Goal: Information Seeking & Learning: Learn about a topic

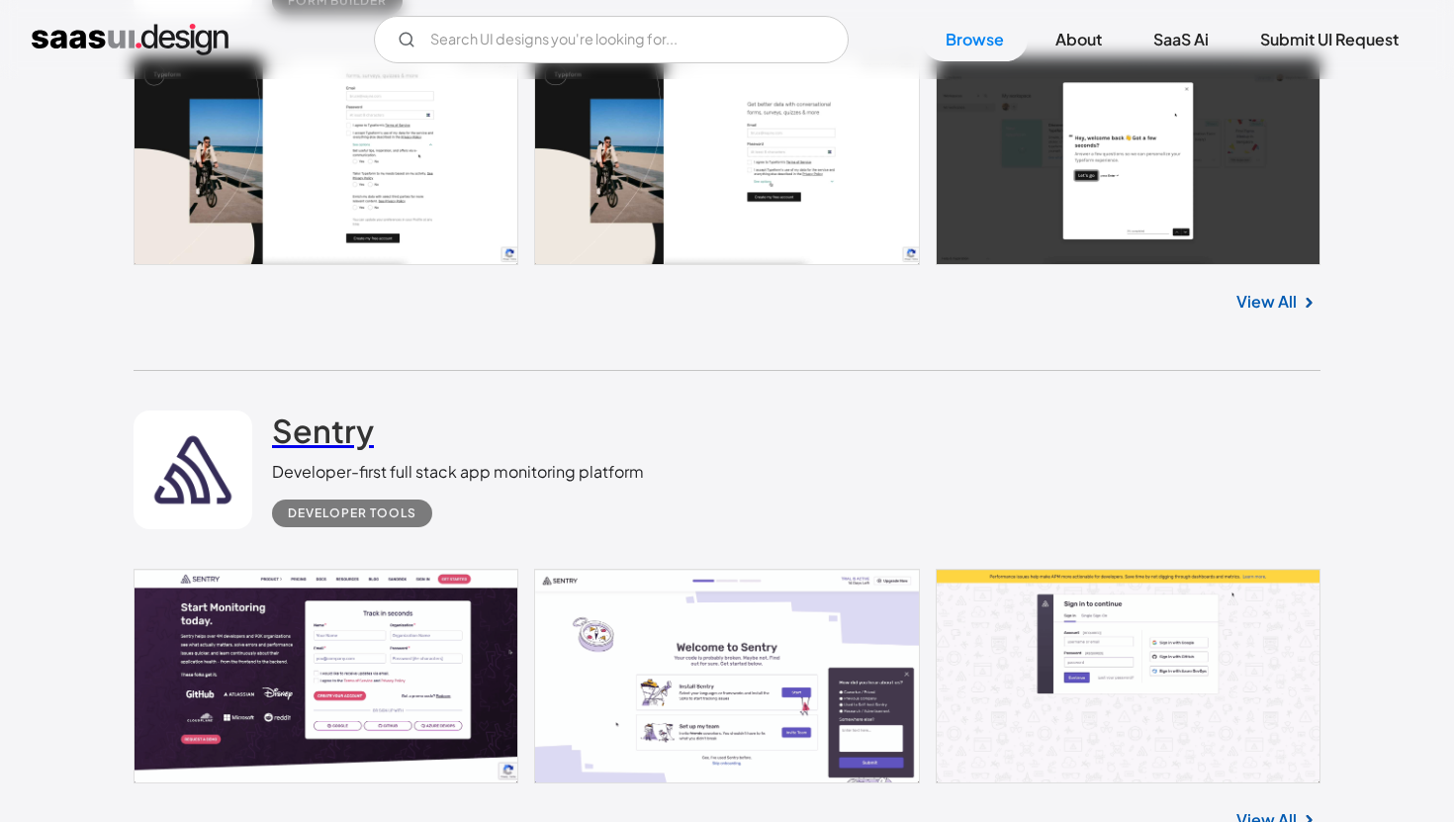
scroll to position [2477, 0]
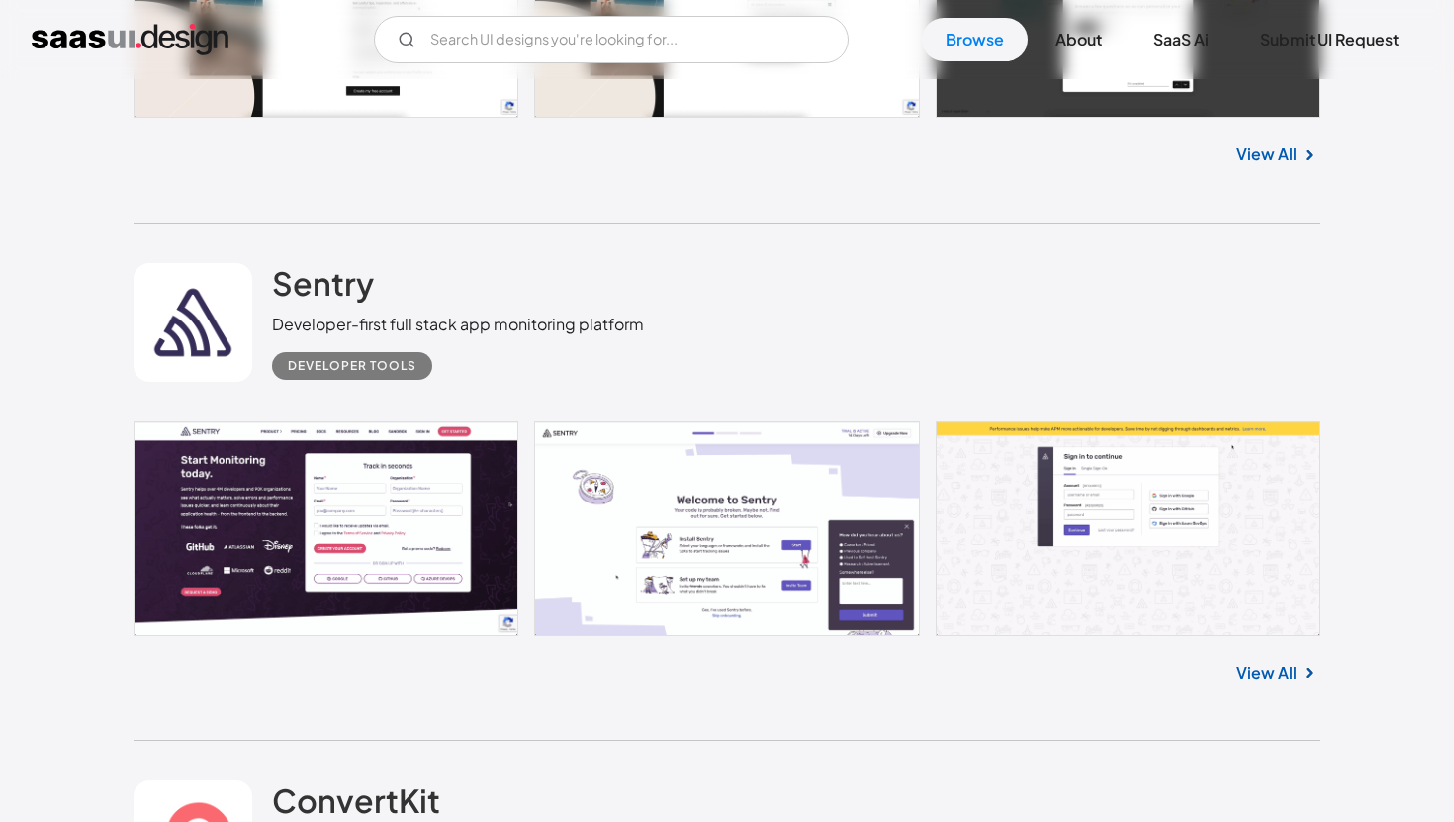
click at [385, 487] on link at bounding box center [727, 528] width 1187 height 214
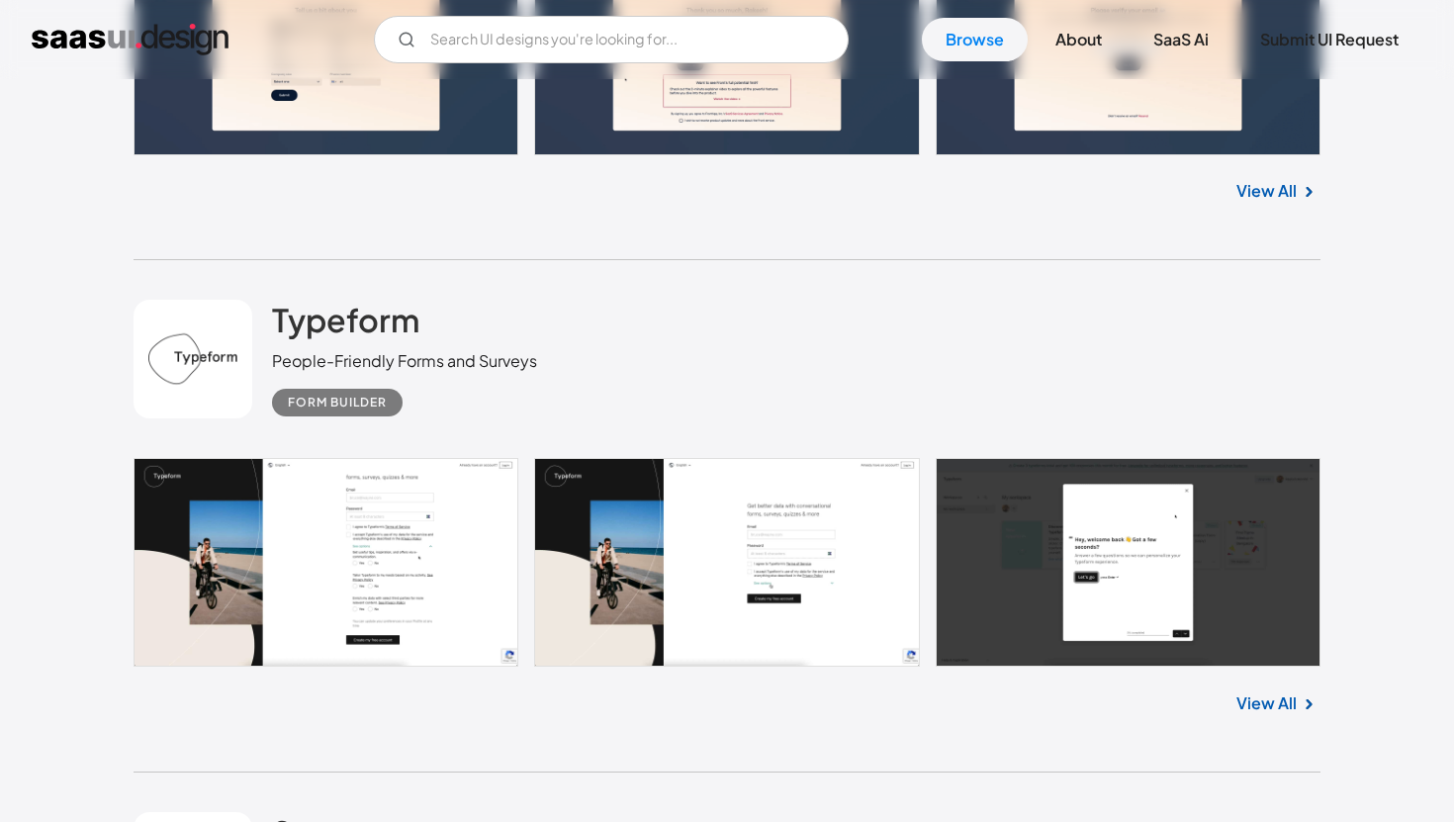
scroll to position [1919, 0]
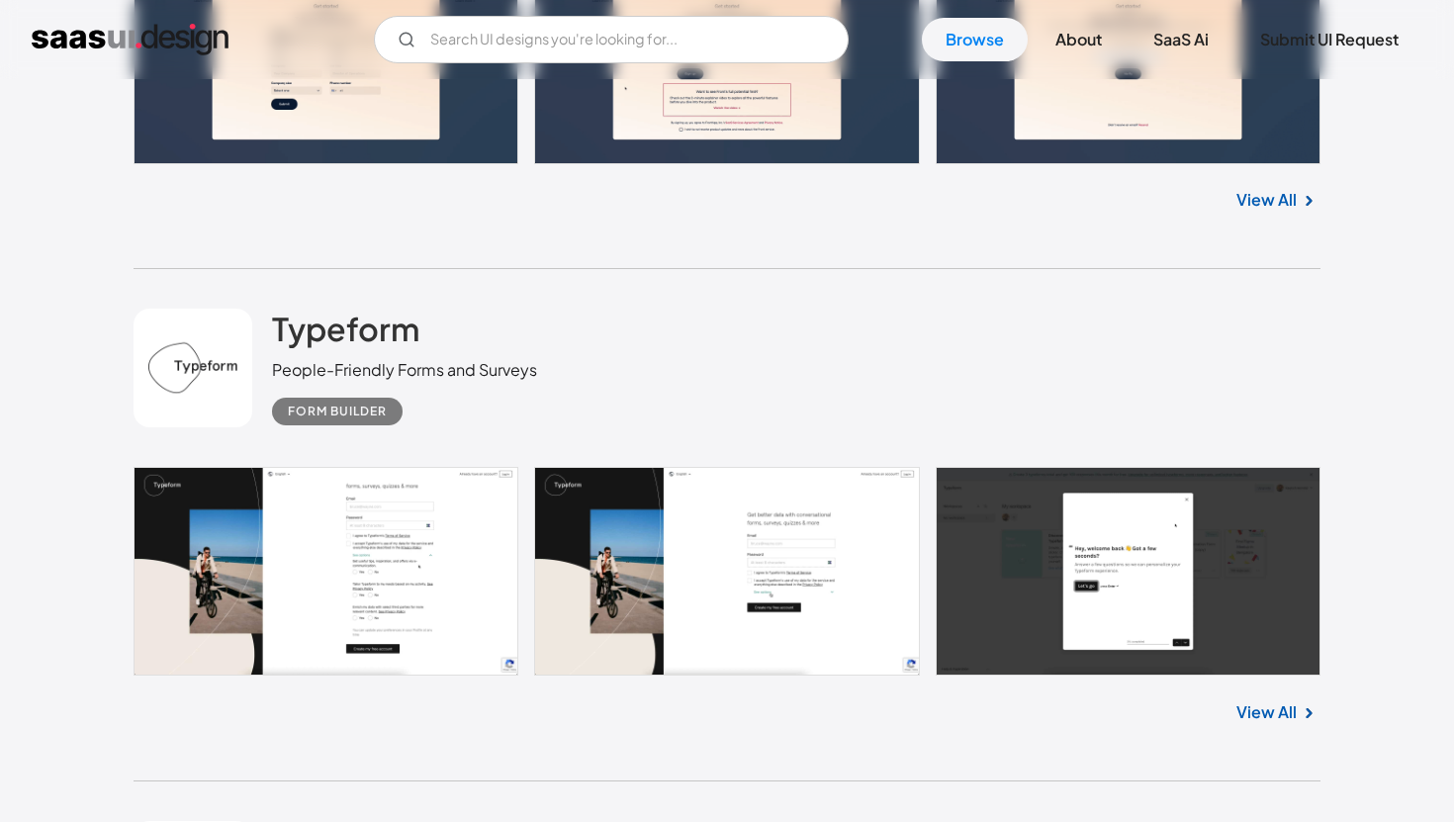
click at [1261, 712] on link "View All" at bounding box center [1266, 712] width 60 height 24
click at [640, 16] on input "Email Form" at bounding box center [611, 39] width 475 height 47
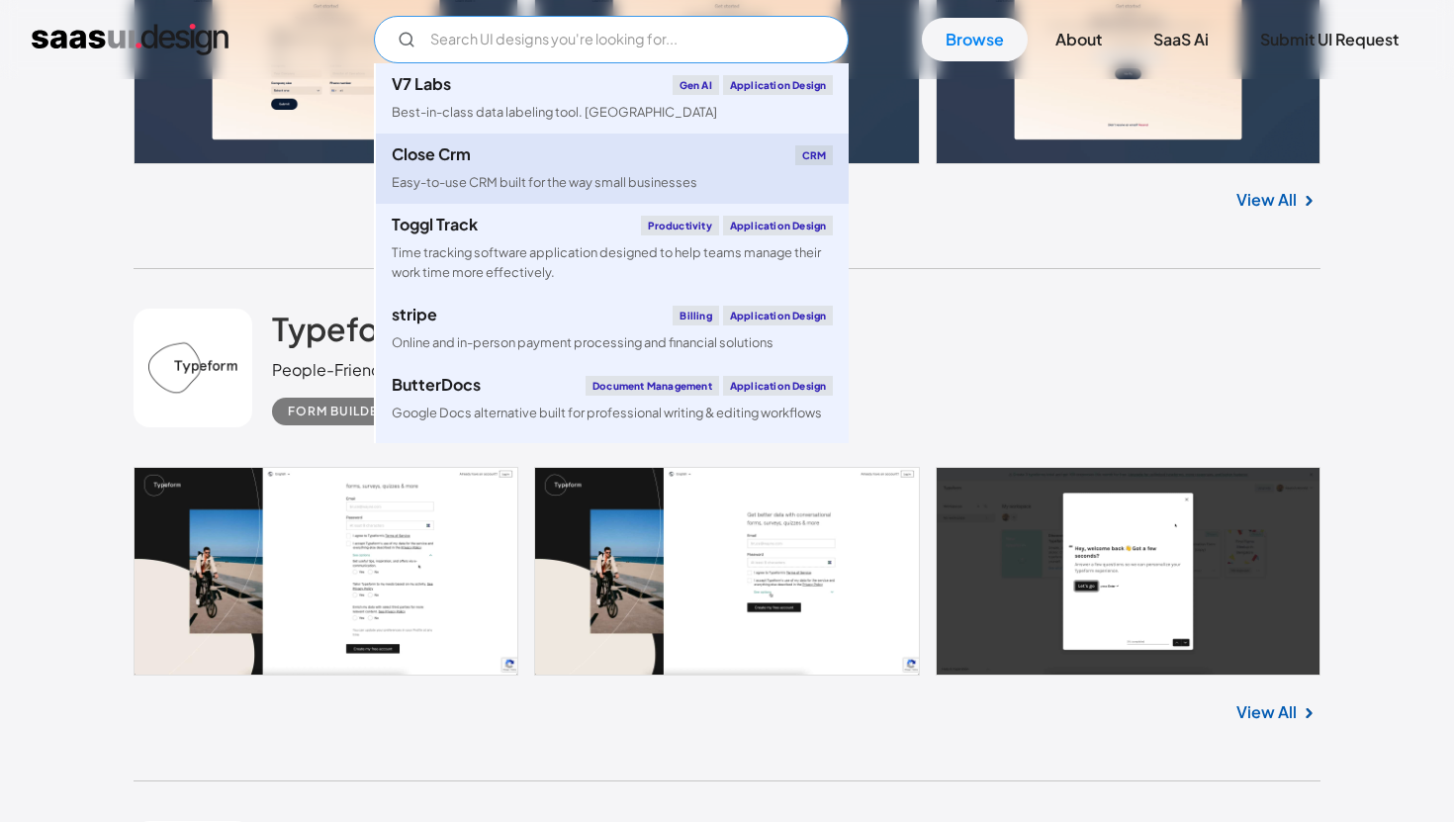
click at [582, 182] on div "Easy-to-use CRM built for the way small businesses" at bounding box center [545, 182] width 306 height 19
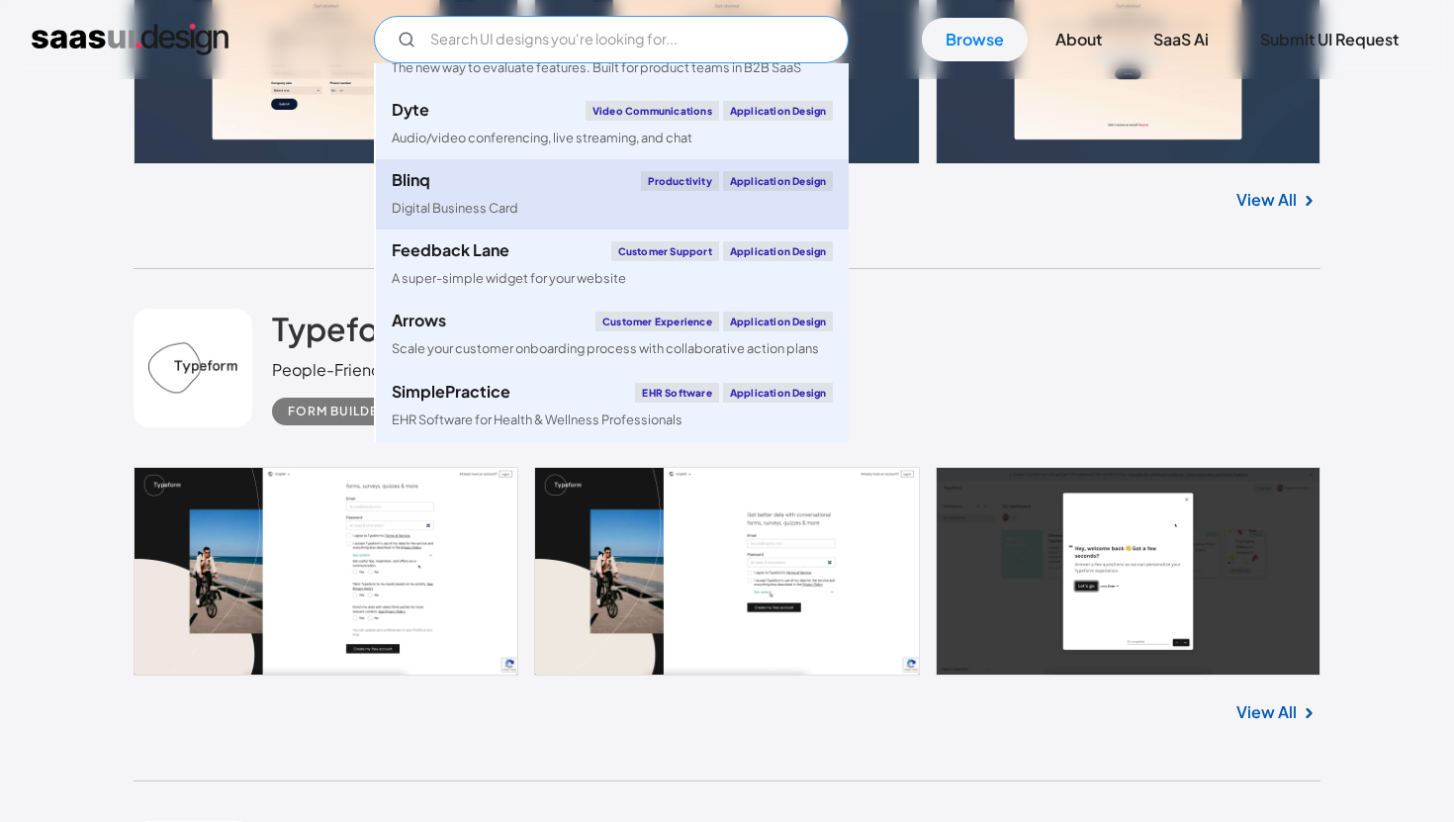
scroll to position [561, 0]
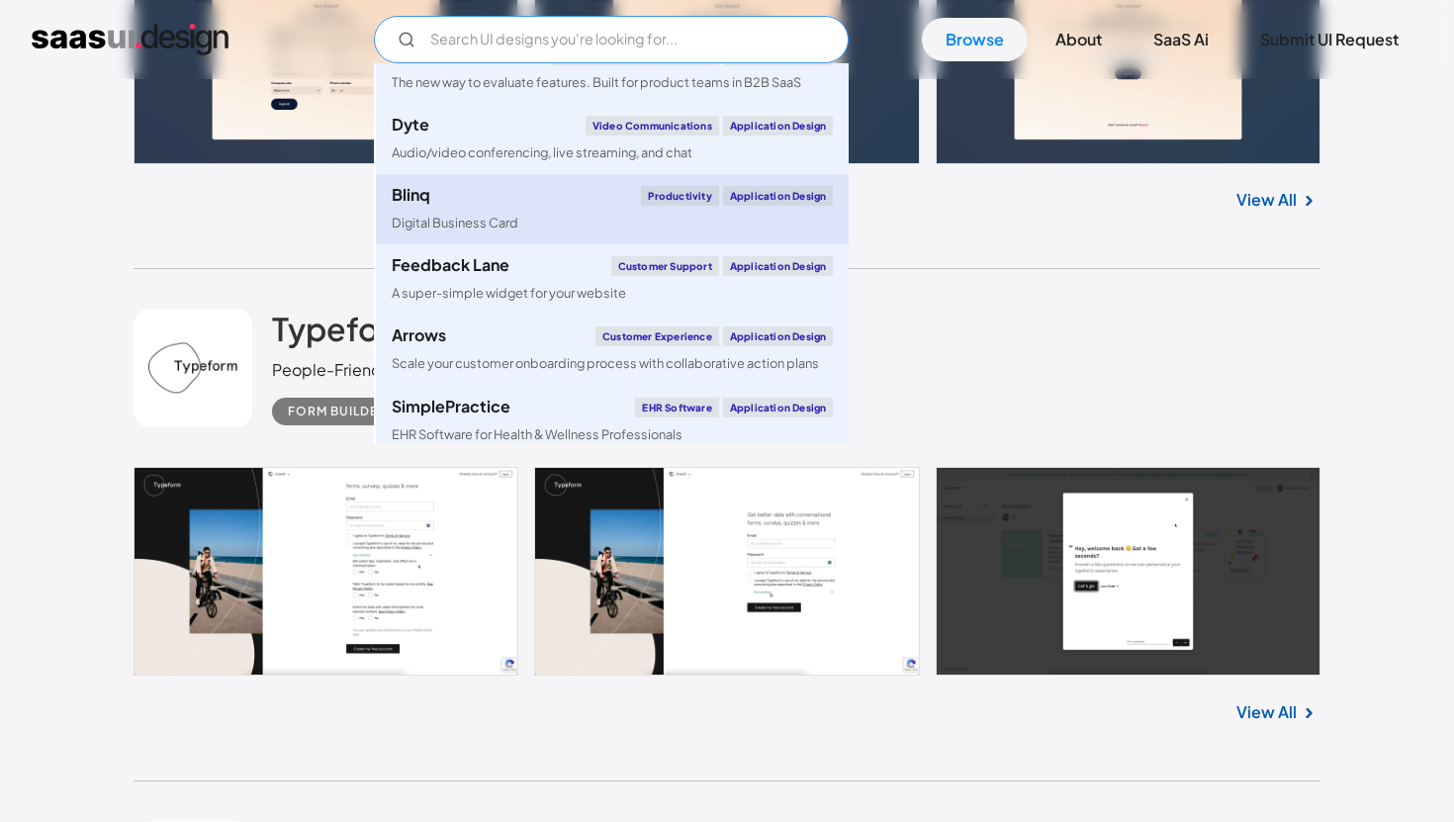
click at [554, 188] on div "Blinq Productivity Application Design" at bounding box center [612, 196] width 441 height 20
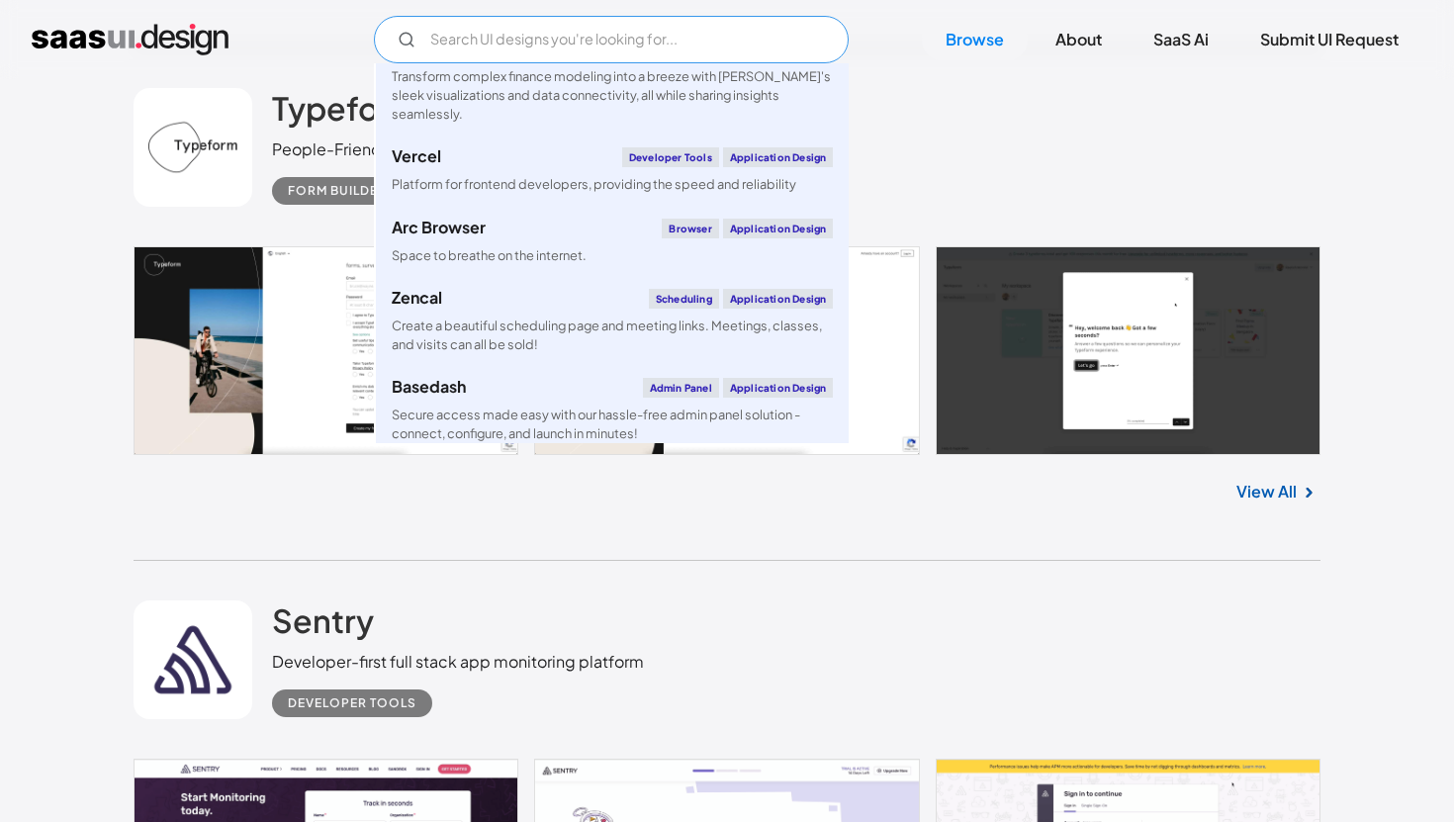
scroll to position [2539, 0]
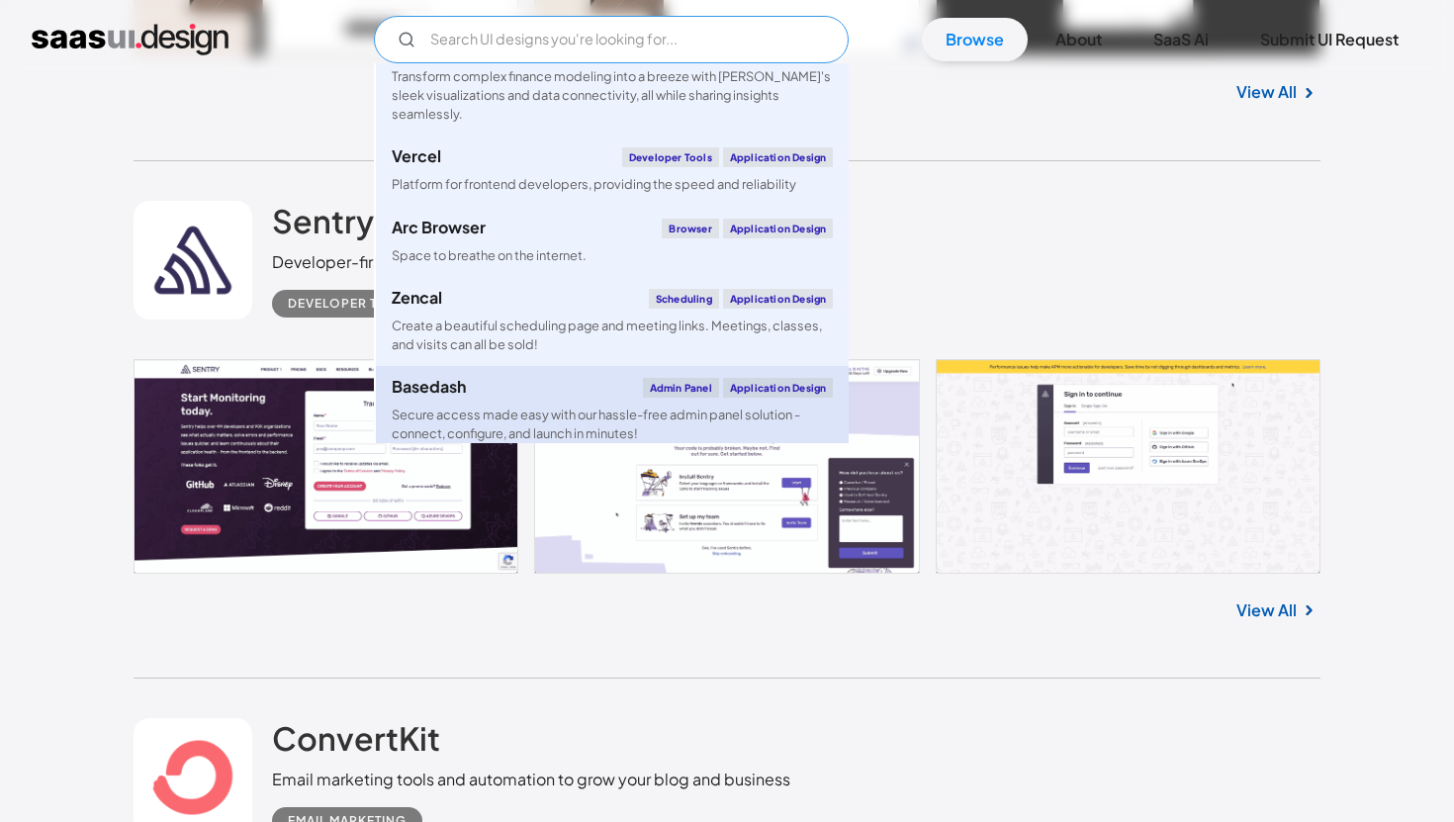
click at [526, 391] on div "Basedash Admin Panel Application Design" at bounding box center [612, 388] width 441 height 20
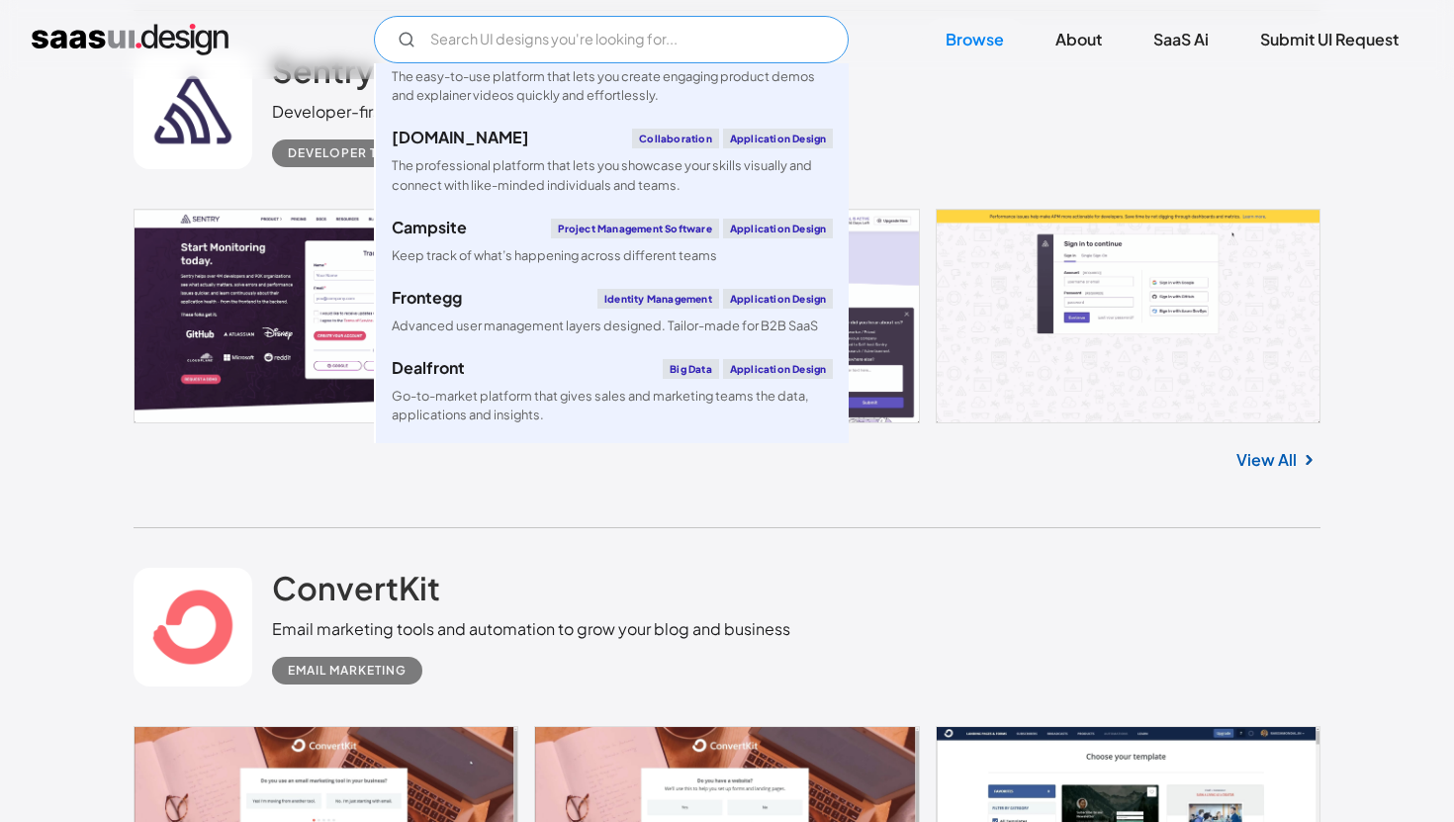
scroll to position [3036, 0]
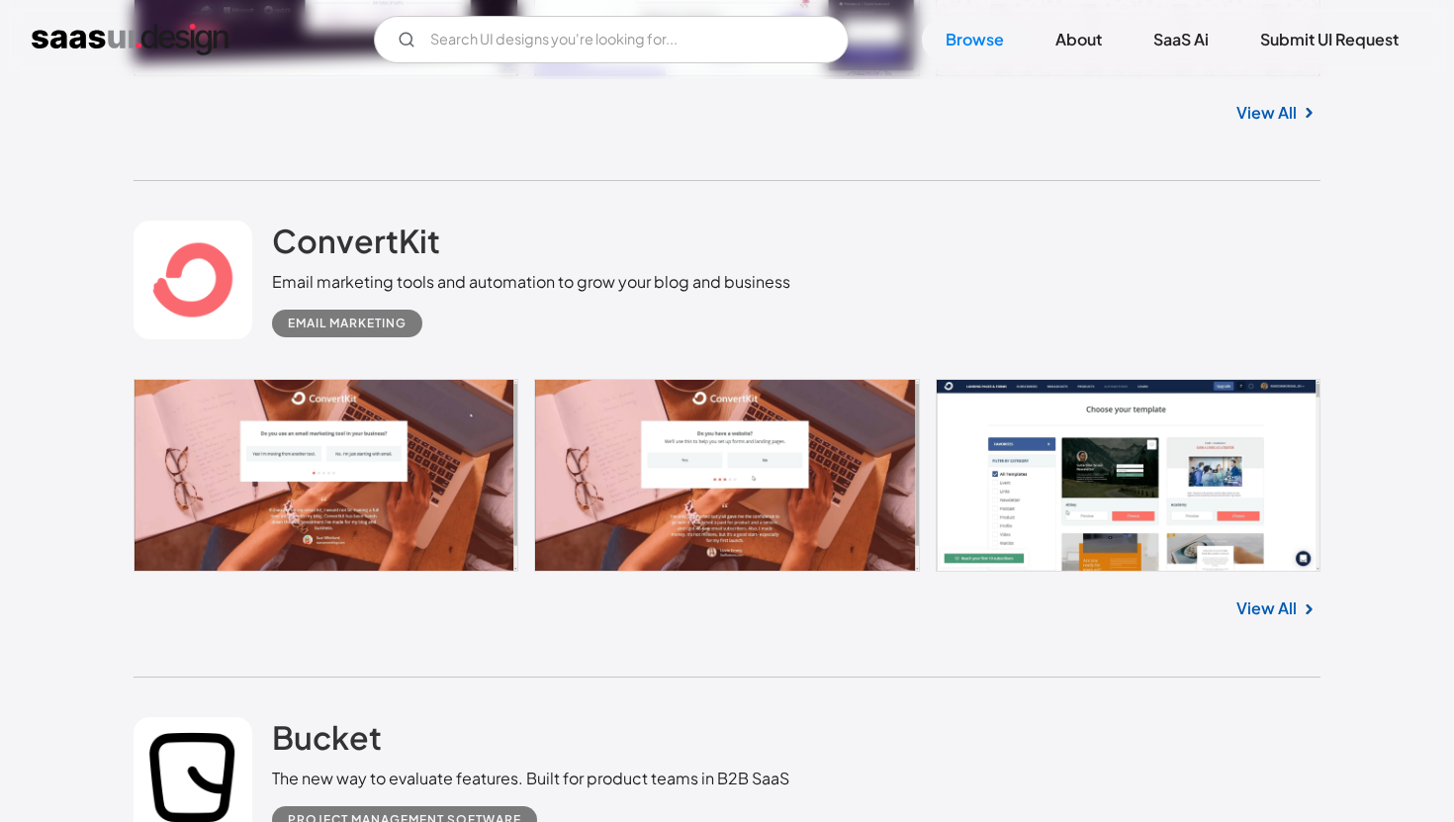
click at [471, 631] on div "View All" at bounding box center [727, 604] width 1187 height 65
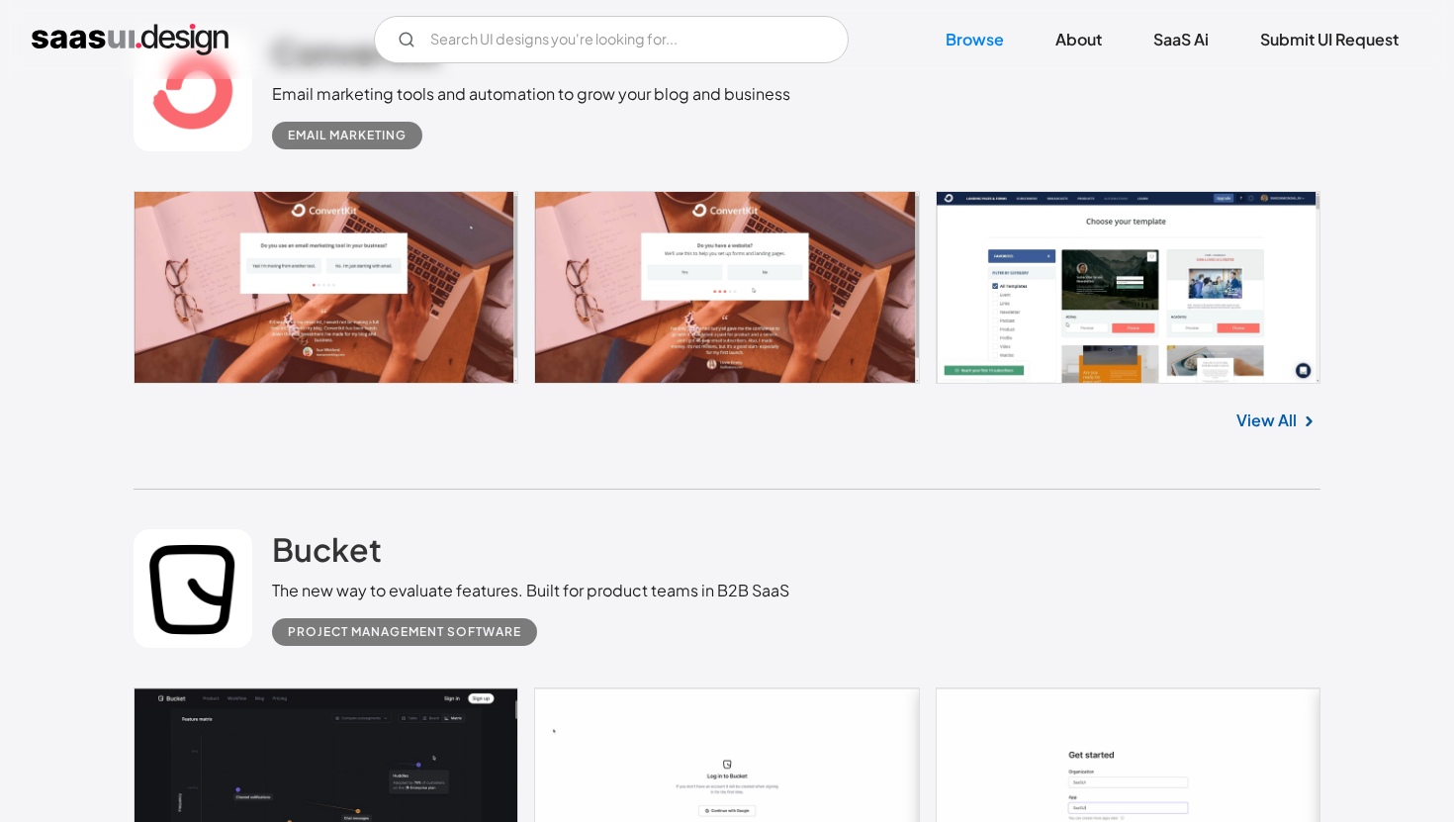
scroll to position [3646, 0]
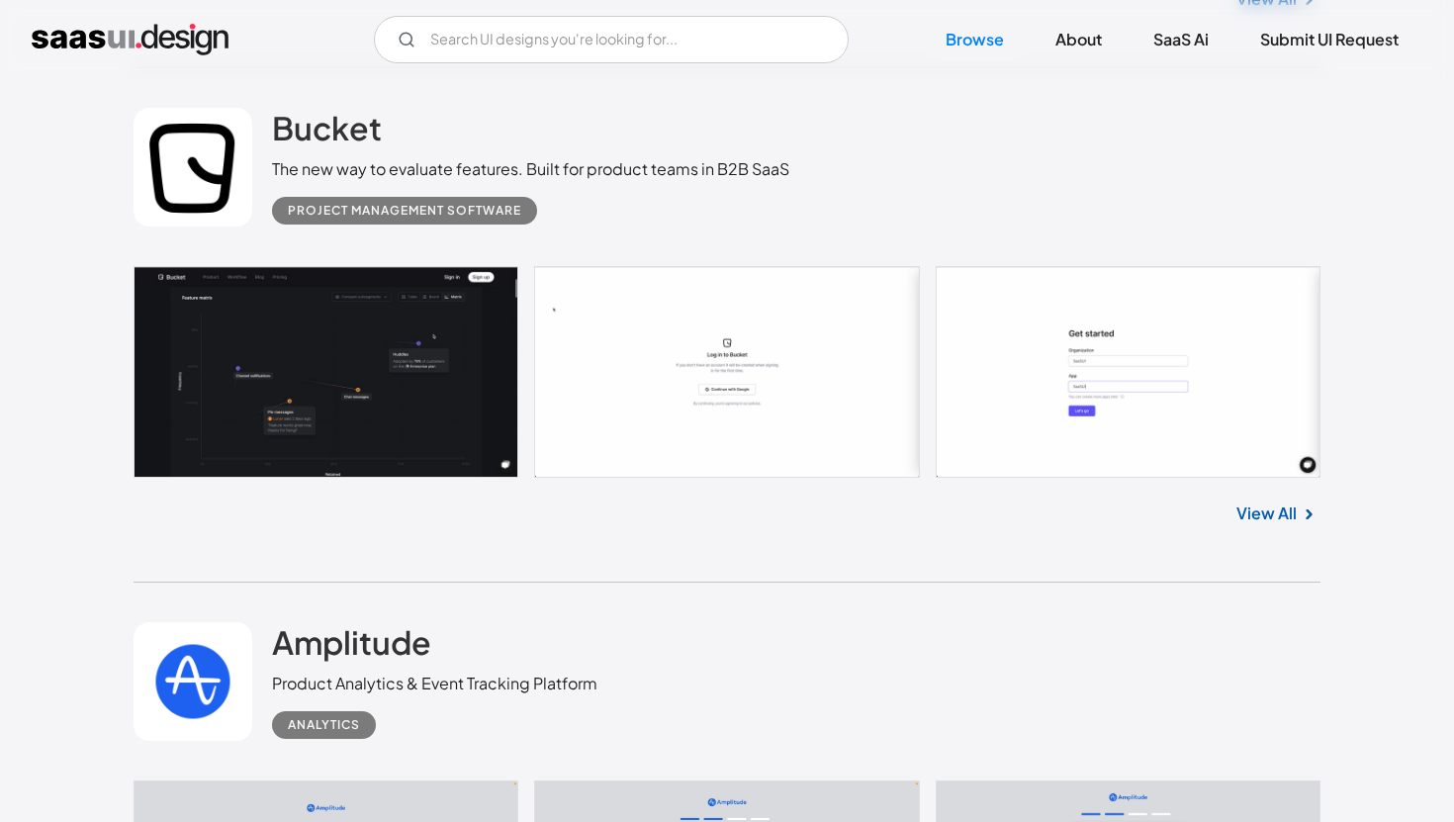
click at [1256, 513] on link "View All" at bounding box center [1266, 513] width 60 height 24
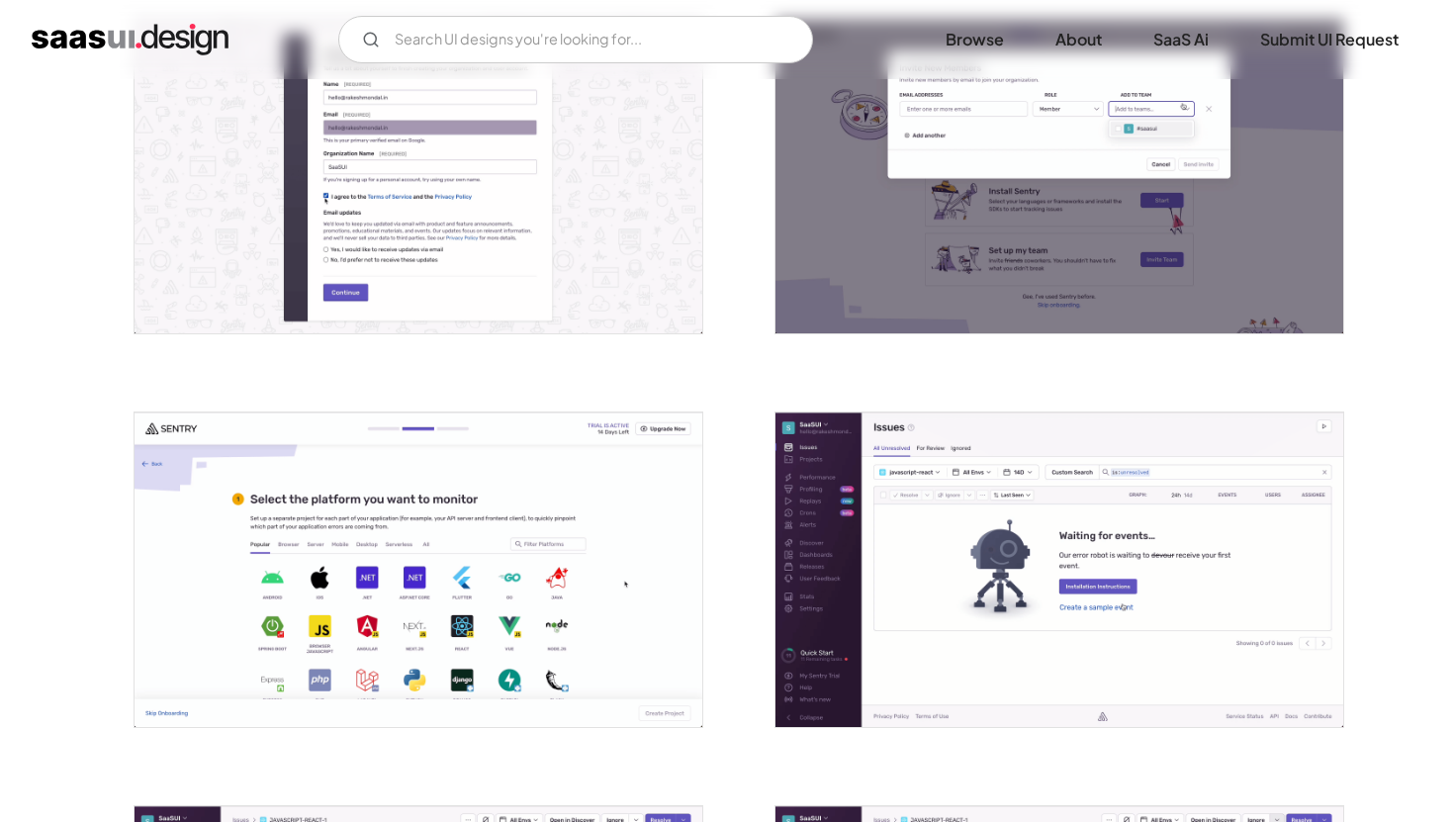
scroll to position [1242, 0]
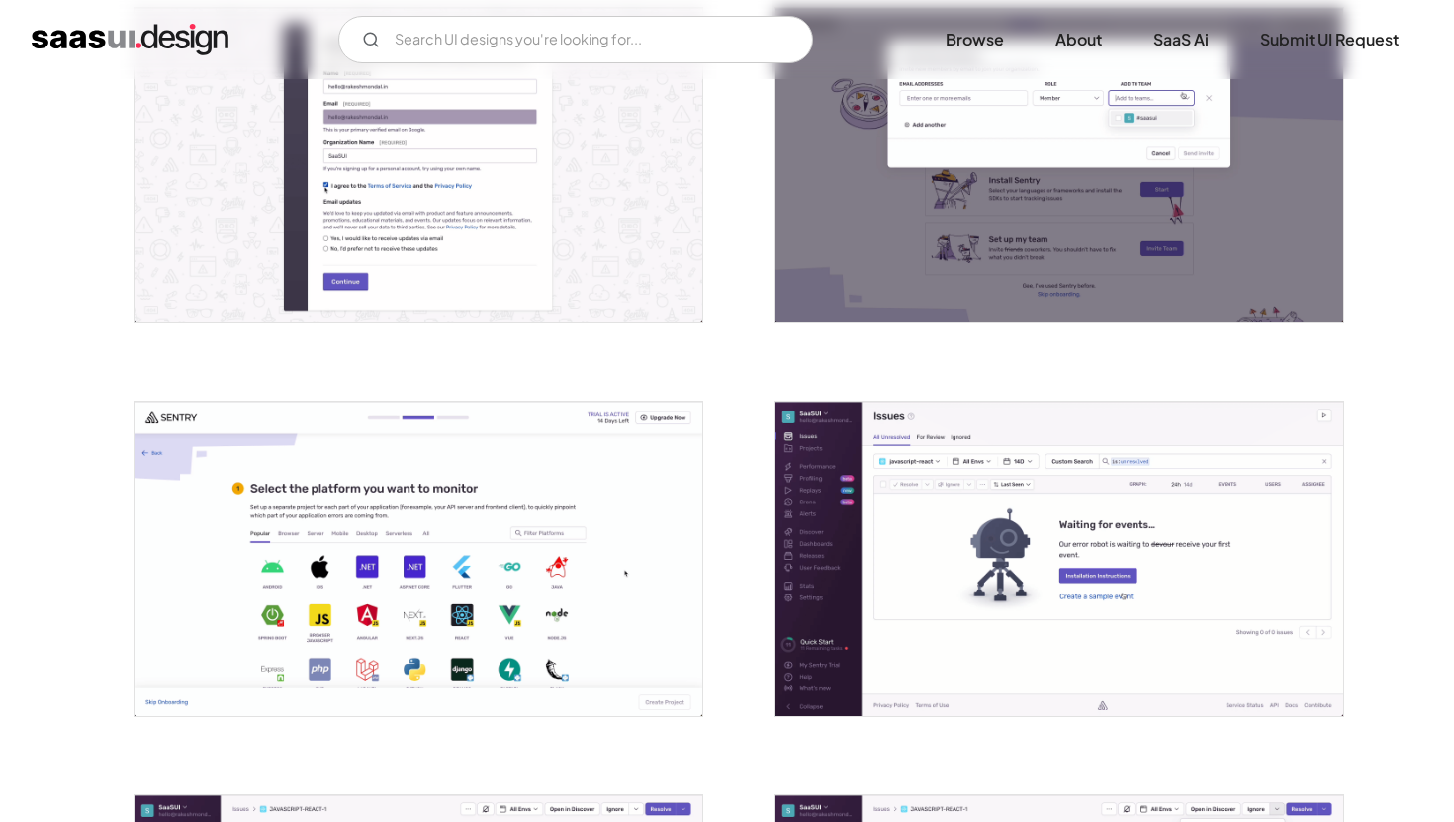
click at [556, 515] on img "open lightbox" at bounding box center [419, 559] width 568 height 315
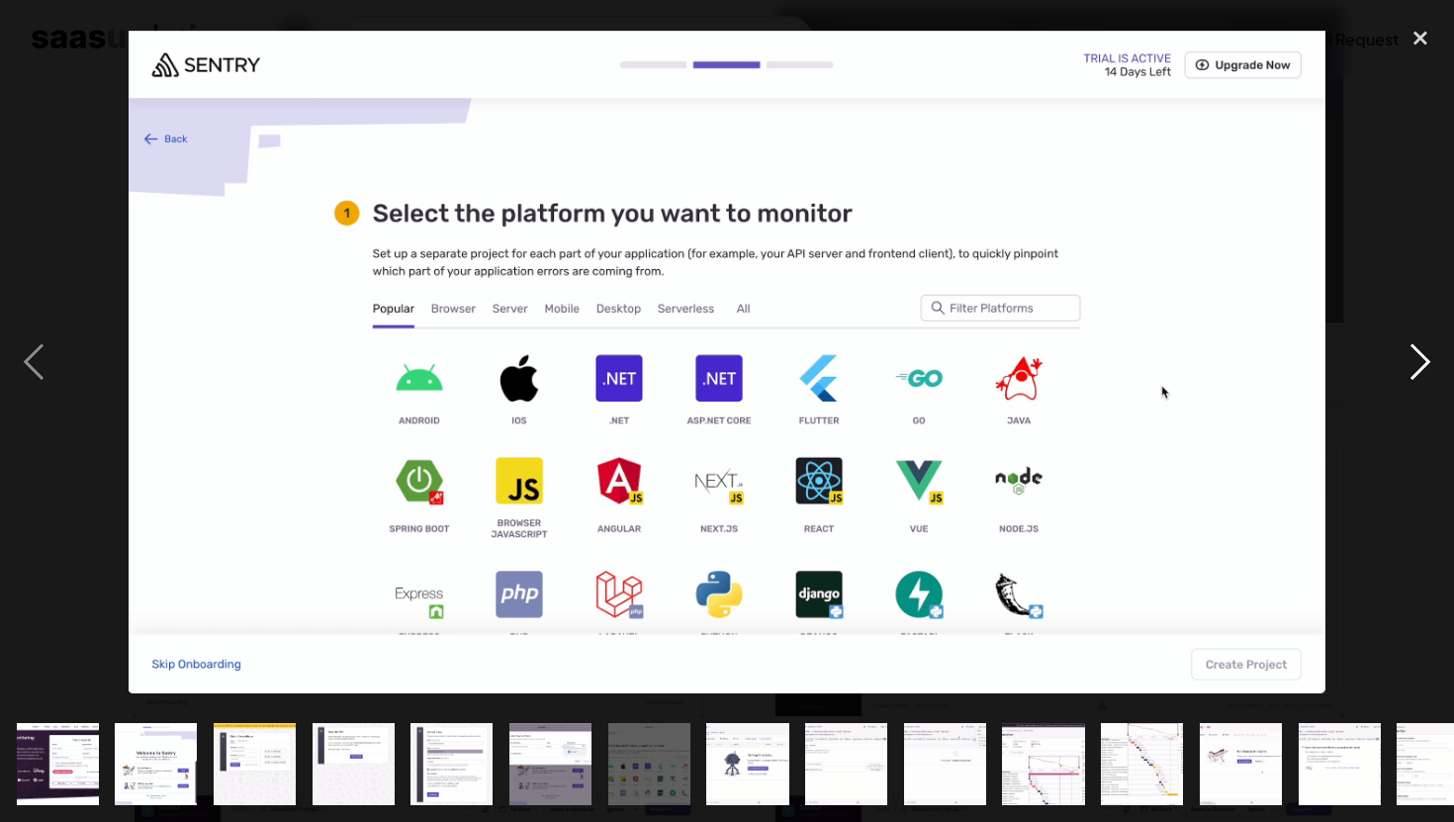
click at [1431, 367] on div "next image" at bounding box center [1420, 362] width 67 height 690
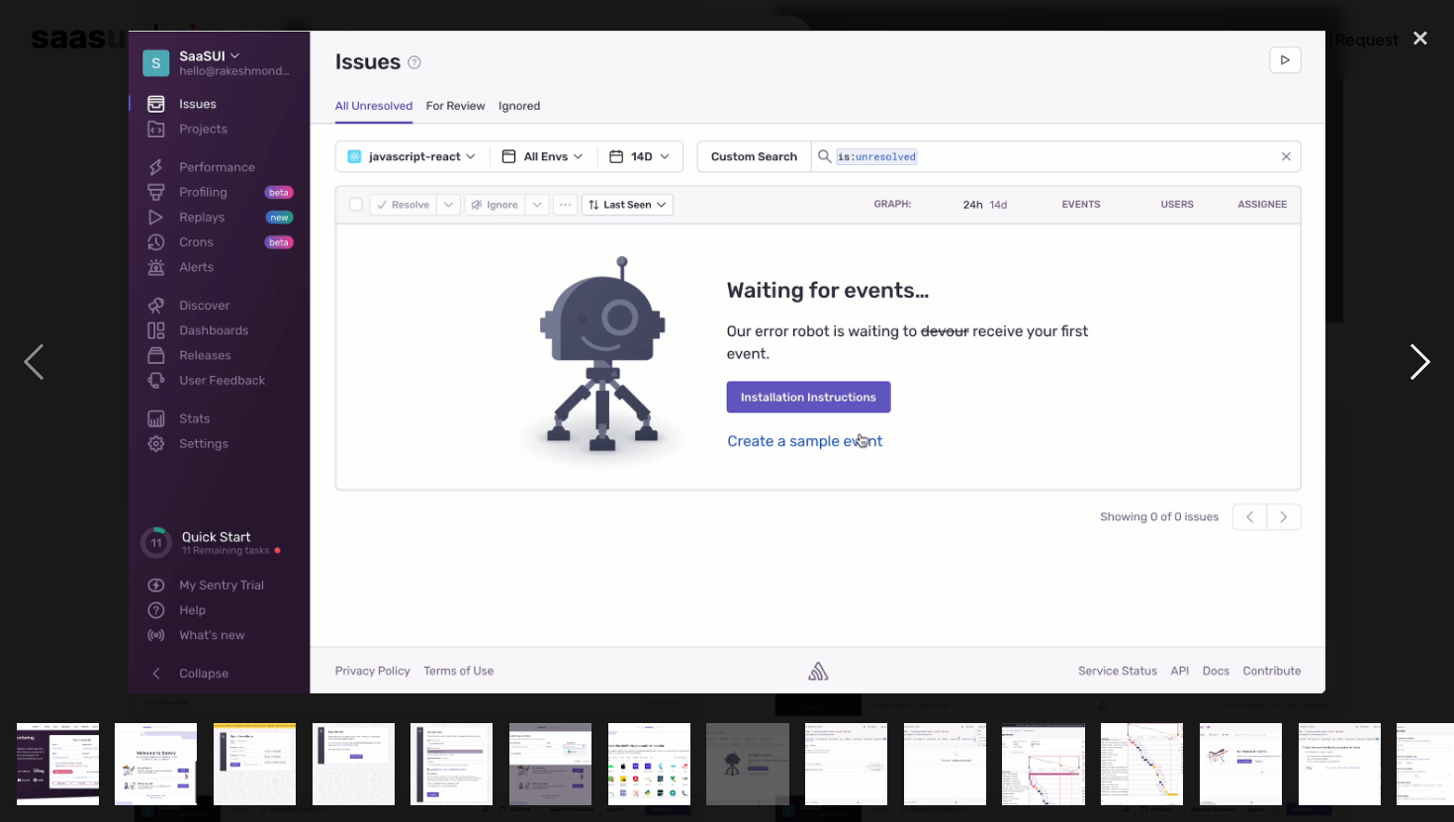
click at [1431, 367] on div "next image" at bounding box center [1420, 362] width 67 height 690
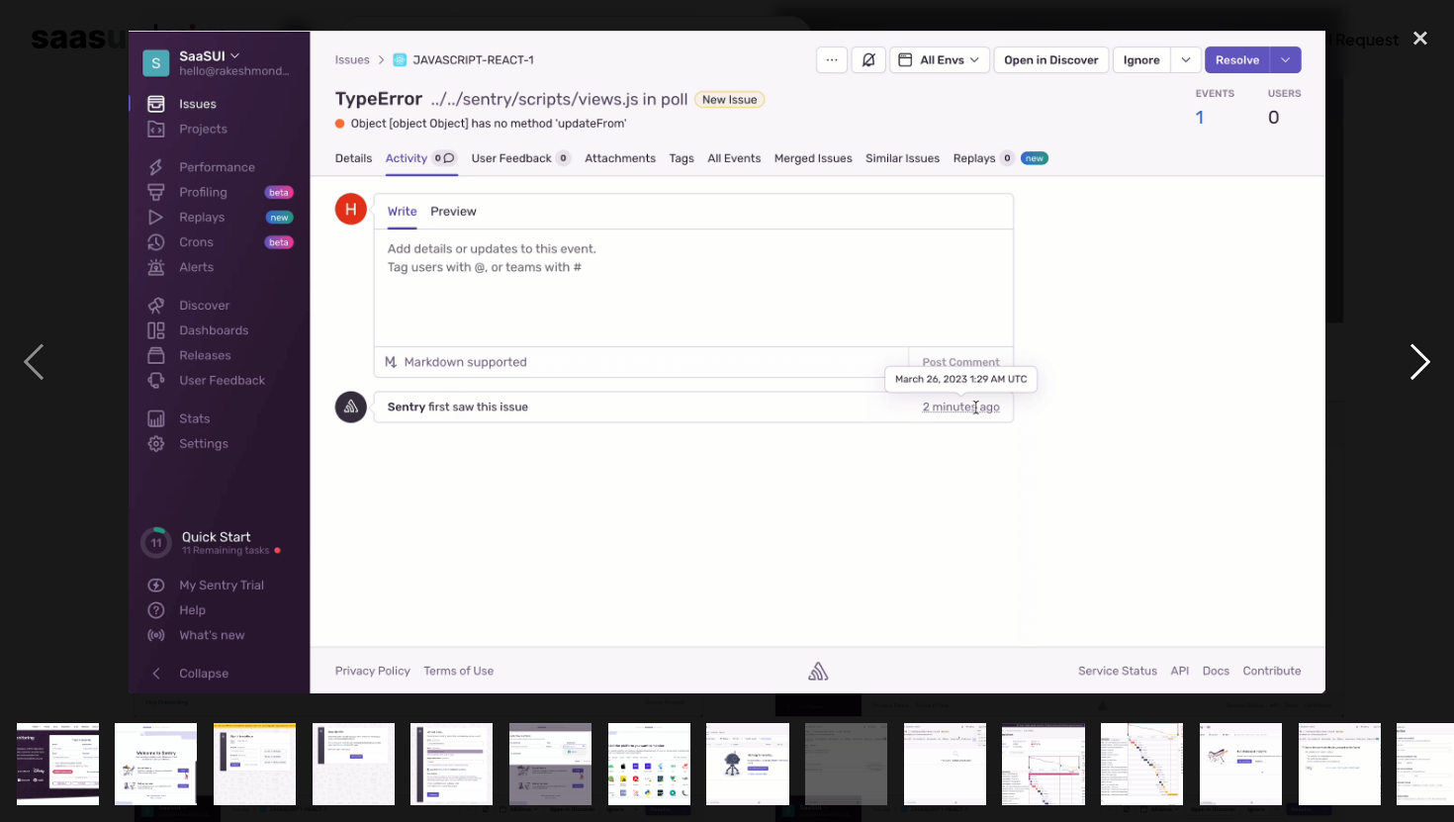
click at [1431, 367] on div "next image" at bounding box center [1420, 362] width 67 height 690
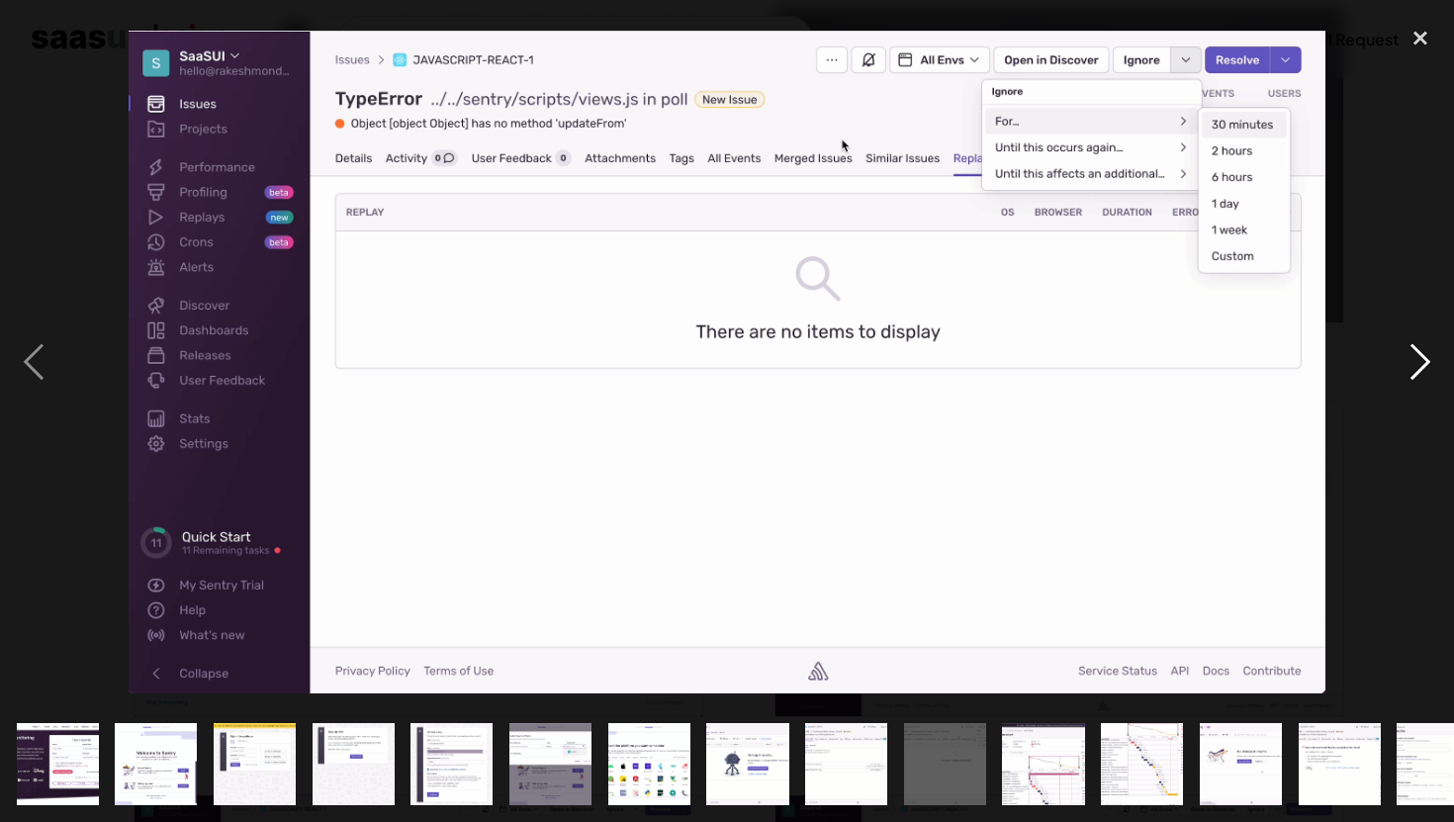
click at [1431, 367] on div "next image" at bounding box center [1420, 362] width 67 height 690
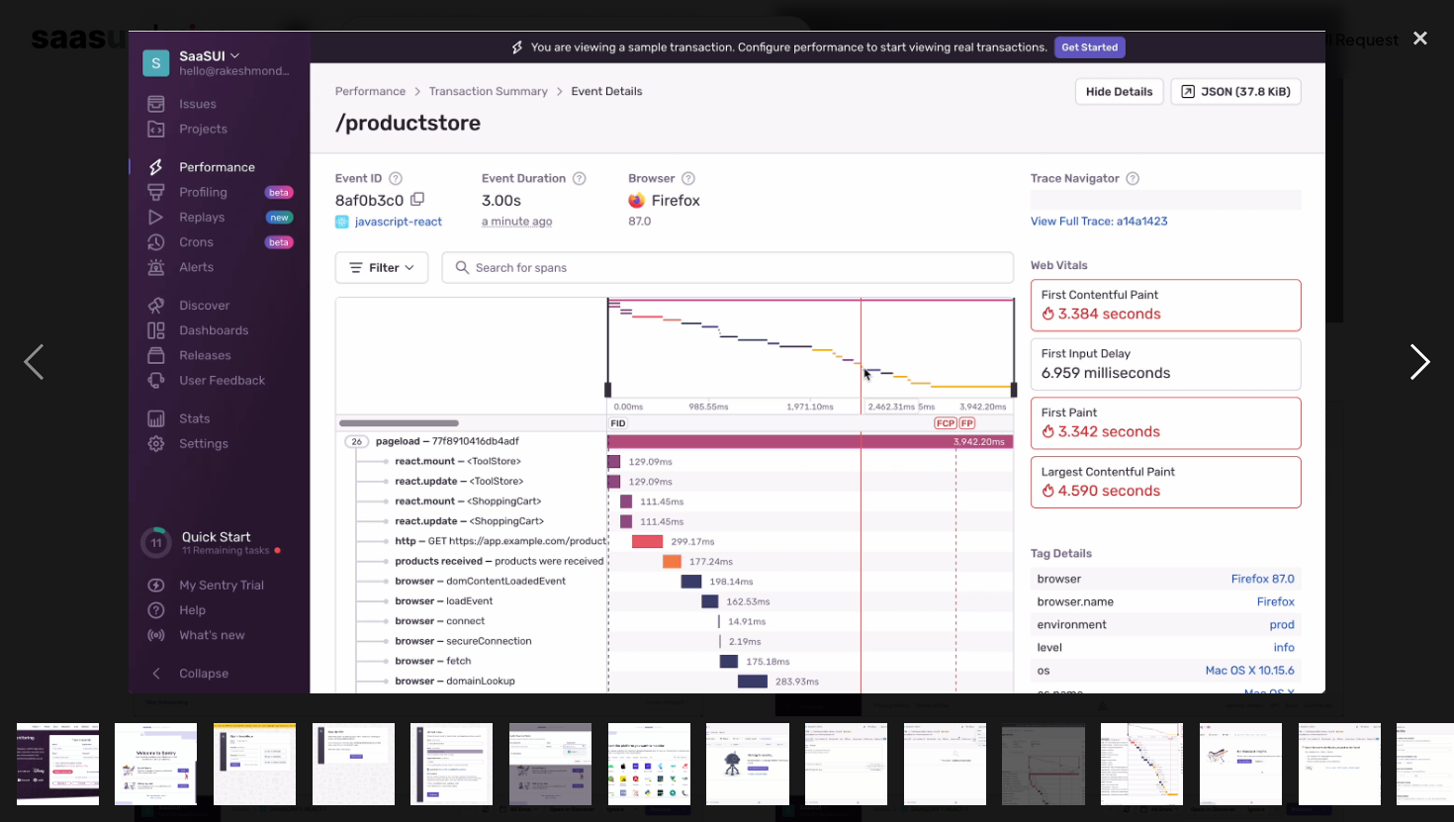
click at [1431, 367] on div "next image" at bounding box center [1420, 362] width 67 height 690
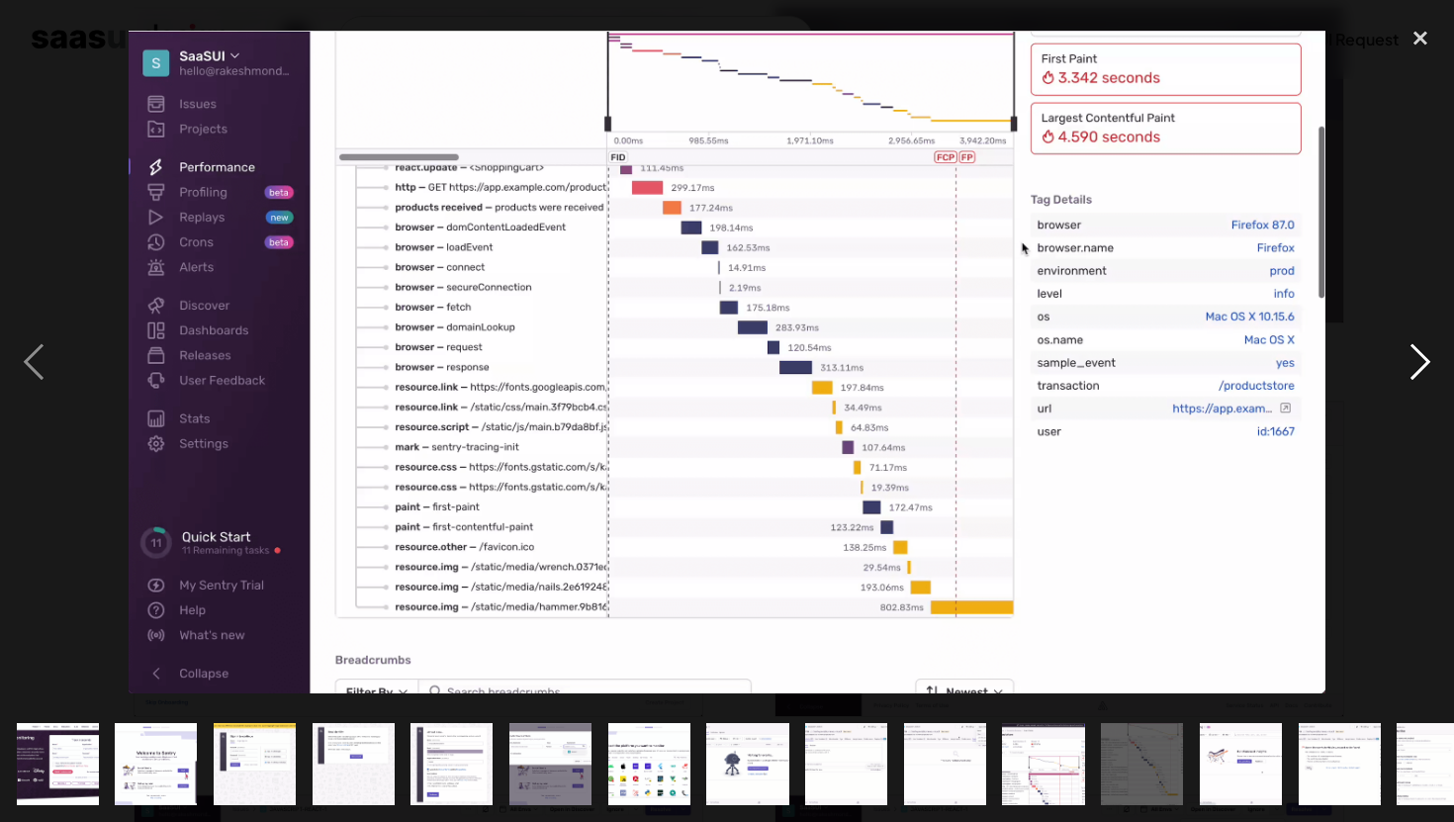
click at [1431, 367] on div "next image" at bounding box center [1420, 362] width 67 height 690
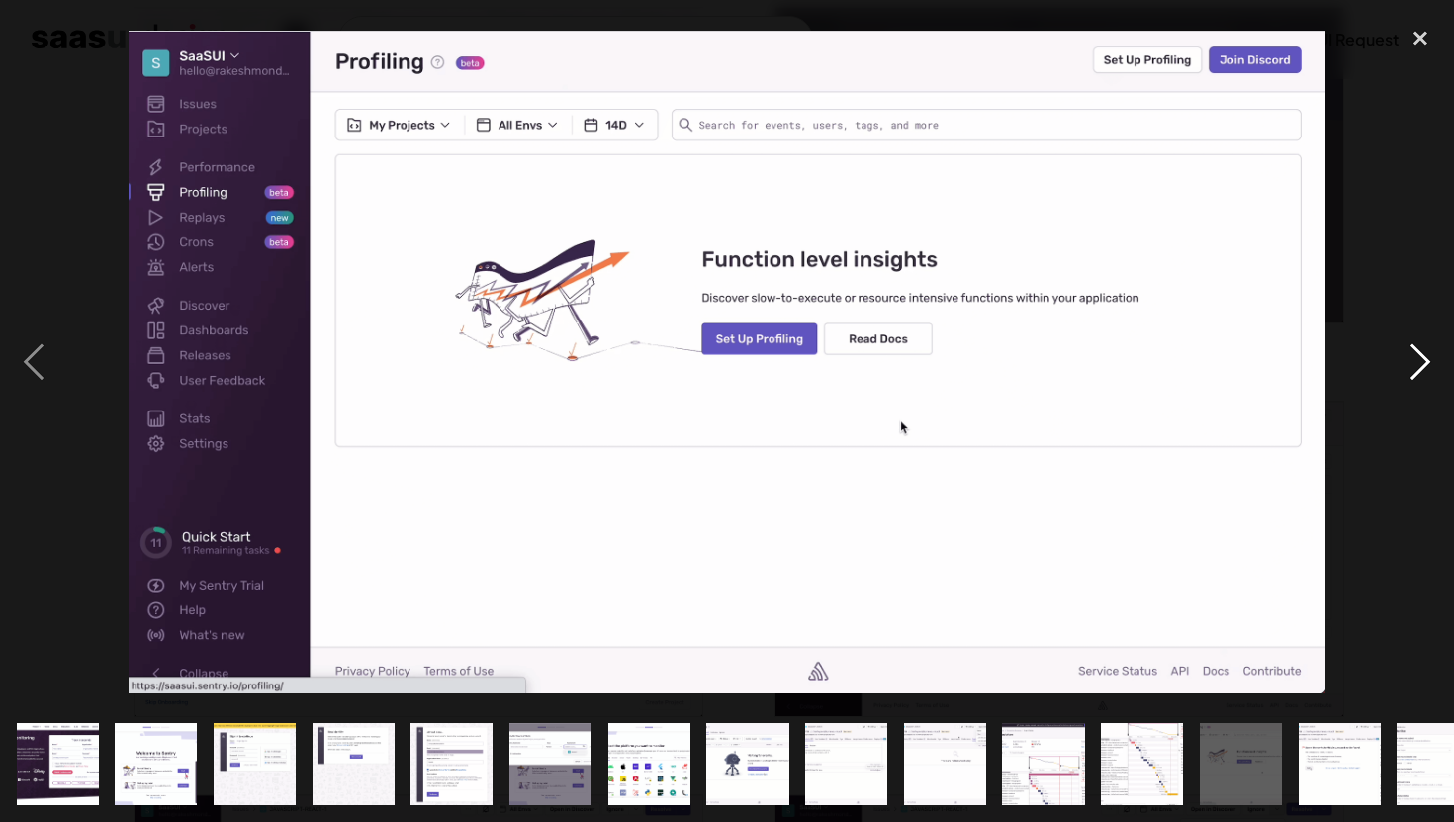
click at [1415, 348] on div "next image" at bounding box center [1420, 362] width 67 height 690
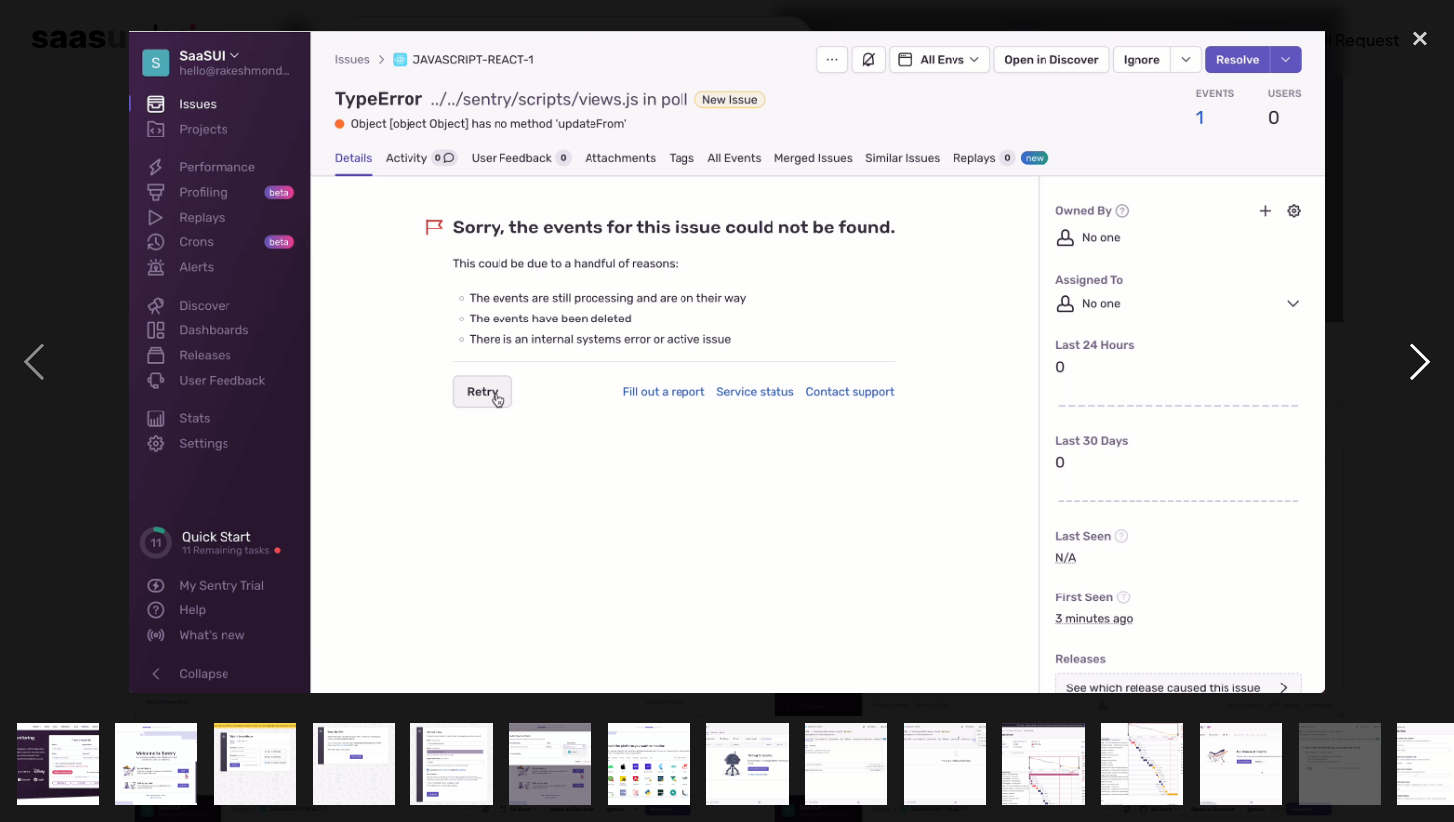
click at [1423, 354] on div "next image" at bounding box center [1420, 362] width 67 height 690
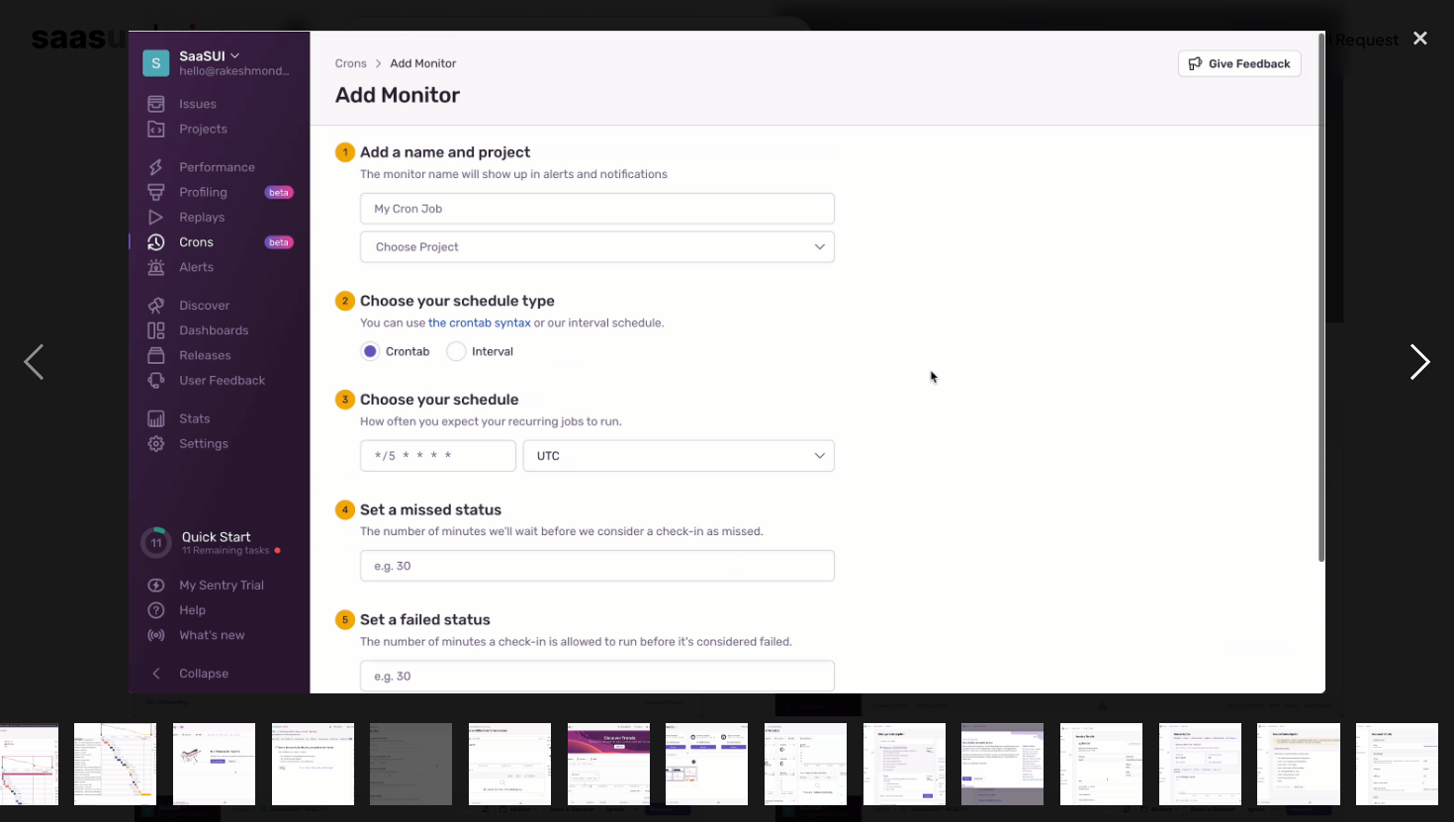
scroll to position [0, 1028]
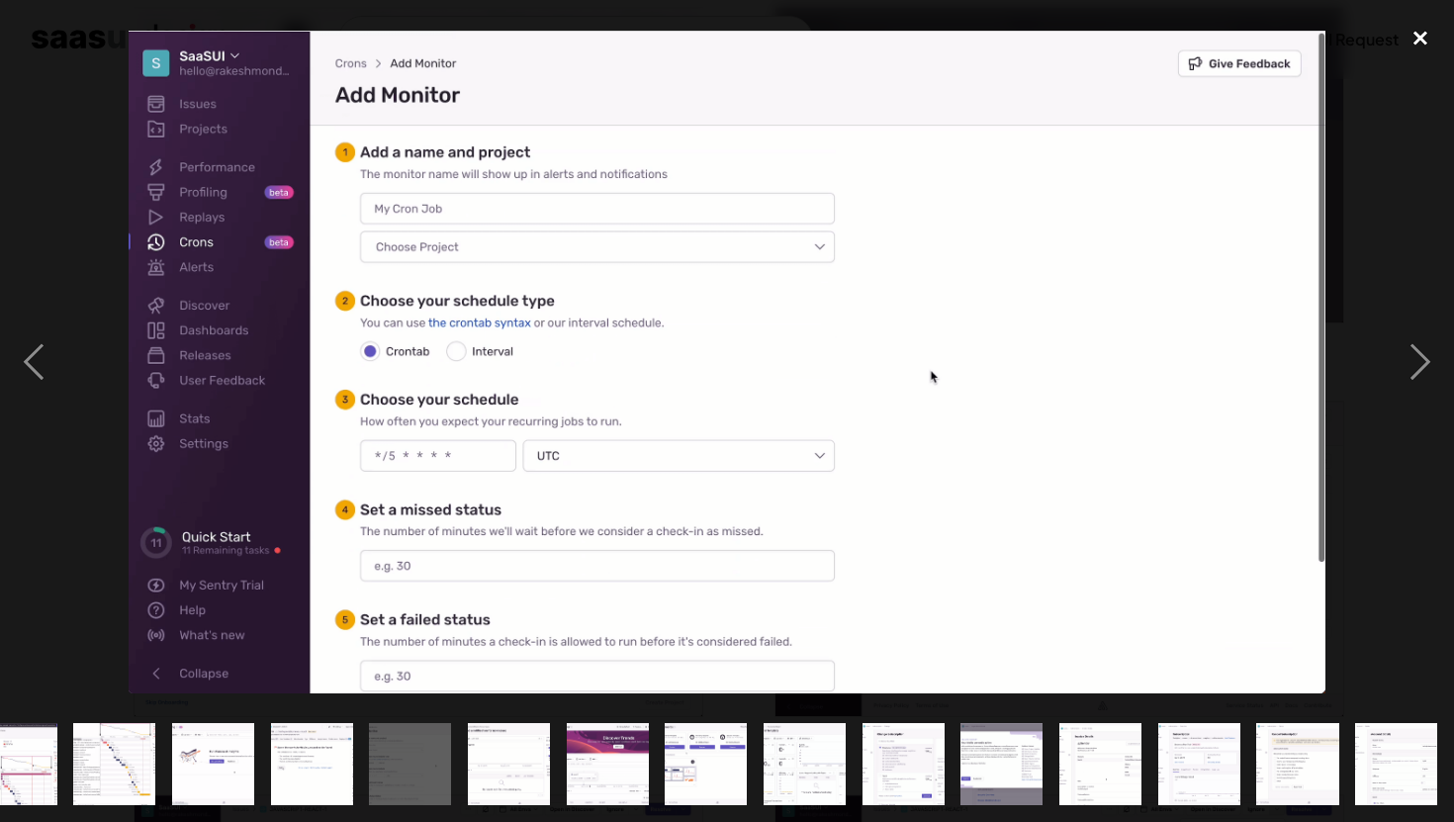
click at [1418, 36] on div "close lightbox" at bounding box center [1420, 39] width 67 height 44
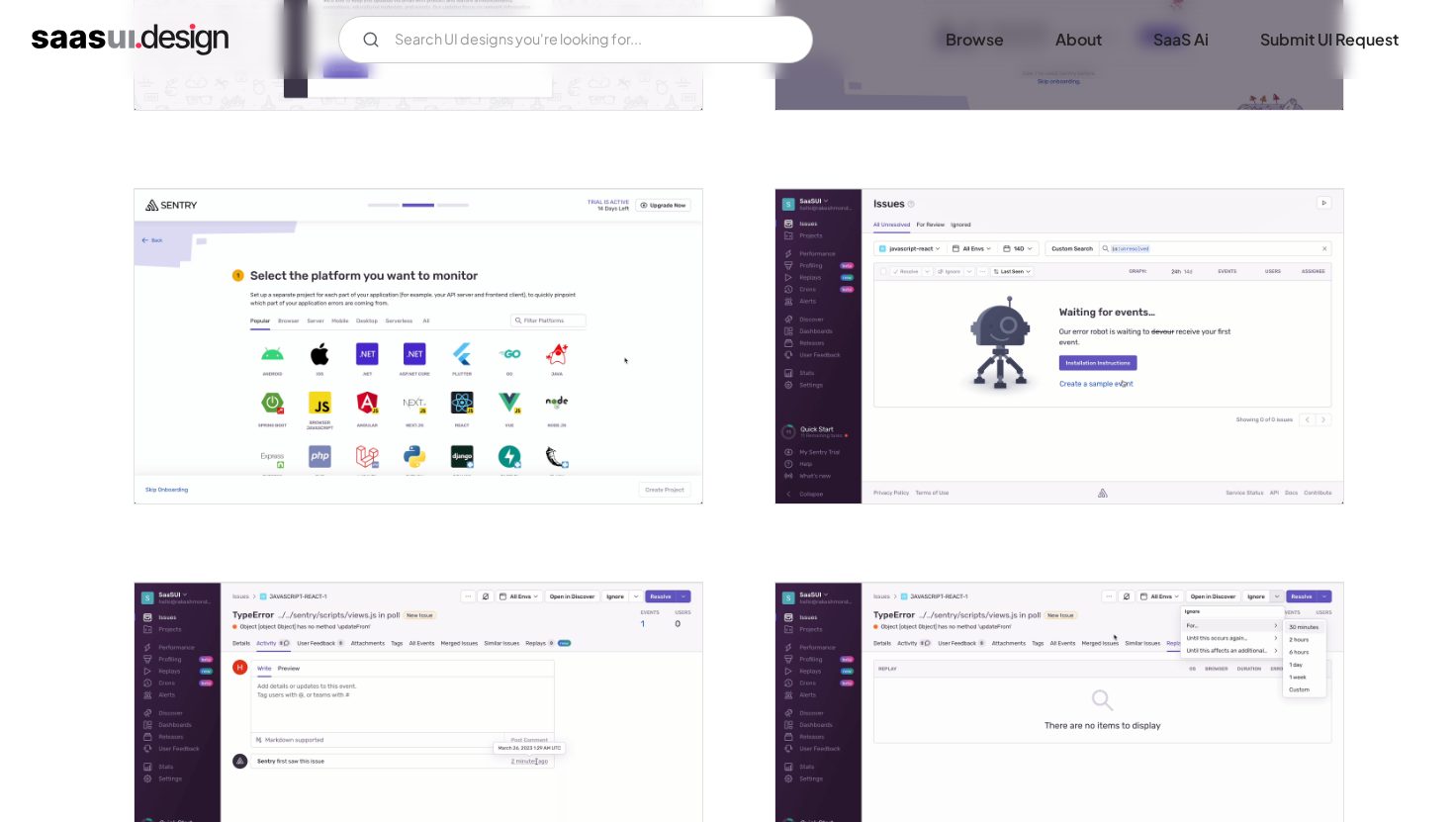
scroll to position [1471, 0]
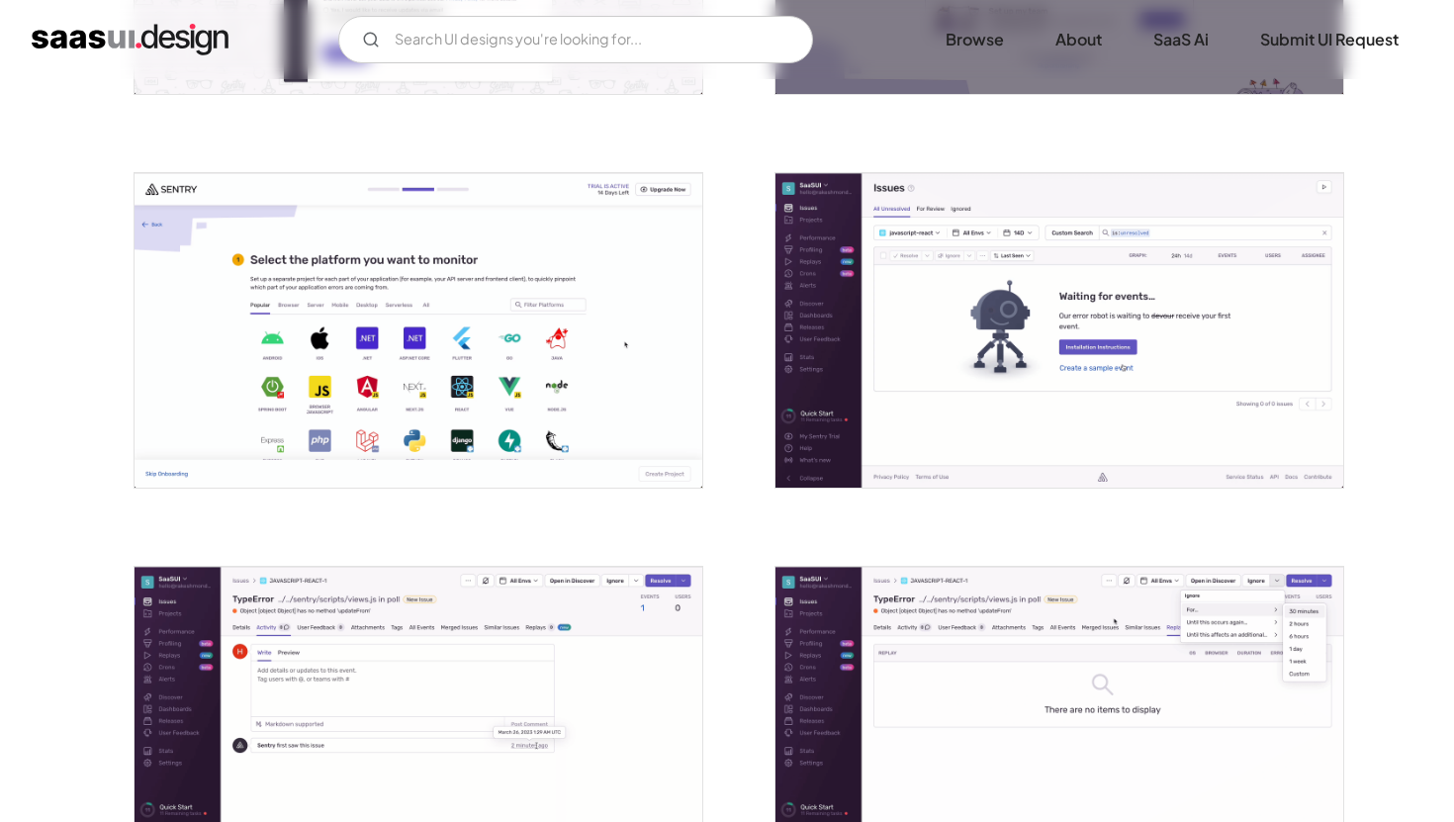
click at [922, 409] on img "open lightbox" at bounding box center [1059, 330] width 568 height 315
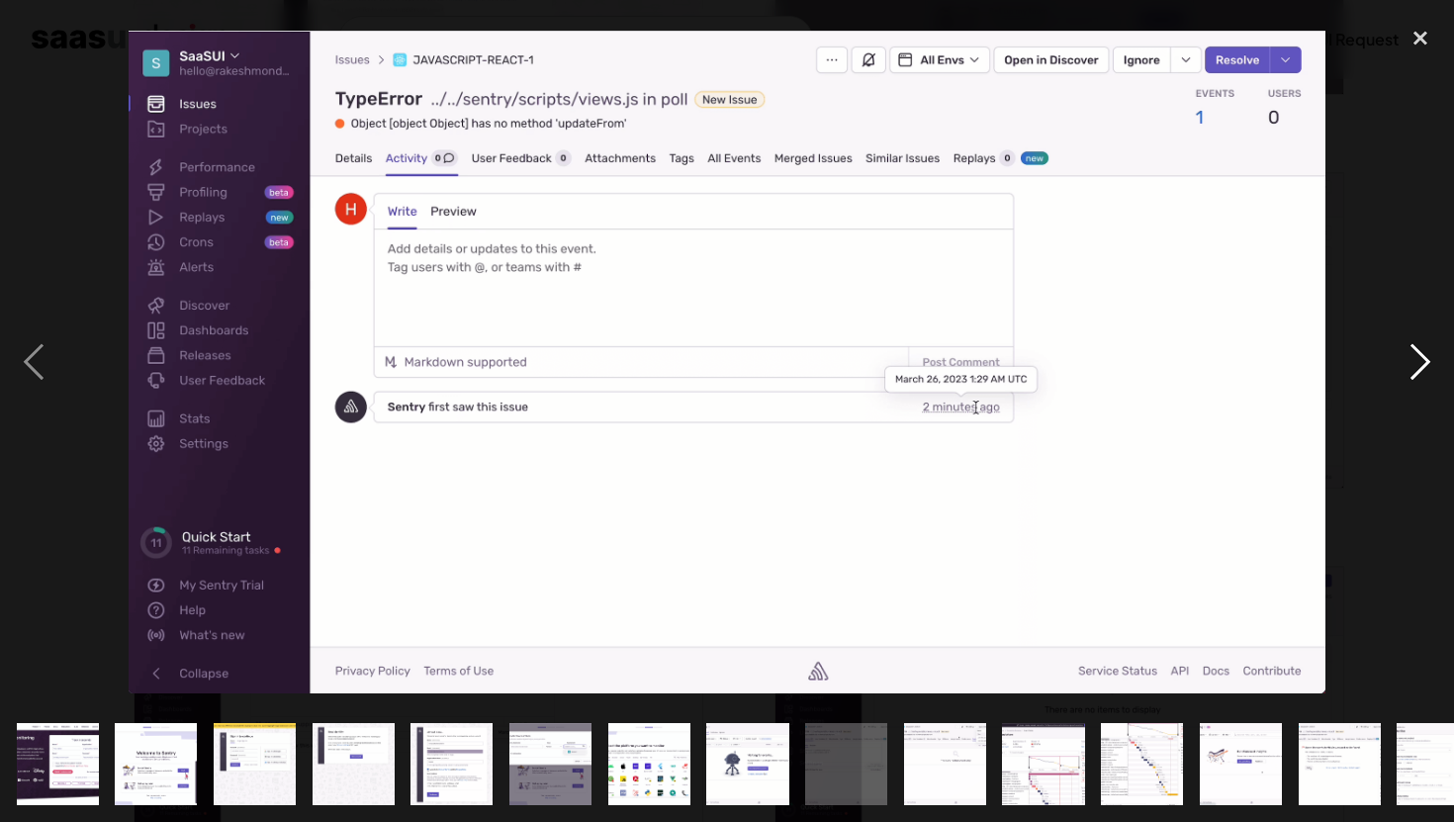
click at [1424, 368] on div "next image" at bounding box center [1420, 362] width 67 height 690
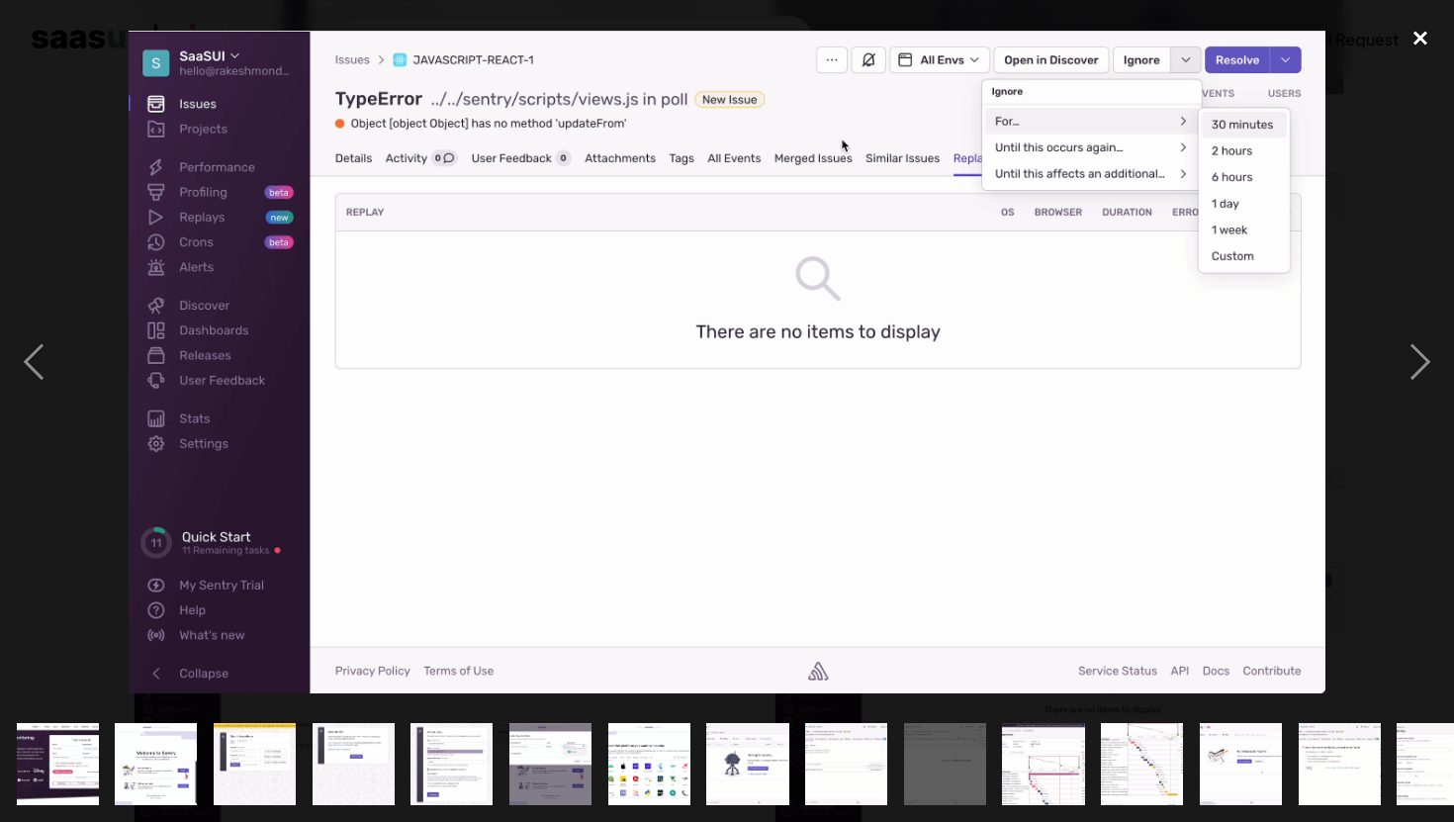
click at [1414, 24] on div "close lightbox" at bounding box center [1420, 39] width 67 height 44
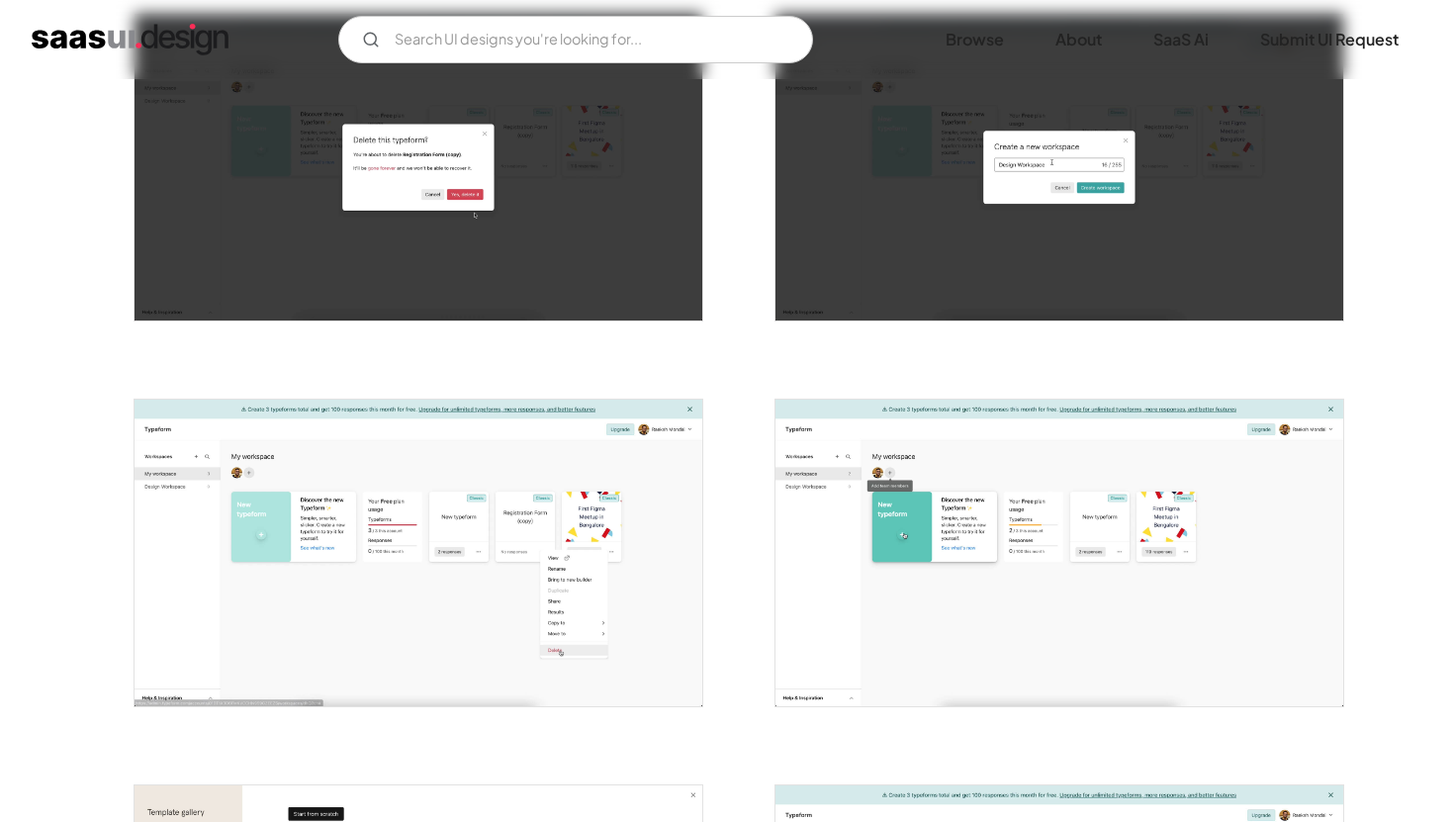
scroll to position [1277, 0]
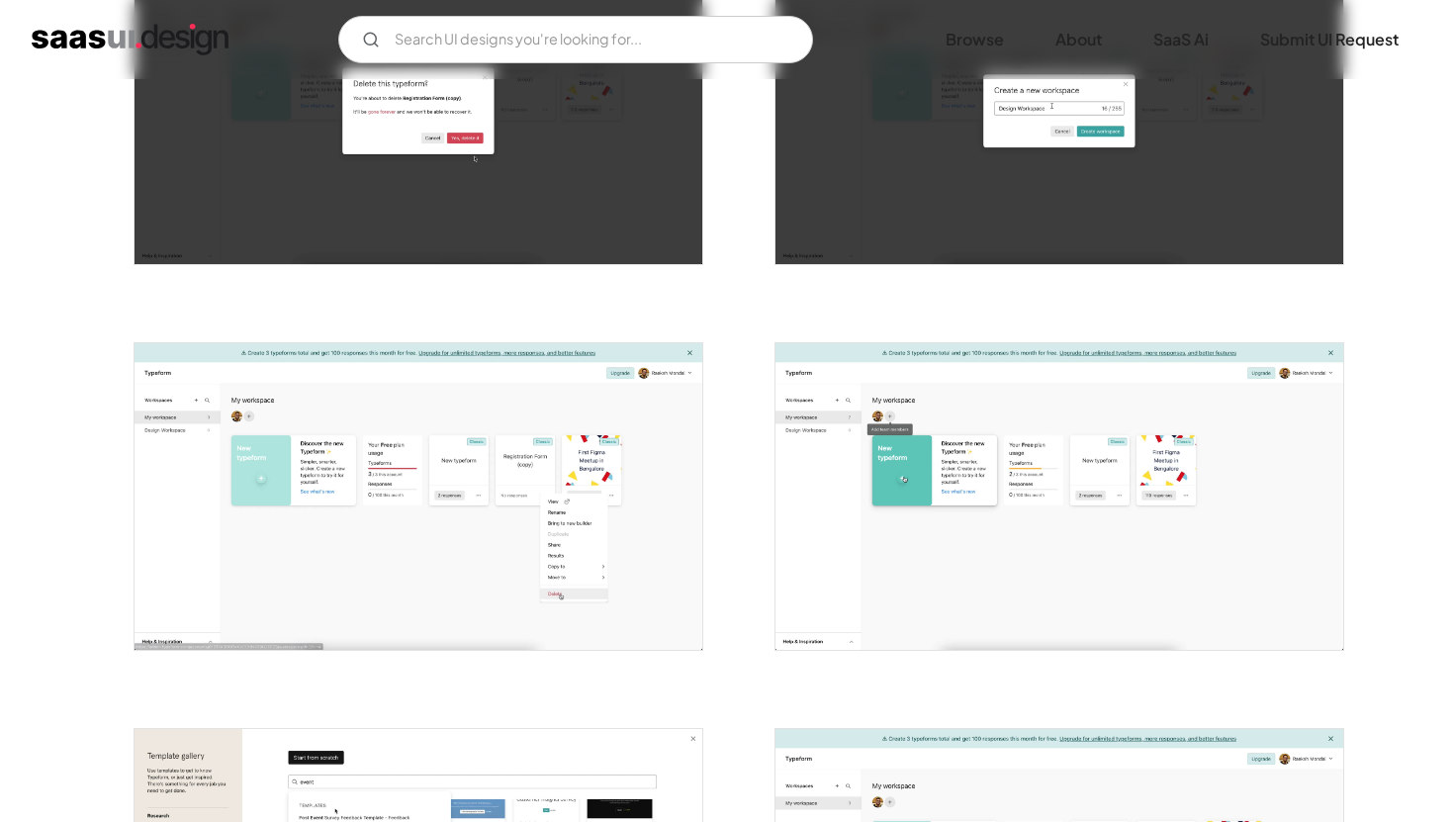
click at [614, 420] on img "open lightbox" at bounding box center [419, 496] width 568 height 307
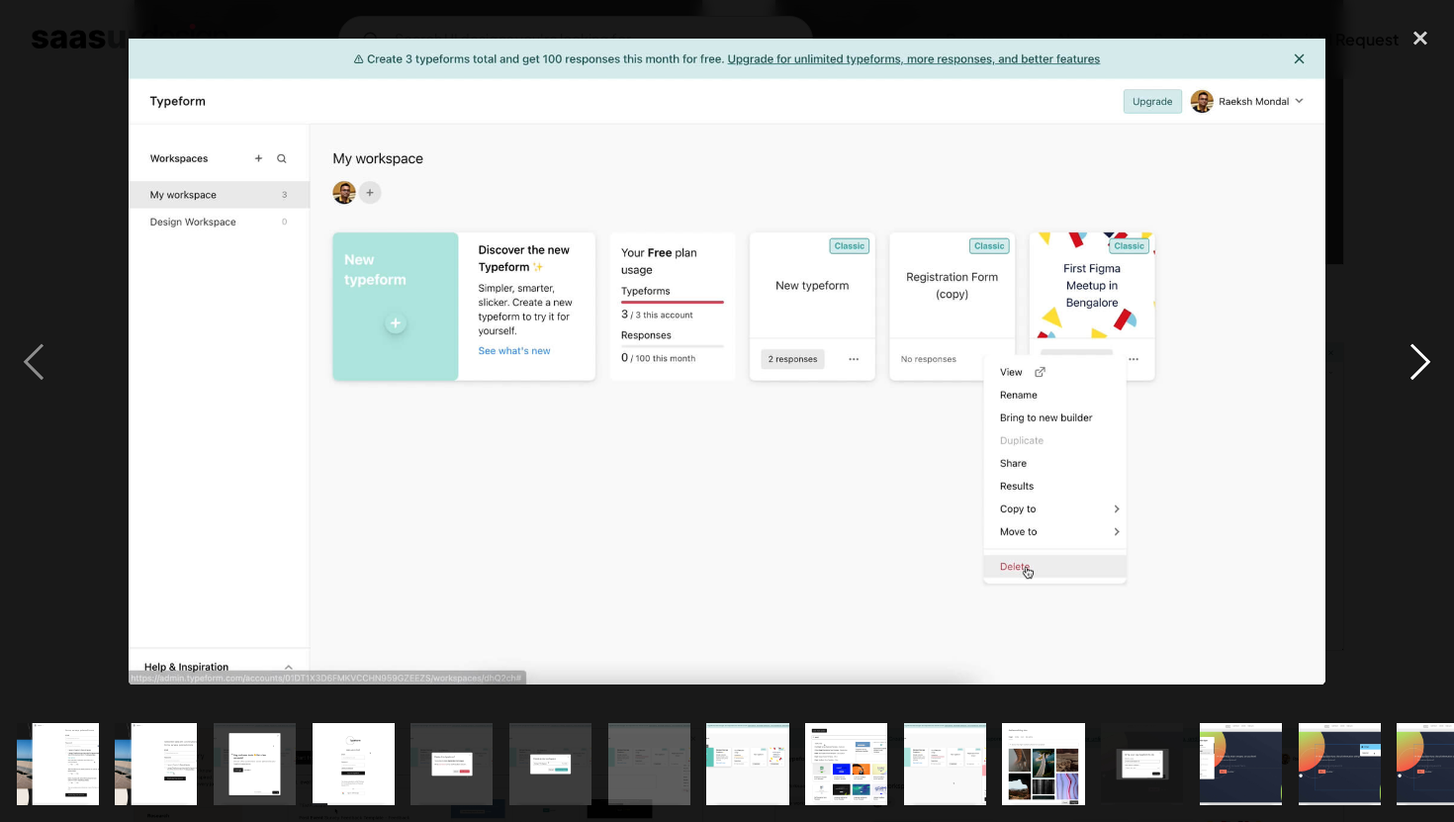
click at [1428, 348] on div "next image" at bounding box center [1420, 362] width 67 height 690
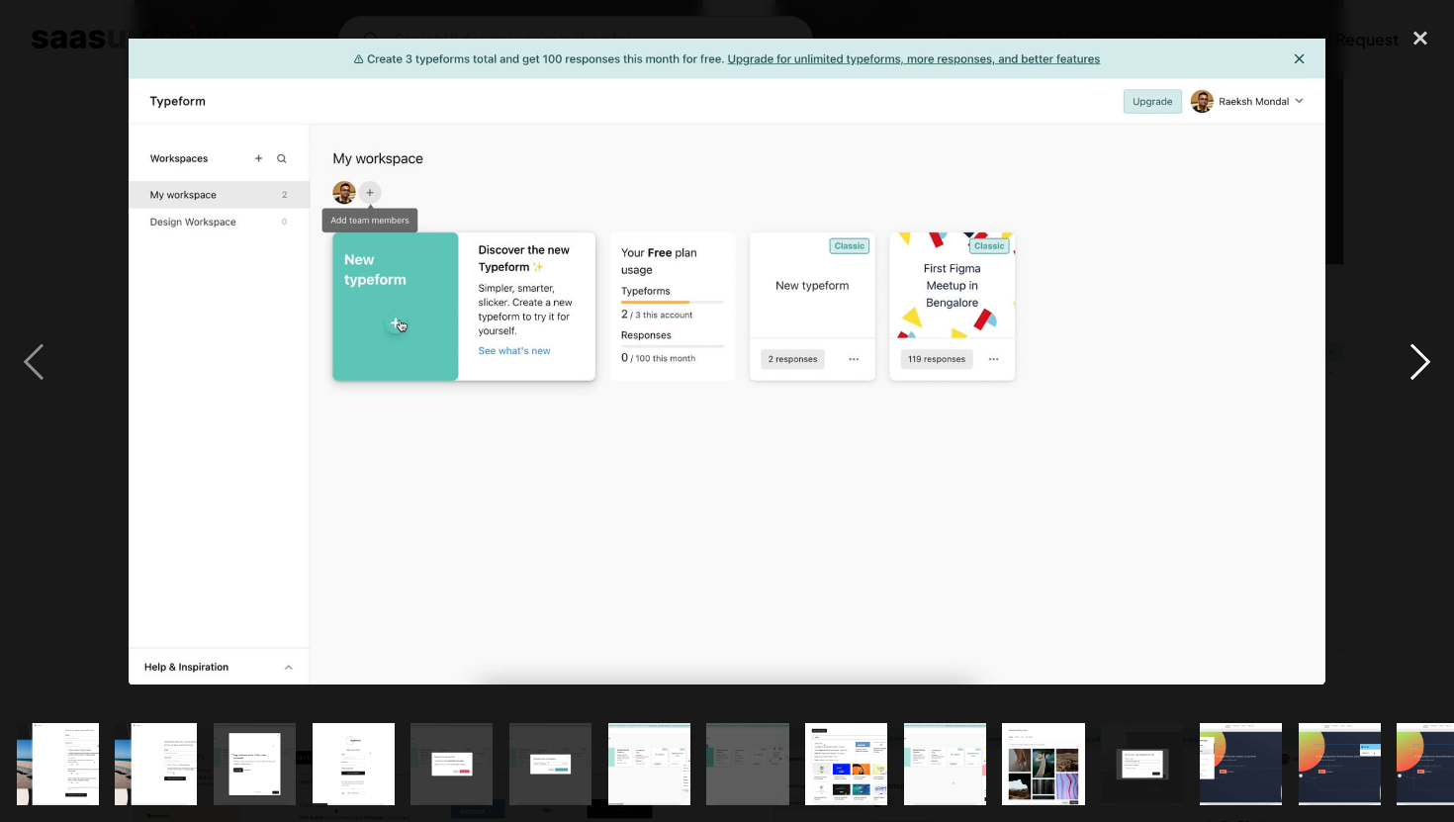
click at [1428, 348] on div "next image" at bounding box center [1420, 362] width 67 height 690
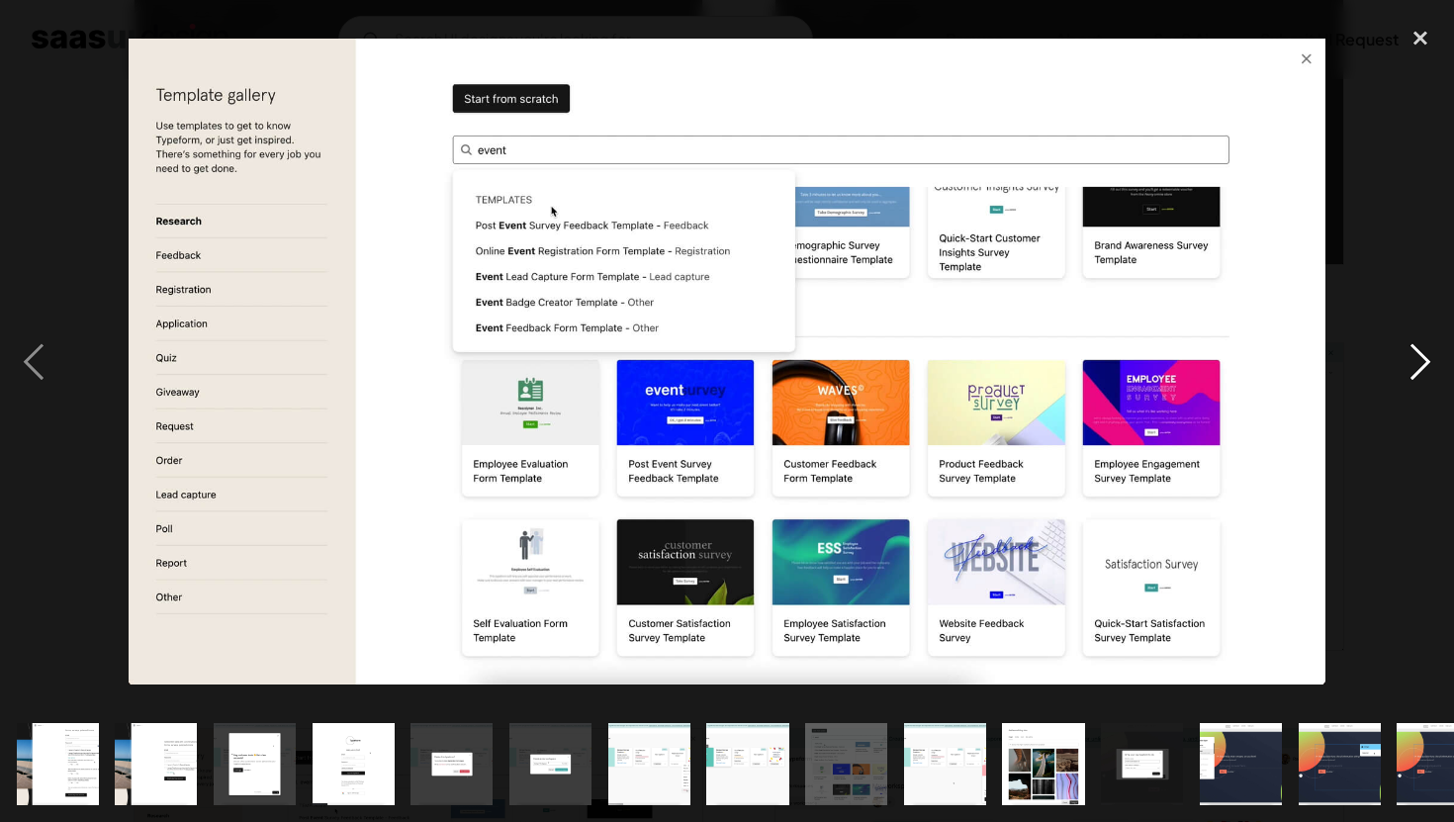
click at [1422, 362] on div "next image" at bounding box center [1420, 362] width 67 height 690
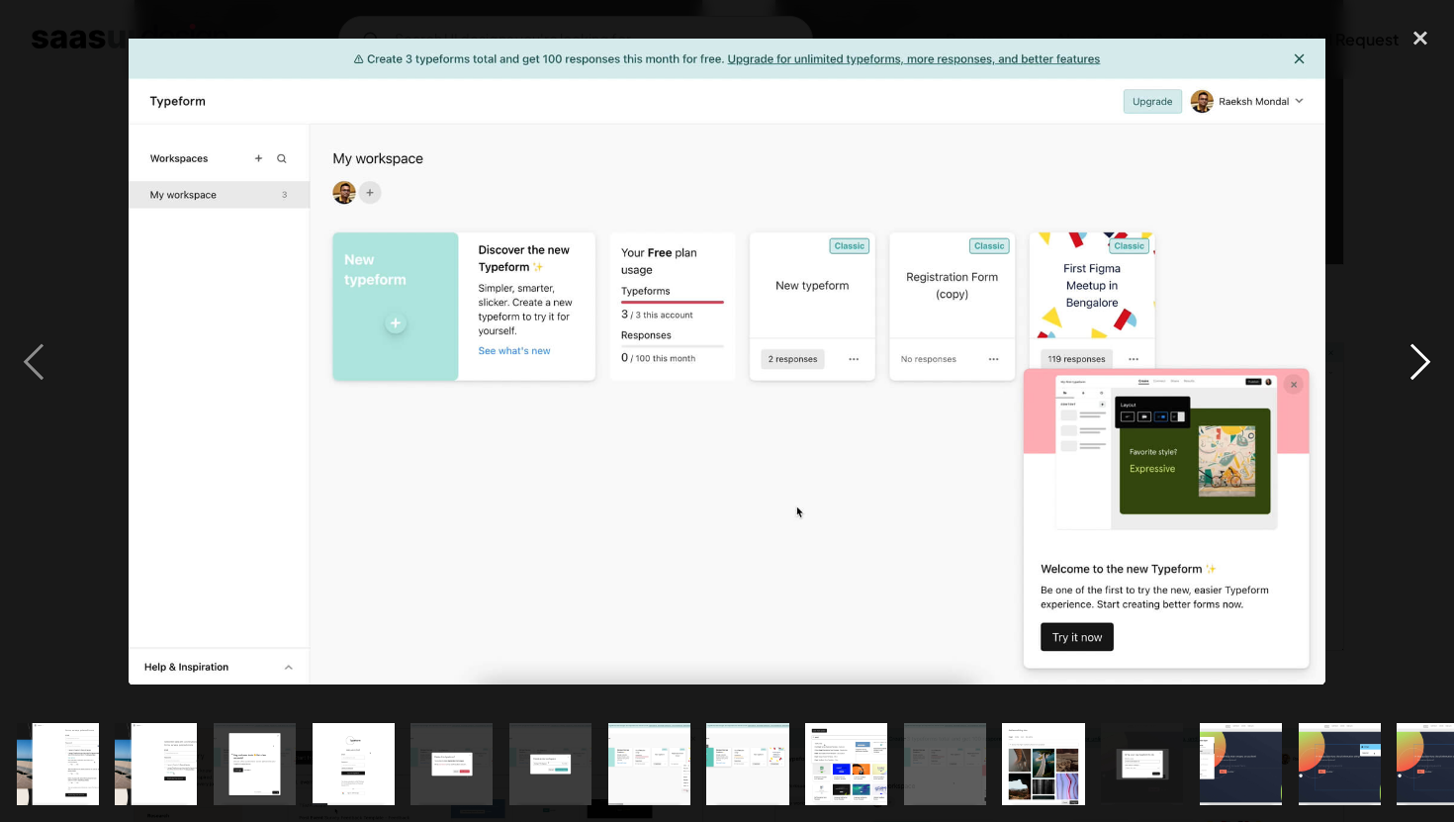
click at [1422, 362] on div "next image" at bounding box center [1420, 362] width 67 height 690
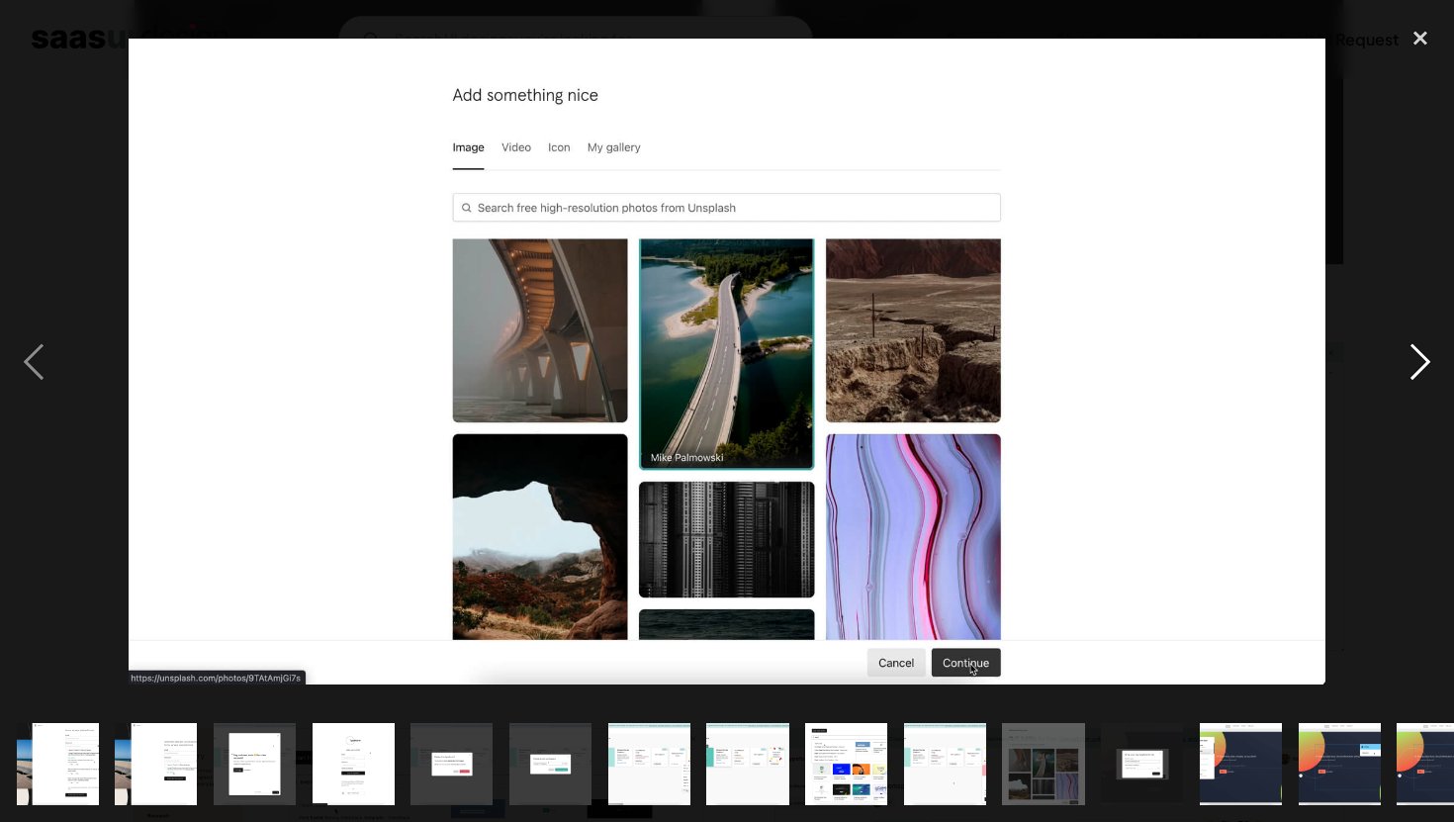
click at [1422, 362] on div "next image" at bounding box center [1420, 362] width 67 height 690
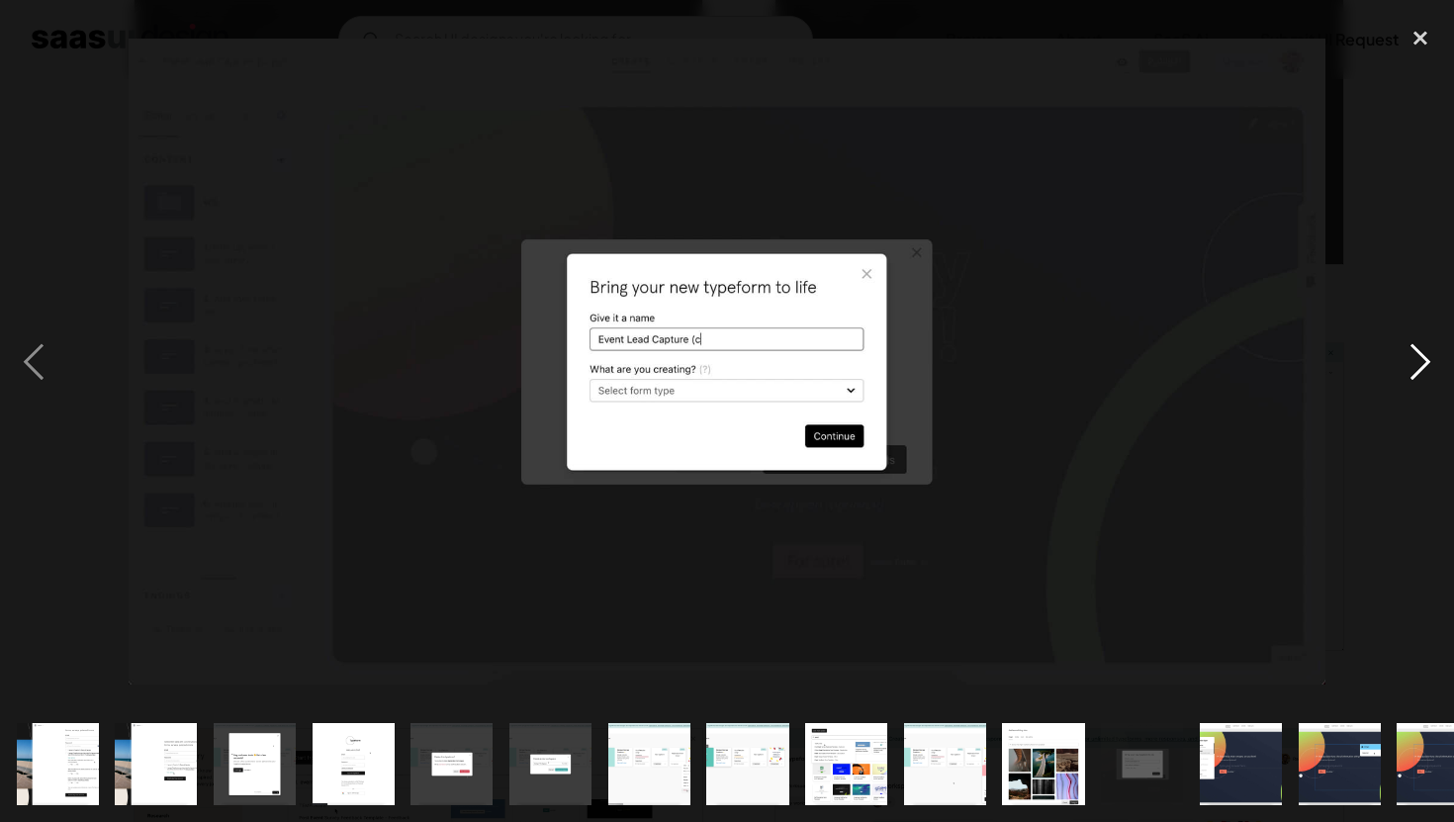
click at [1422, 362] on div "next image" at bounding box center [1420, 362] width 67 height 690
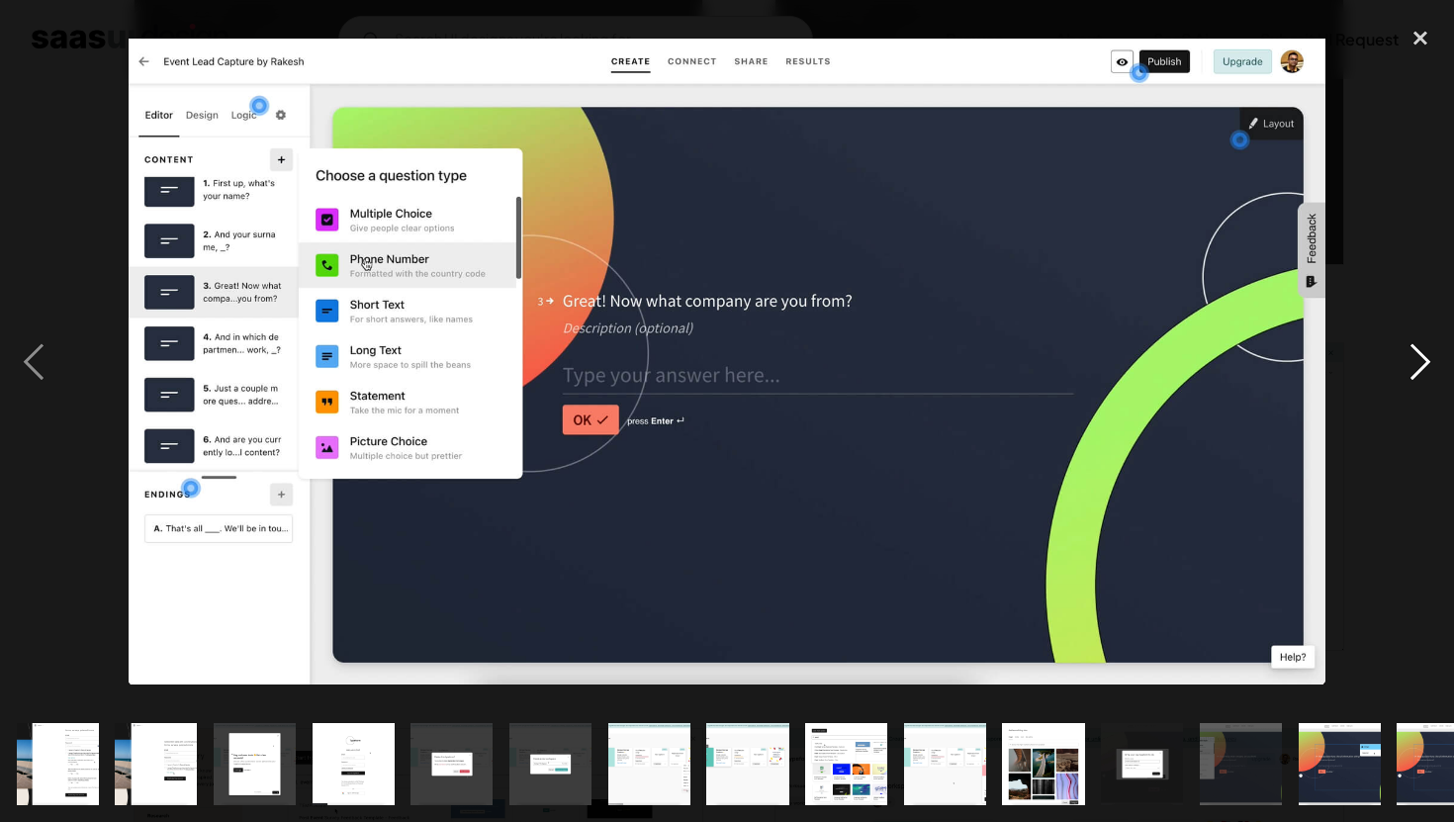
click at [1422, 362] on div "next image" at bounding box center [1420, 362] width 67 height 690
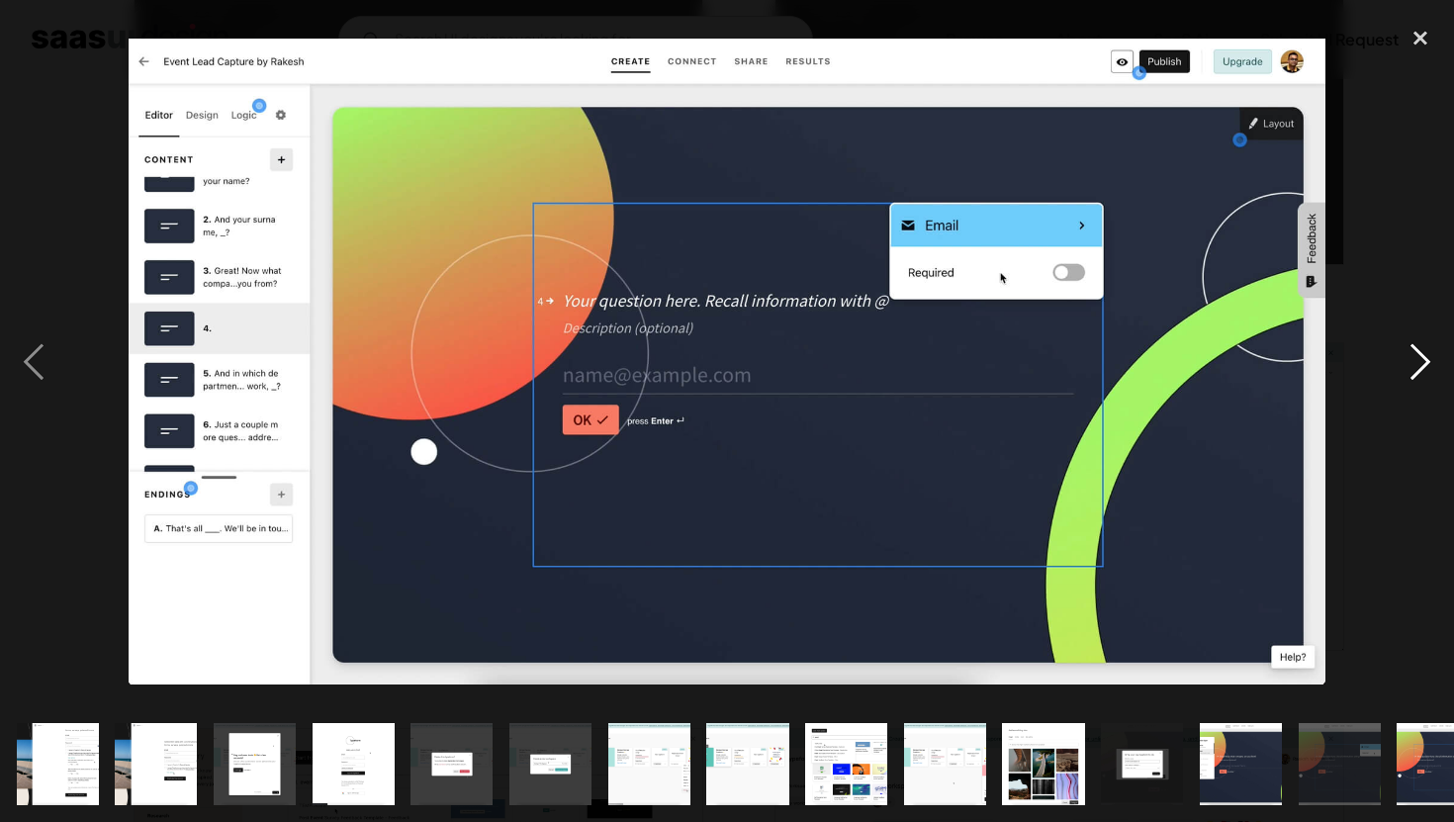
click at [1422, 362] on div "next image" at bounding box center [1420, 362] width 67 height 690
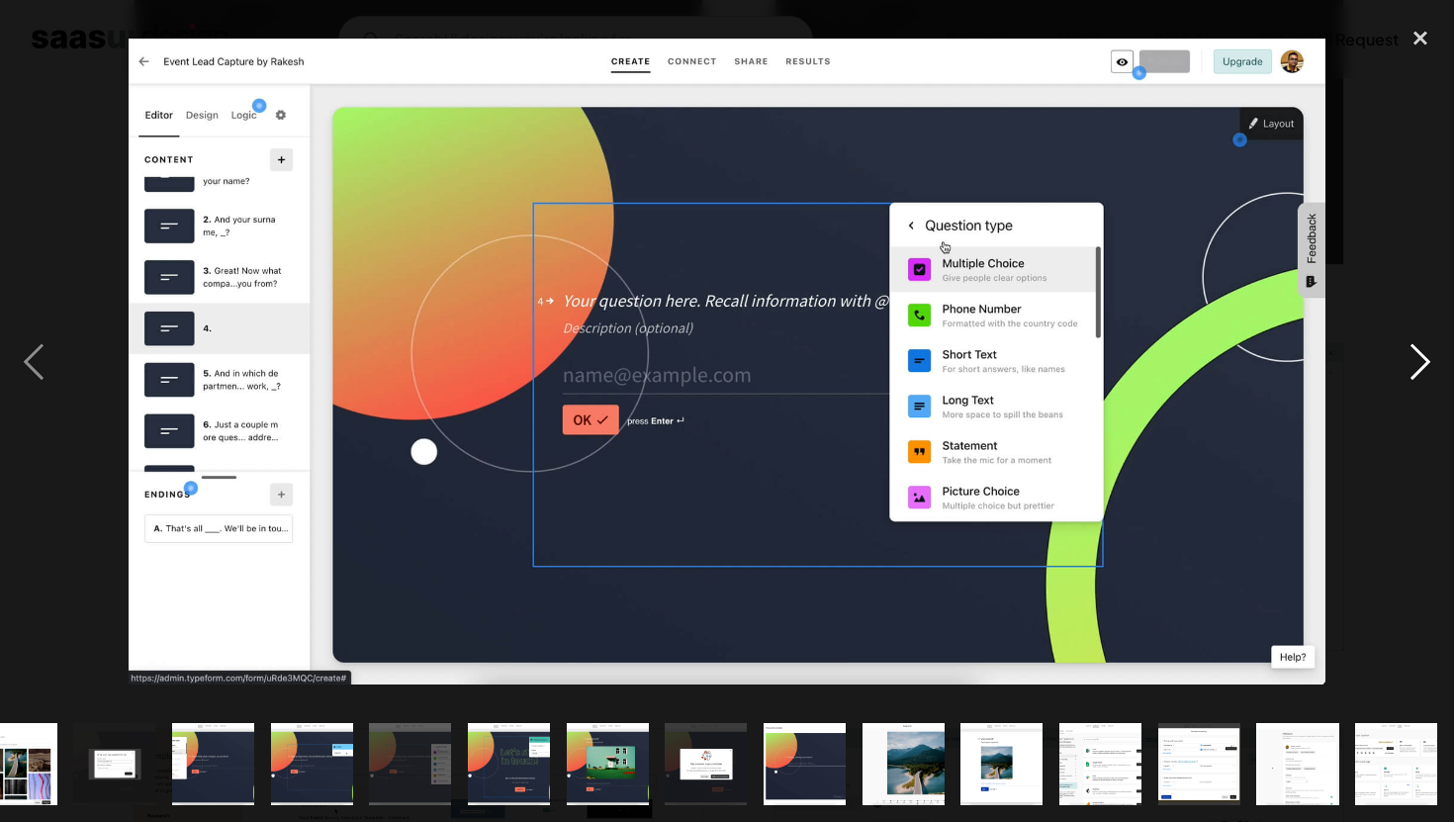
click at [1422, 362] on div "next image" at bounding box center [1420, 362] width 67 height 690
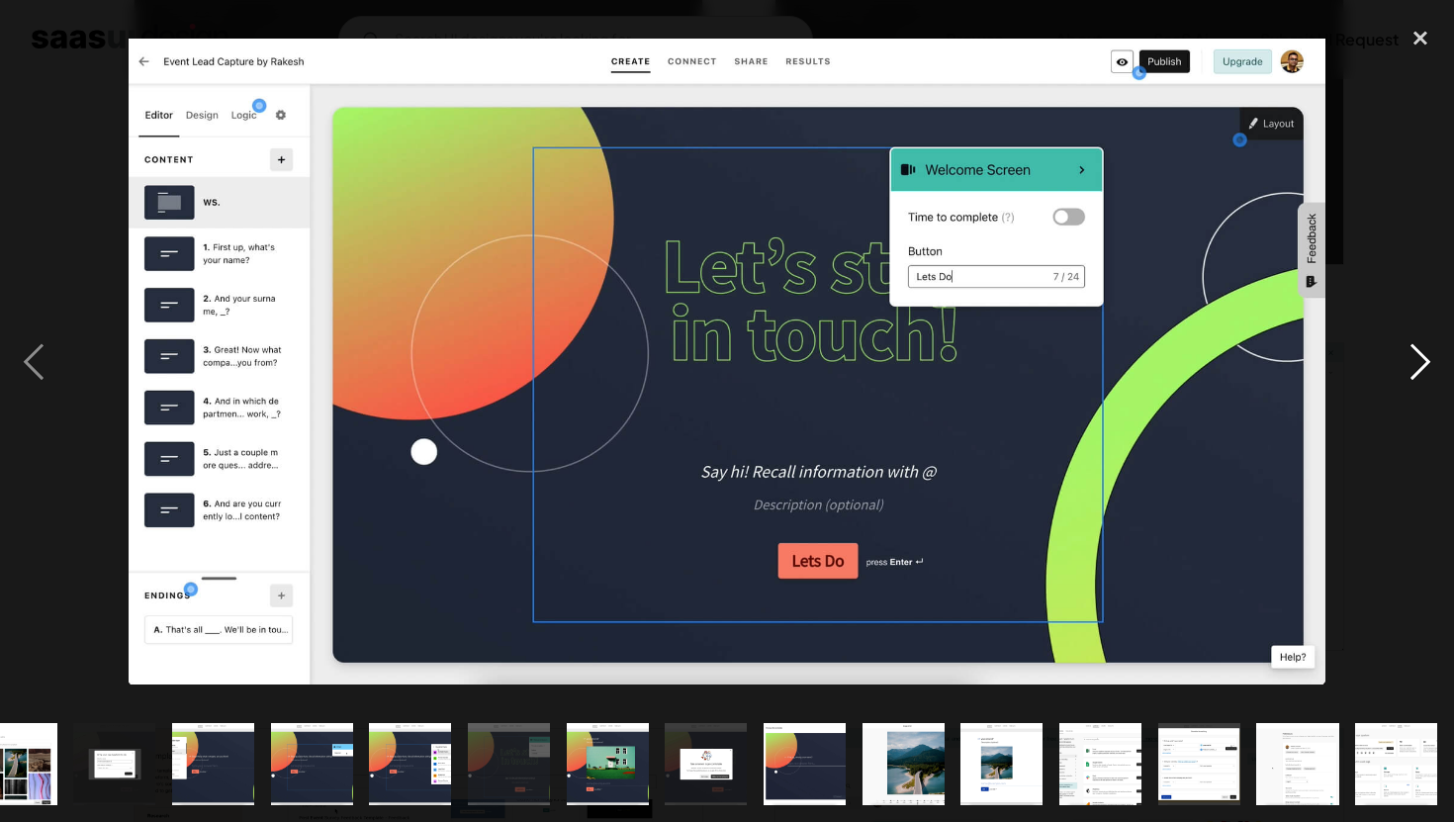
click at [1422, 362] on div "next image" at bounding box center [1420, 362] width 67 height 690
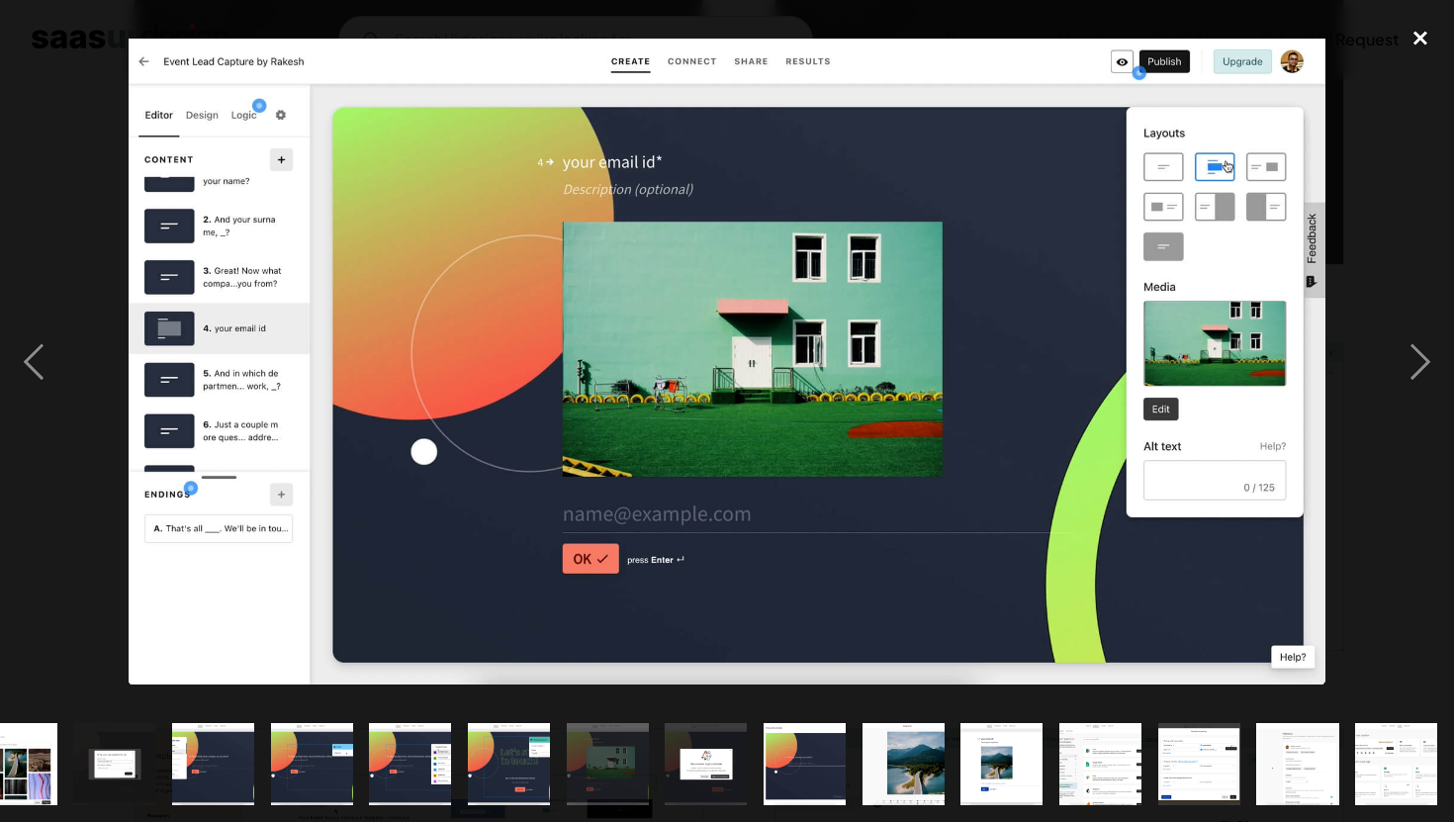
click at [1427, 38] on div "close lightbox" at bounding box center [1420, 39] width 67 height 44
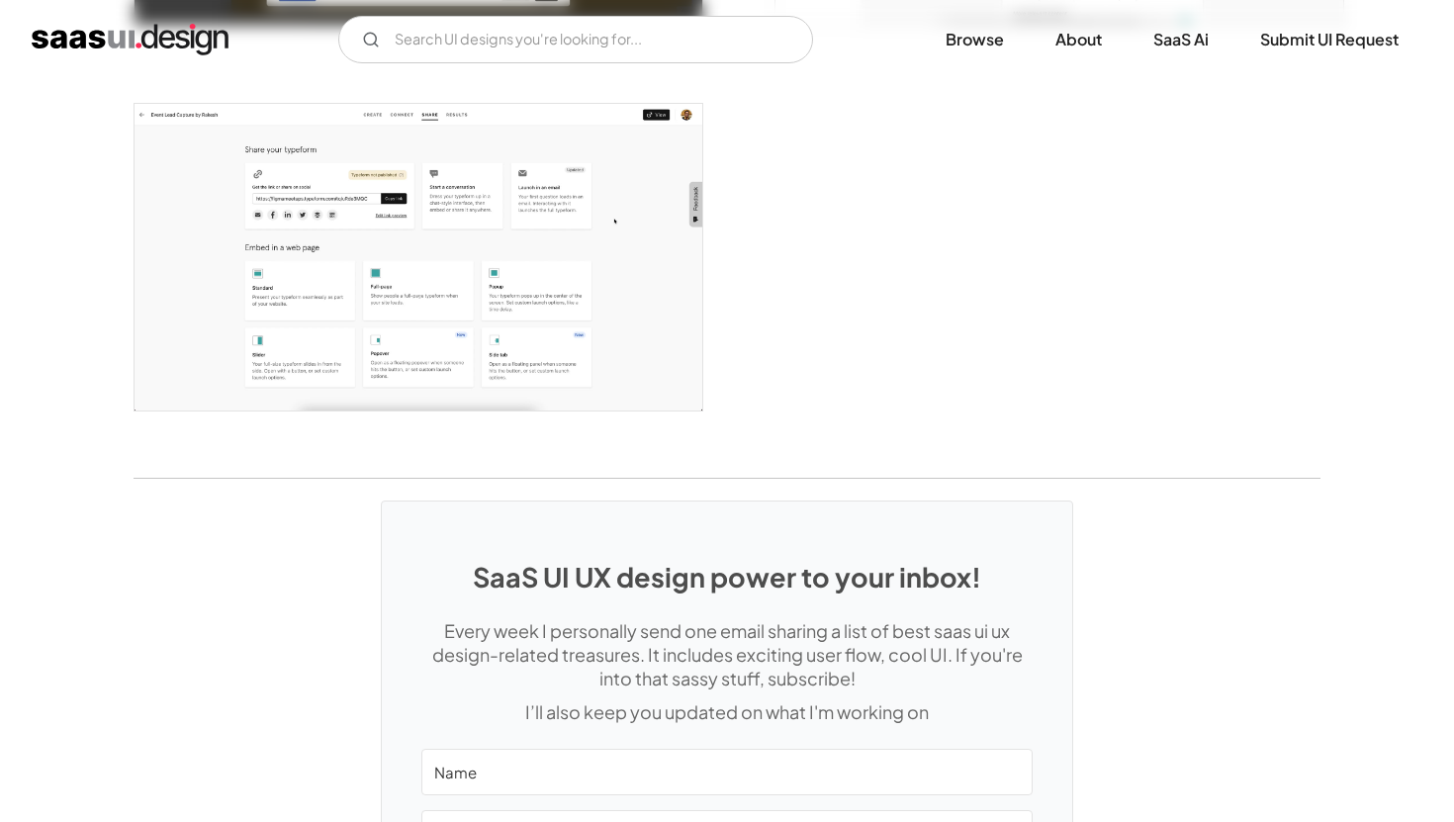
scroll to position [5005, 0]
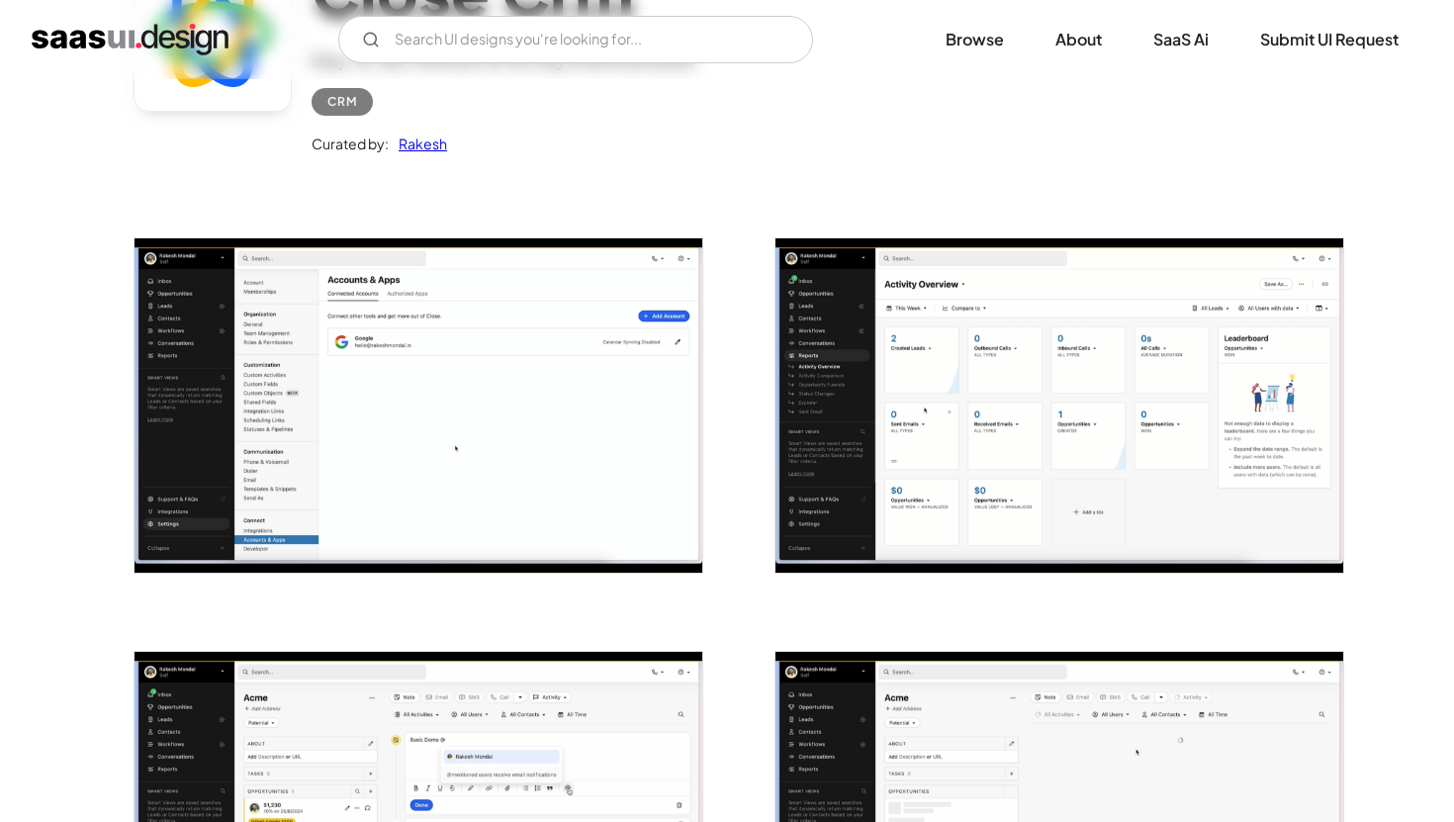
scroll to position [227, 0]
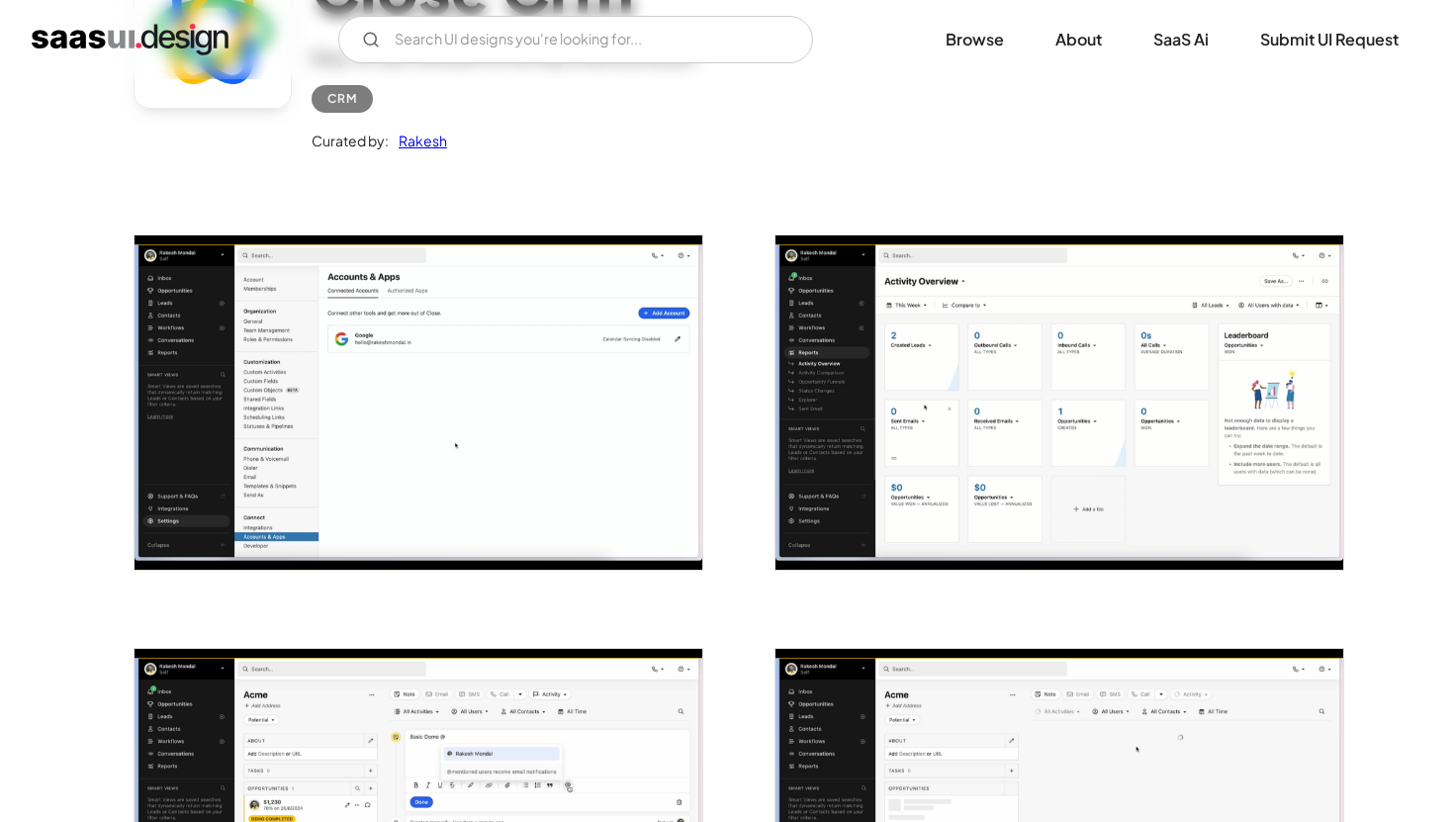
click at [602, 446] on img "open lightbox" at bounding box center [419, 402] width 568 height 334
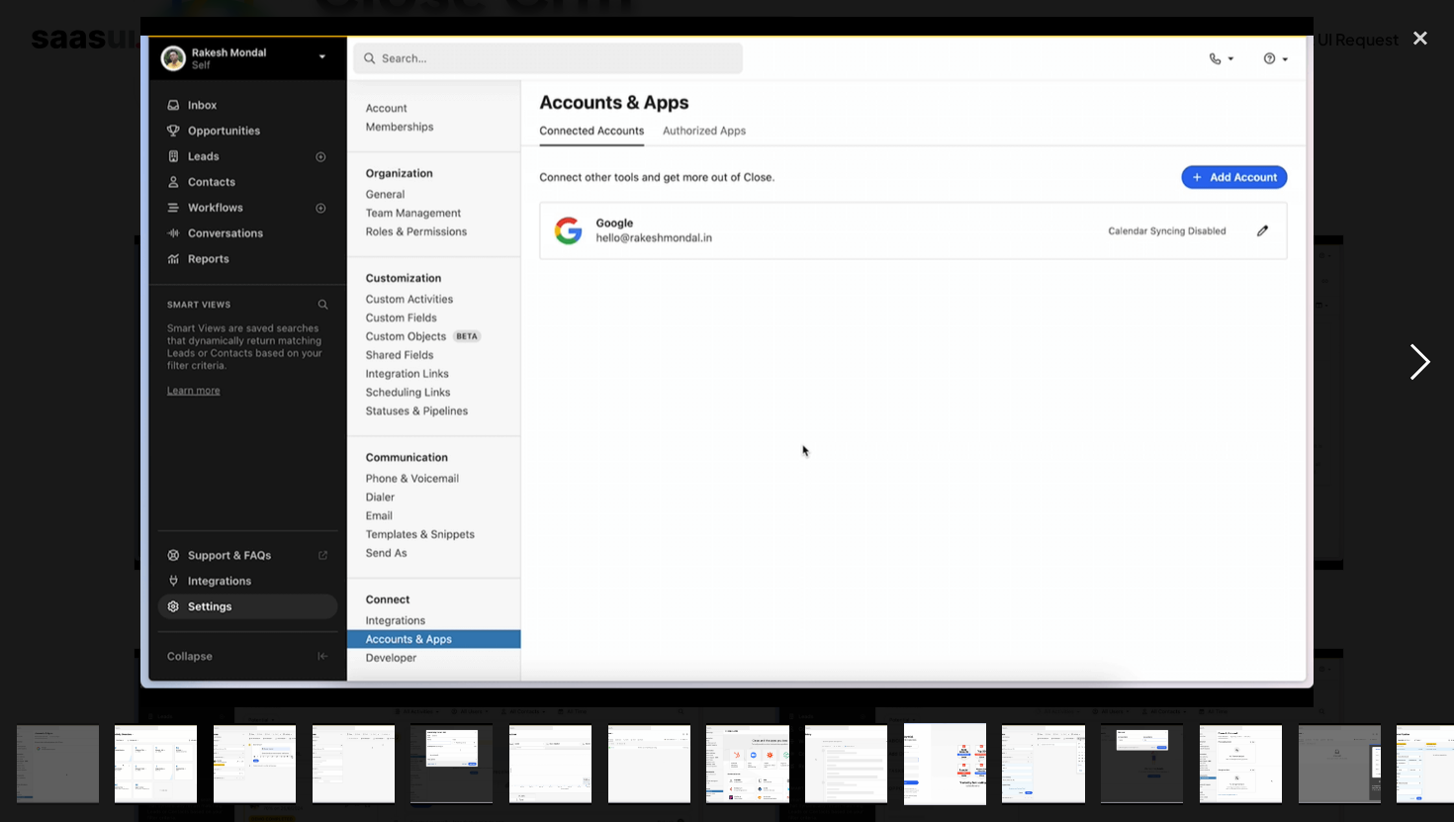
click at [1420, 359] on div "next image" at bounding box center [1420, 362] width 67 height 690
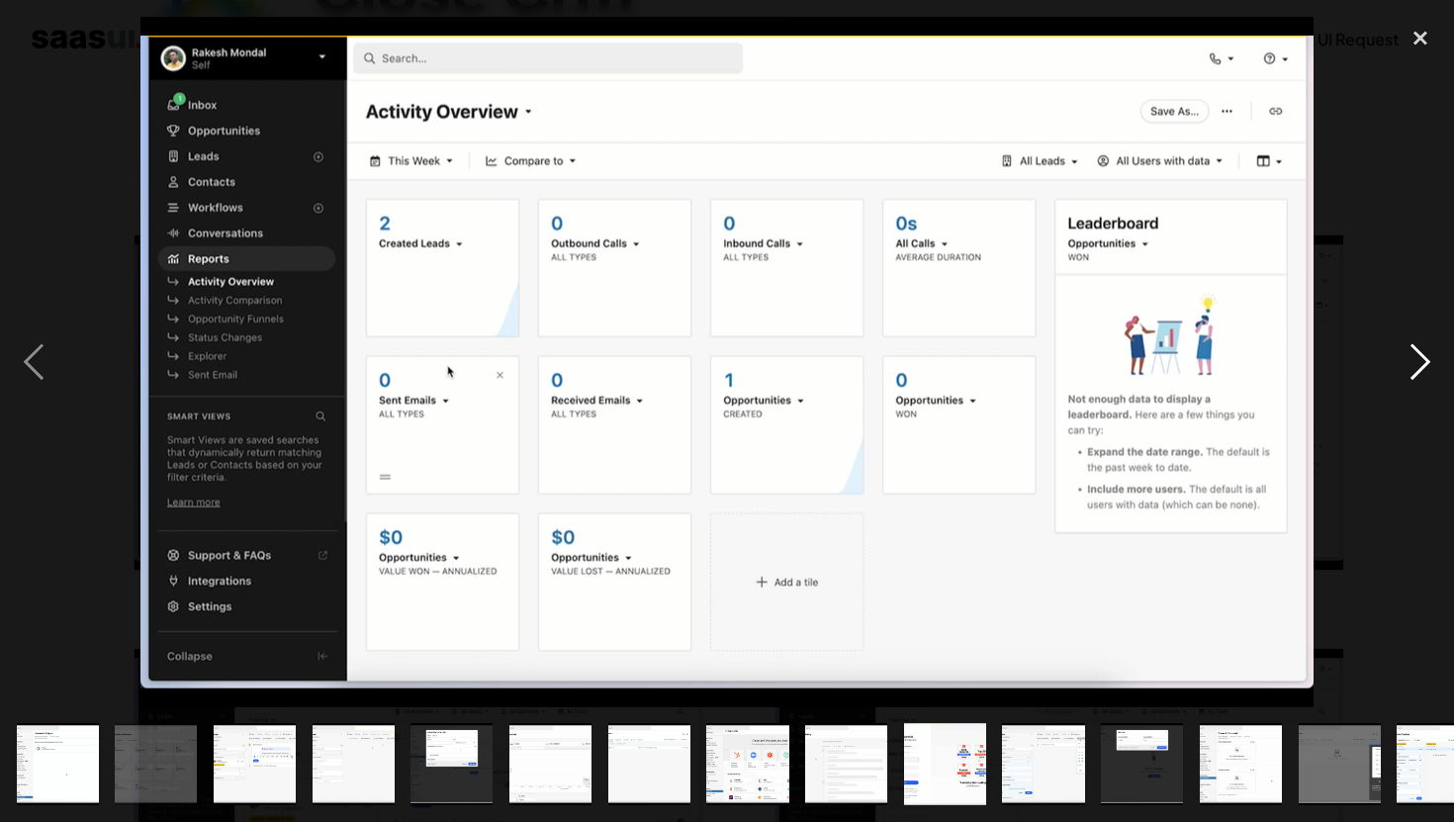
click at [1420, 359] on div "next image" at bounding box center [1420, 362] width 67 height 690
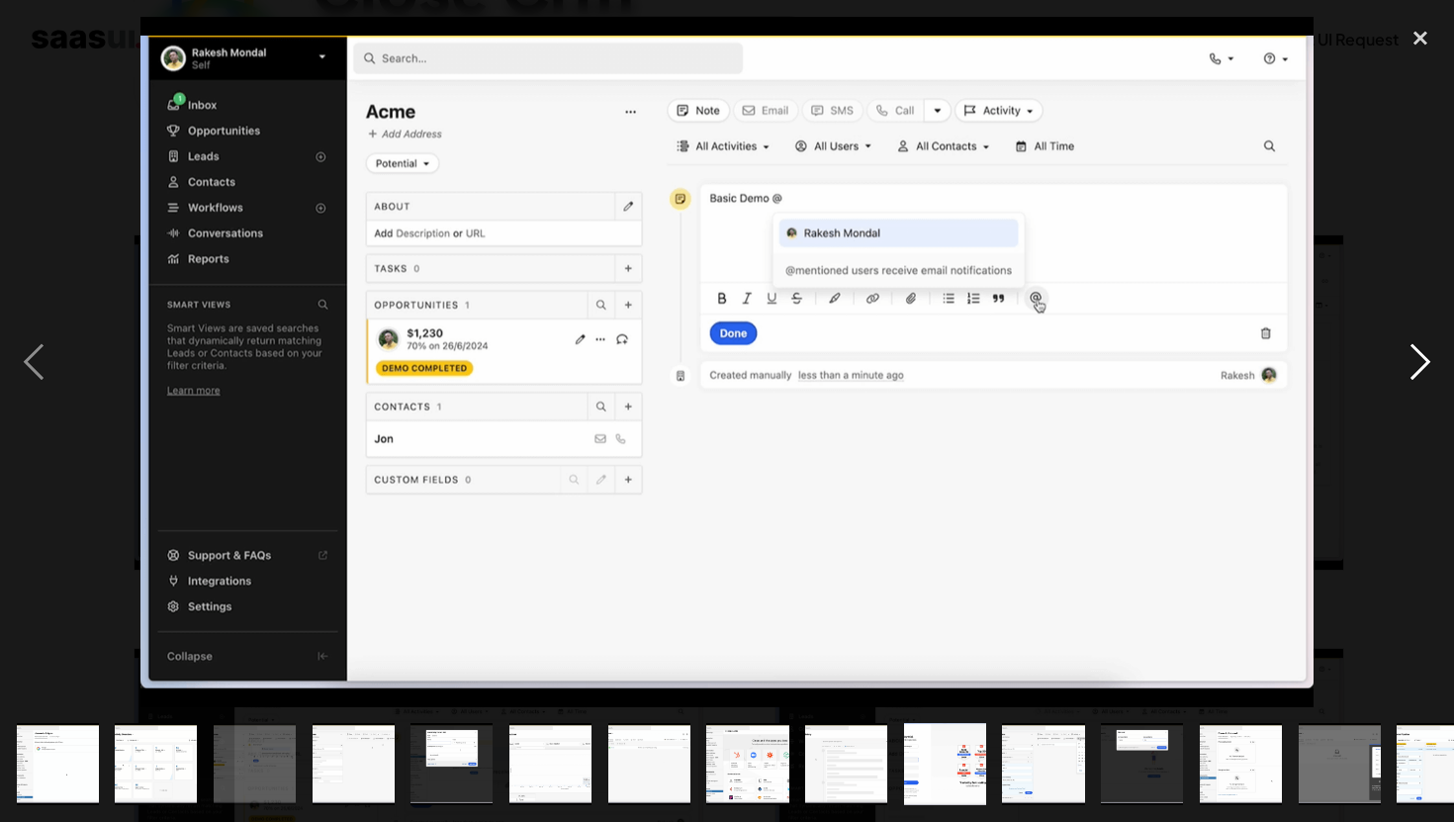
click at [1420, 359] on div "next image" at bounding box center [1420, 362] width 67 height 690
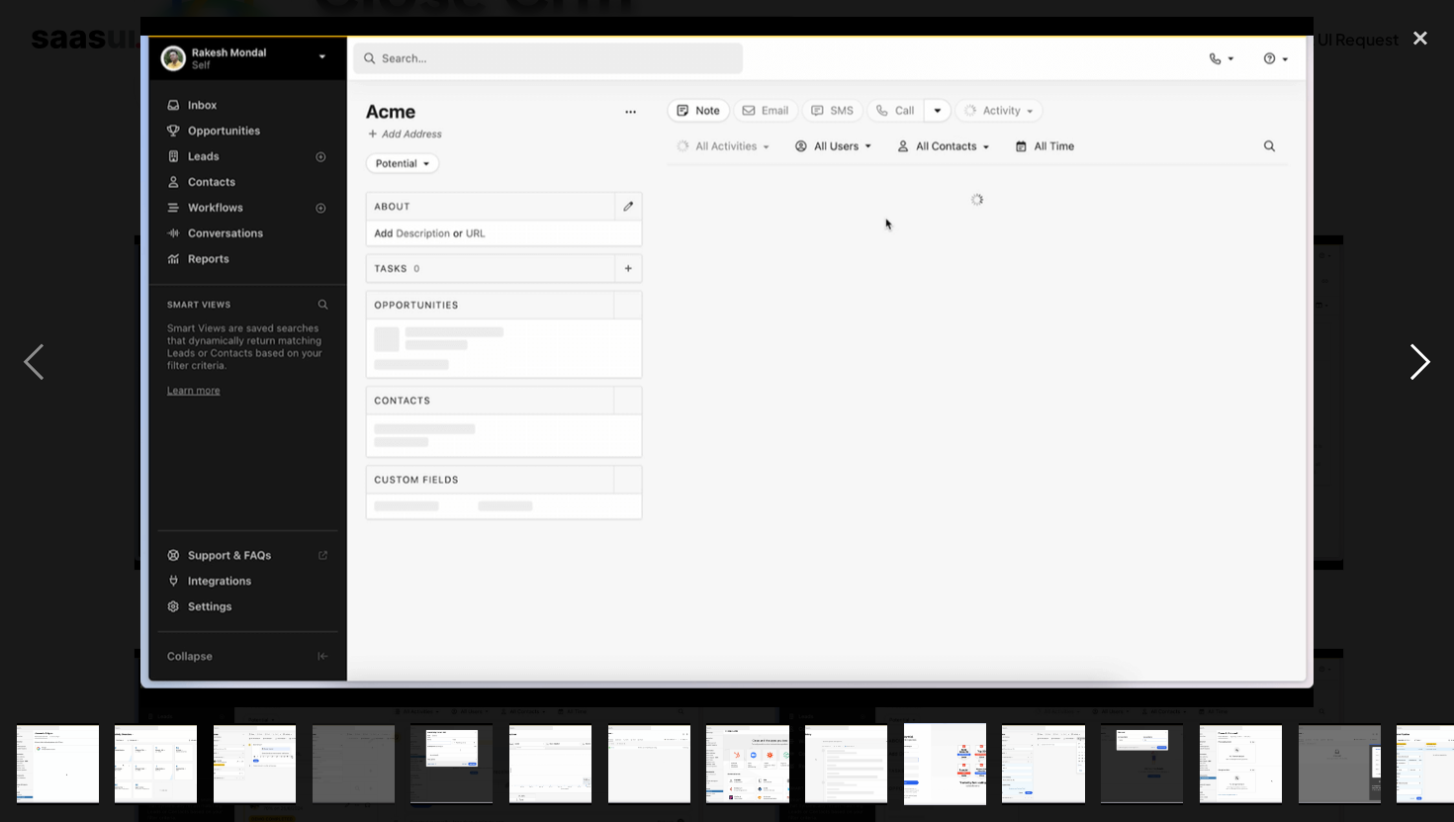
click at [1420, 359] on div "next image" at bounding box center [1420, 362] width 67 height 690
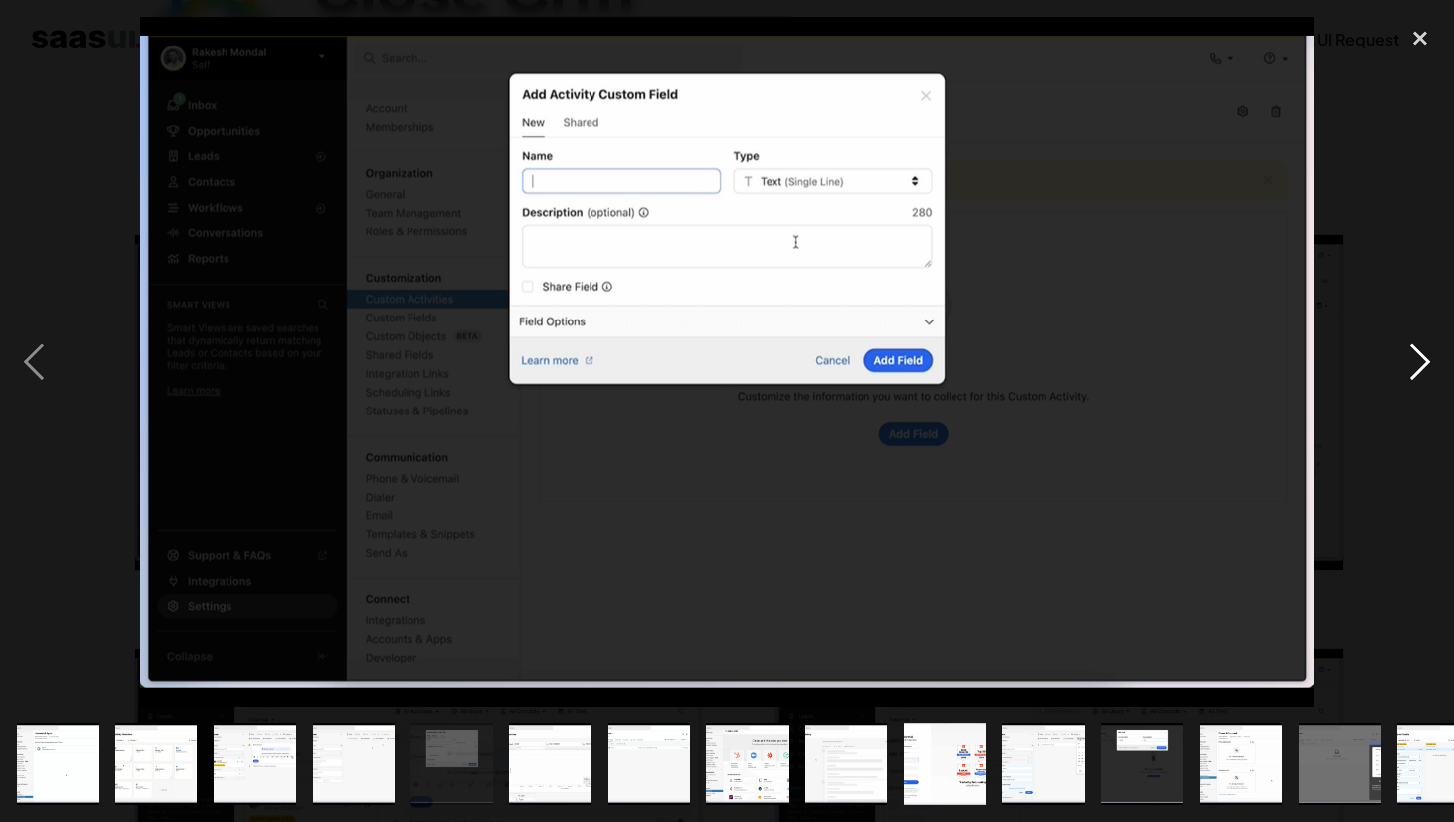
click at [1420, 359] on div "next image" at bounding box center [1420, 362] width 67 height 690
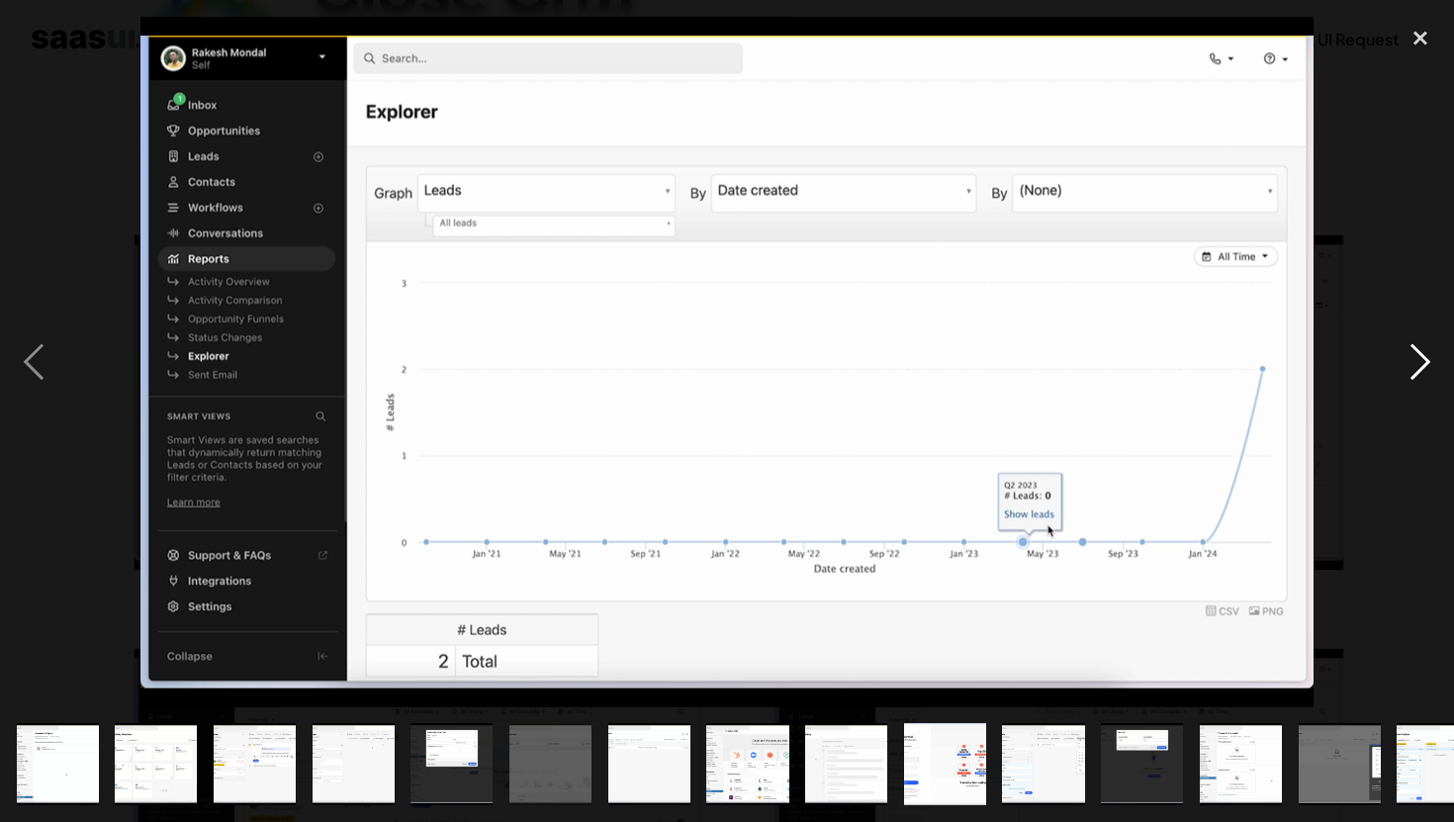
click at [1420, 359] on div "next image" at bounding box center [1420, 362] width 67 height 690
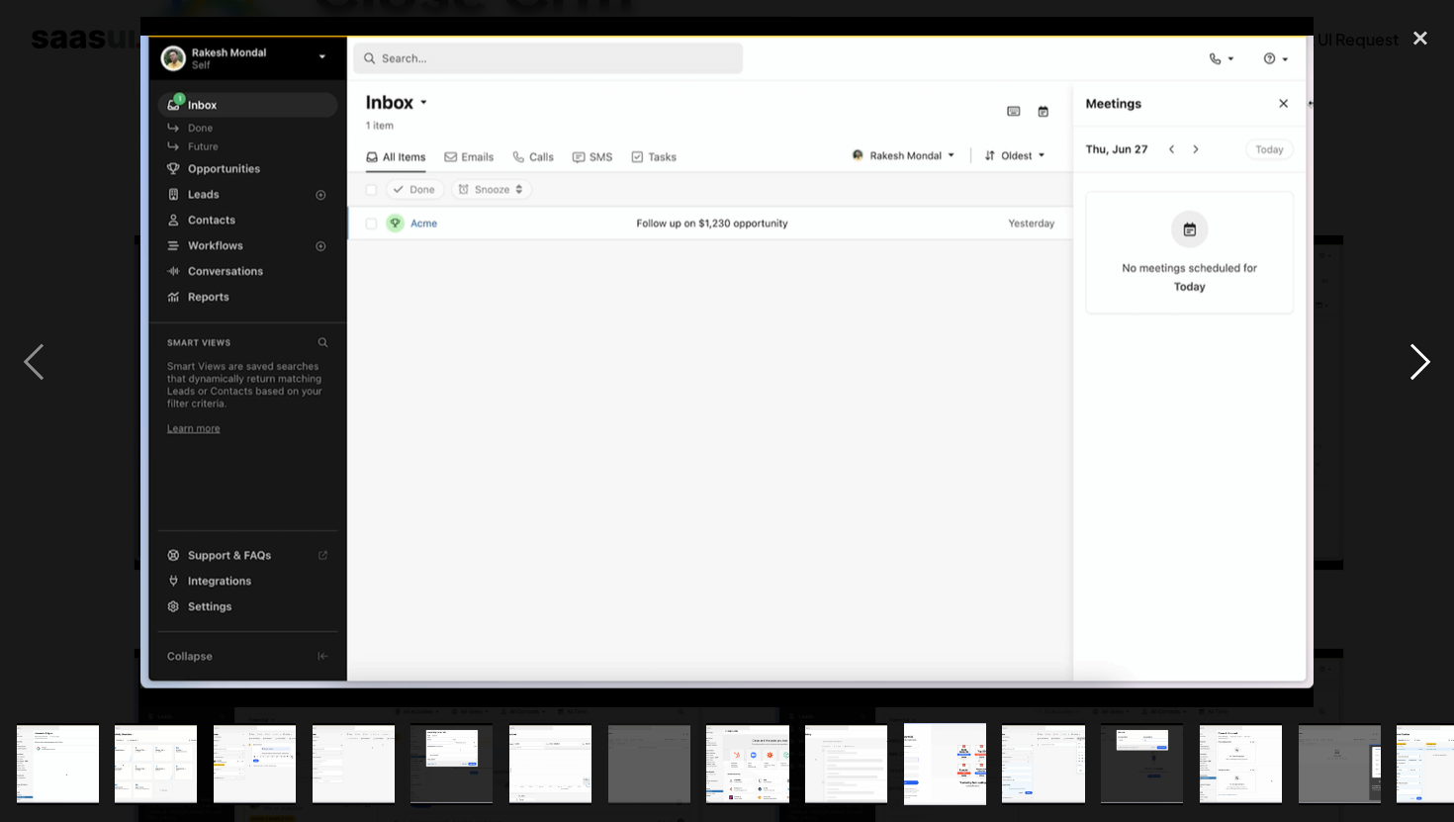
click at [1420, 359] on div "next image" at bounding box center [1420, 362] width 67 height 690
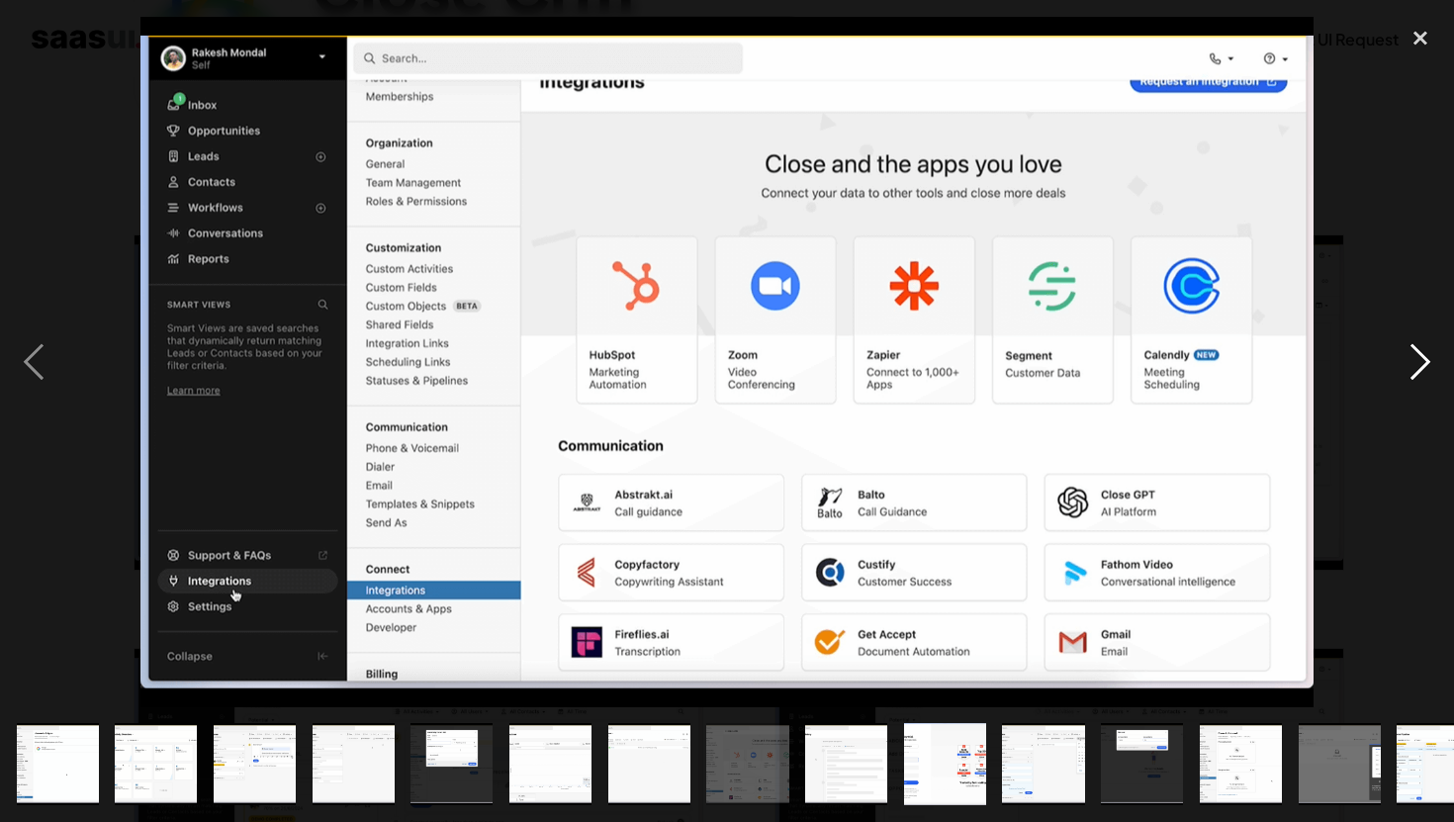
click at [1419, 358] on div "next image" at bounding box center [1420, 362] width 67 height 690
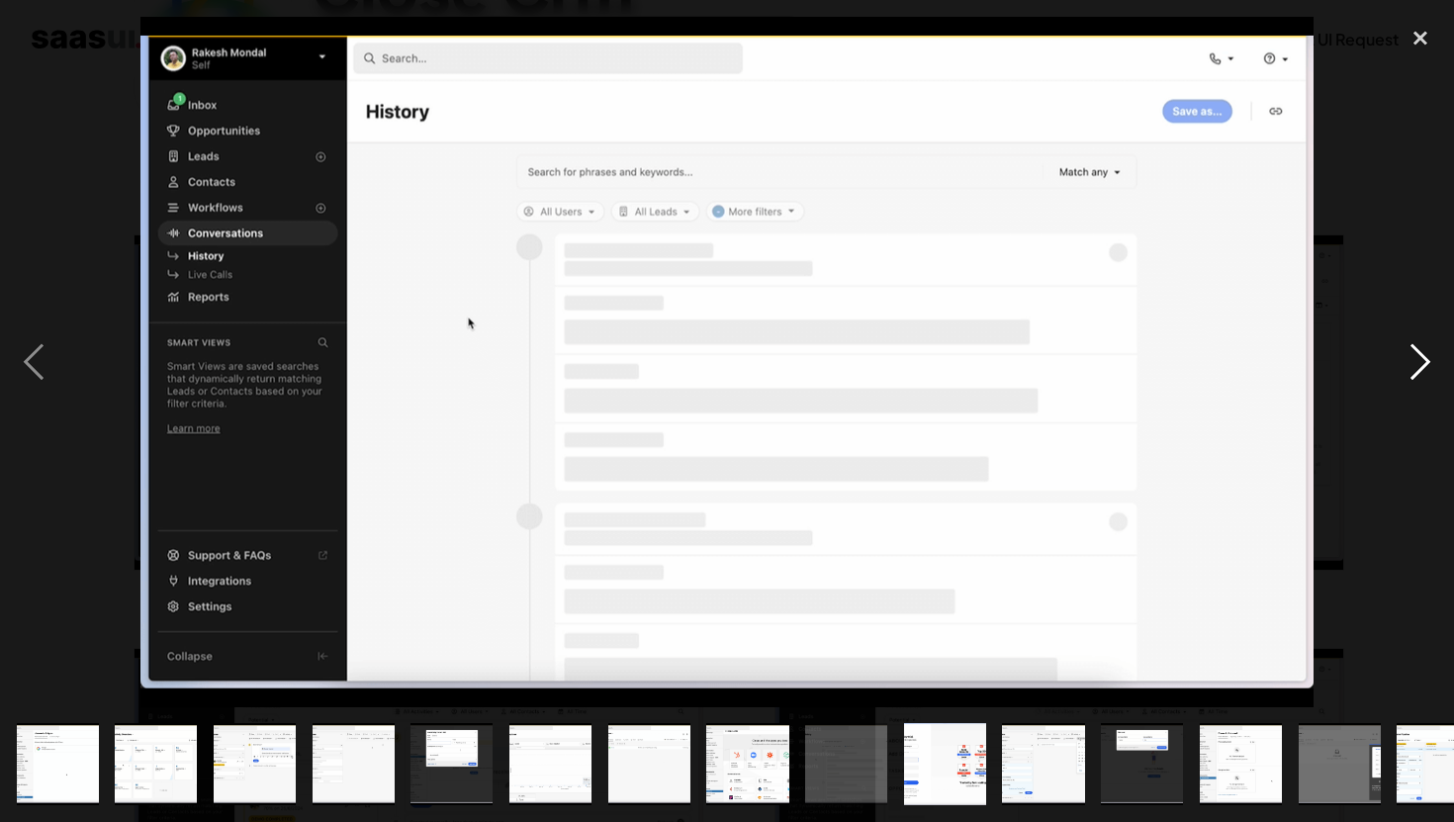
click at [1419, 358] on div "next image" at bounding box center [1420, 362] width 67 height 690
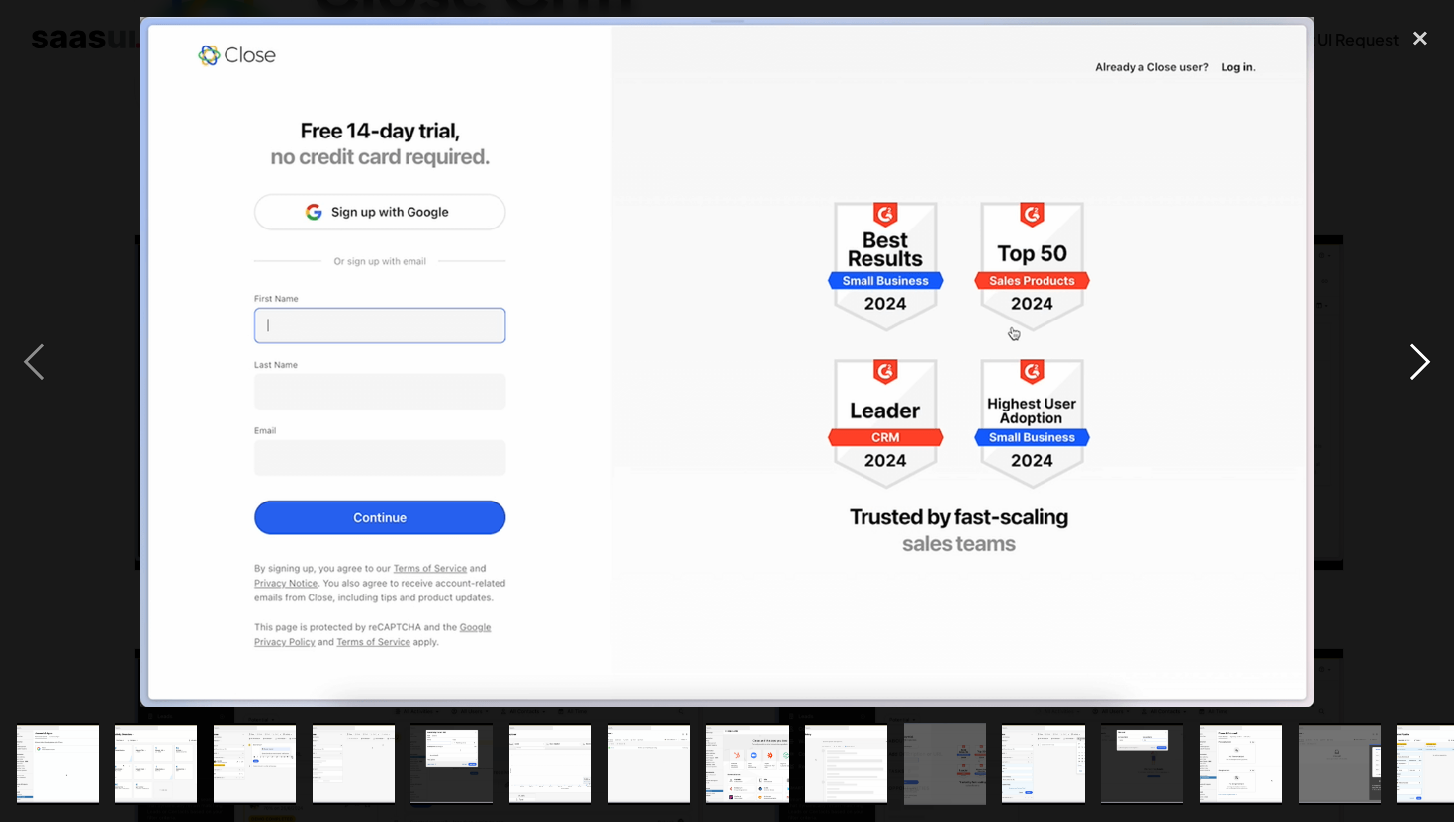
click at [1414, 364] on div "next image" at bounding box center [1420, 362] width 67 height 690
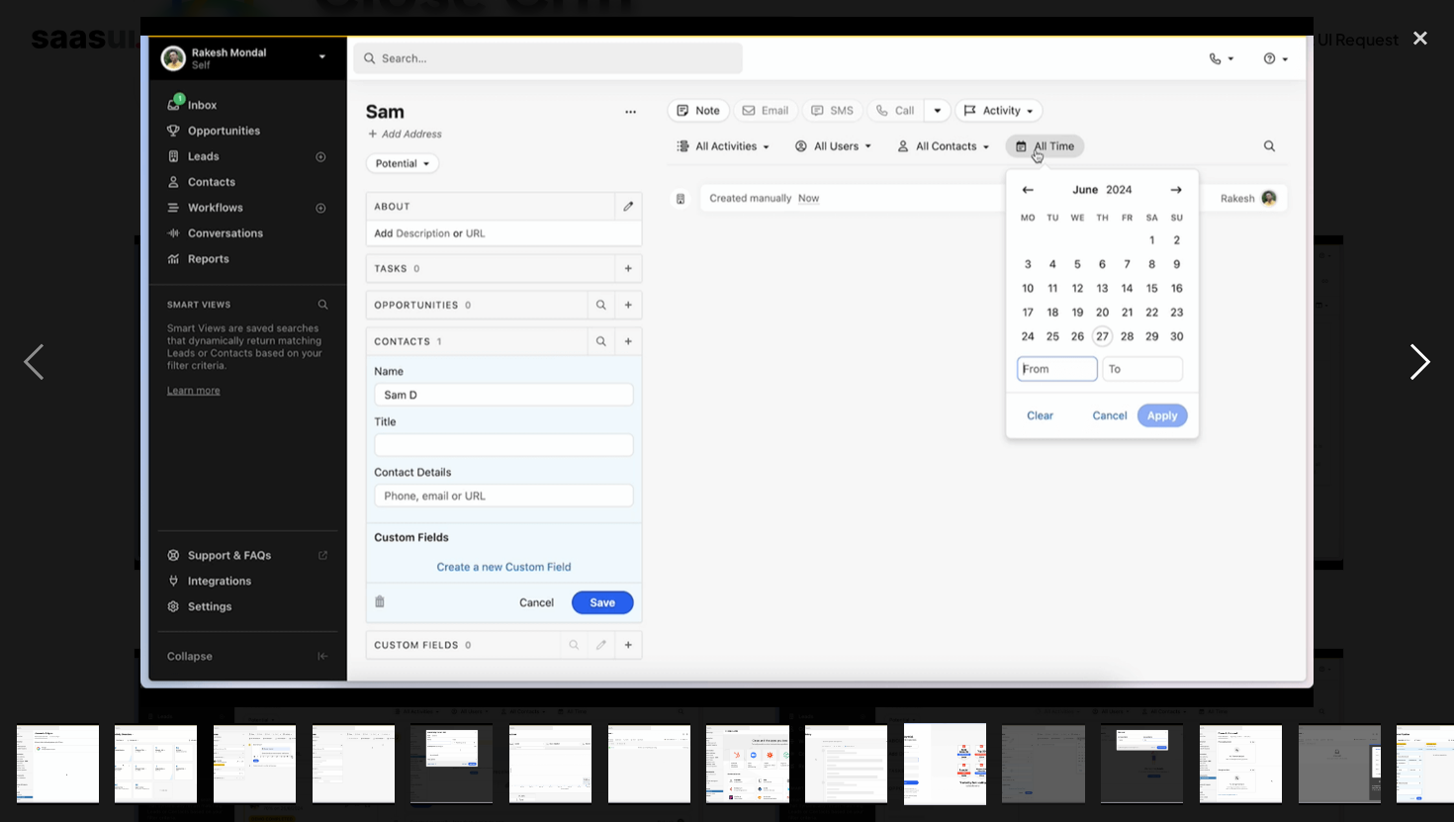
click at [1414, 364] on div "next image" at bounding box center [1420, 362] width 67 height 690
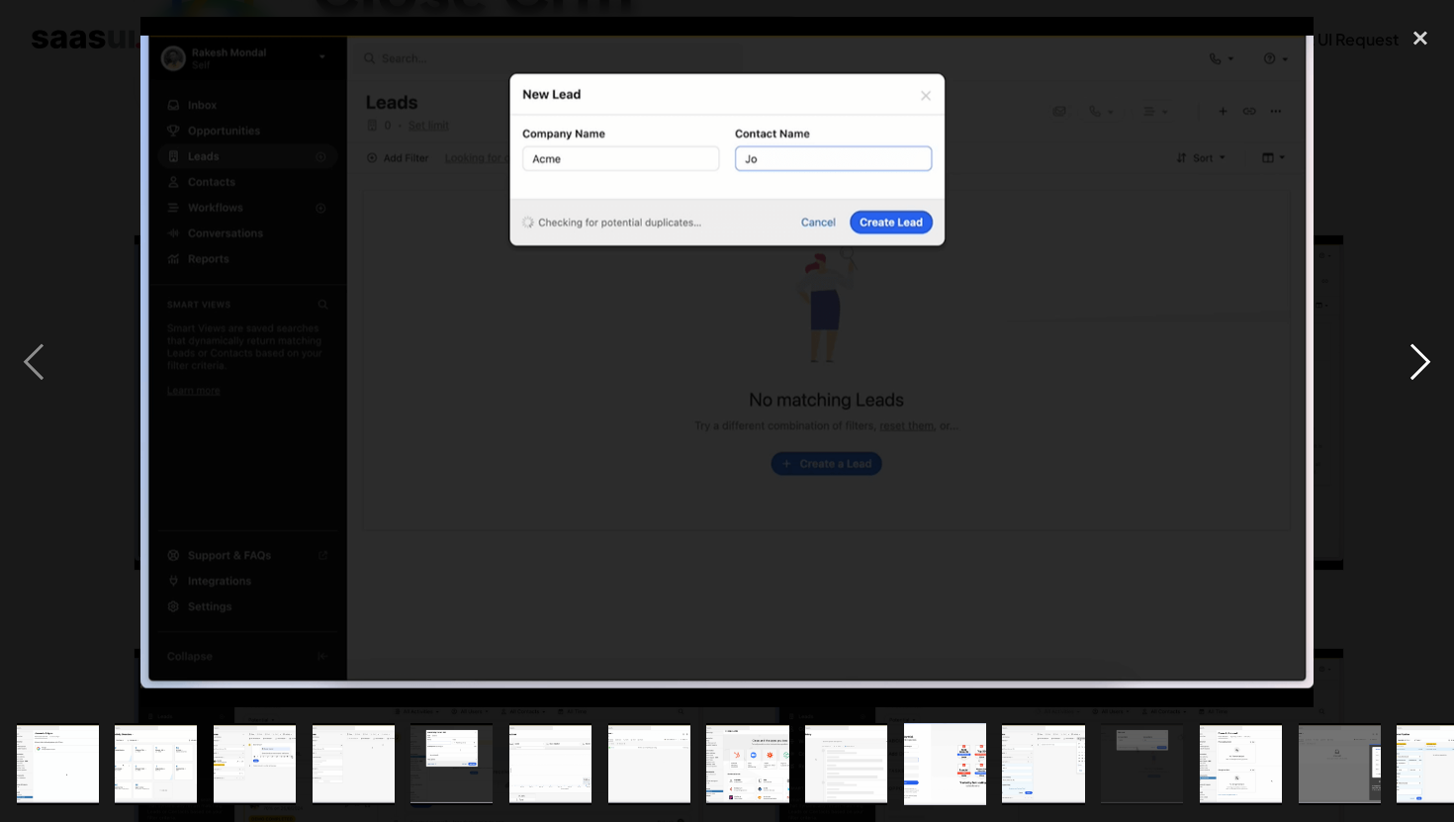
click at [1414, 364] on div "next image" at bounding box center [1420, 362] width 67 height 690
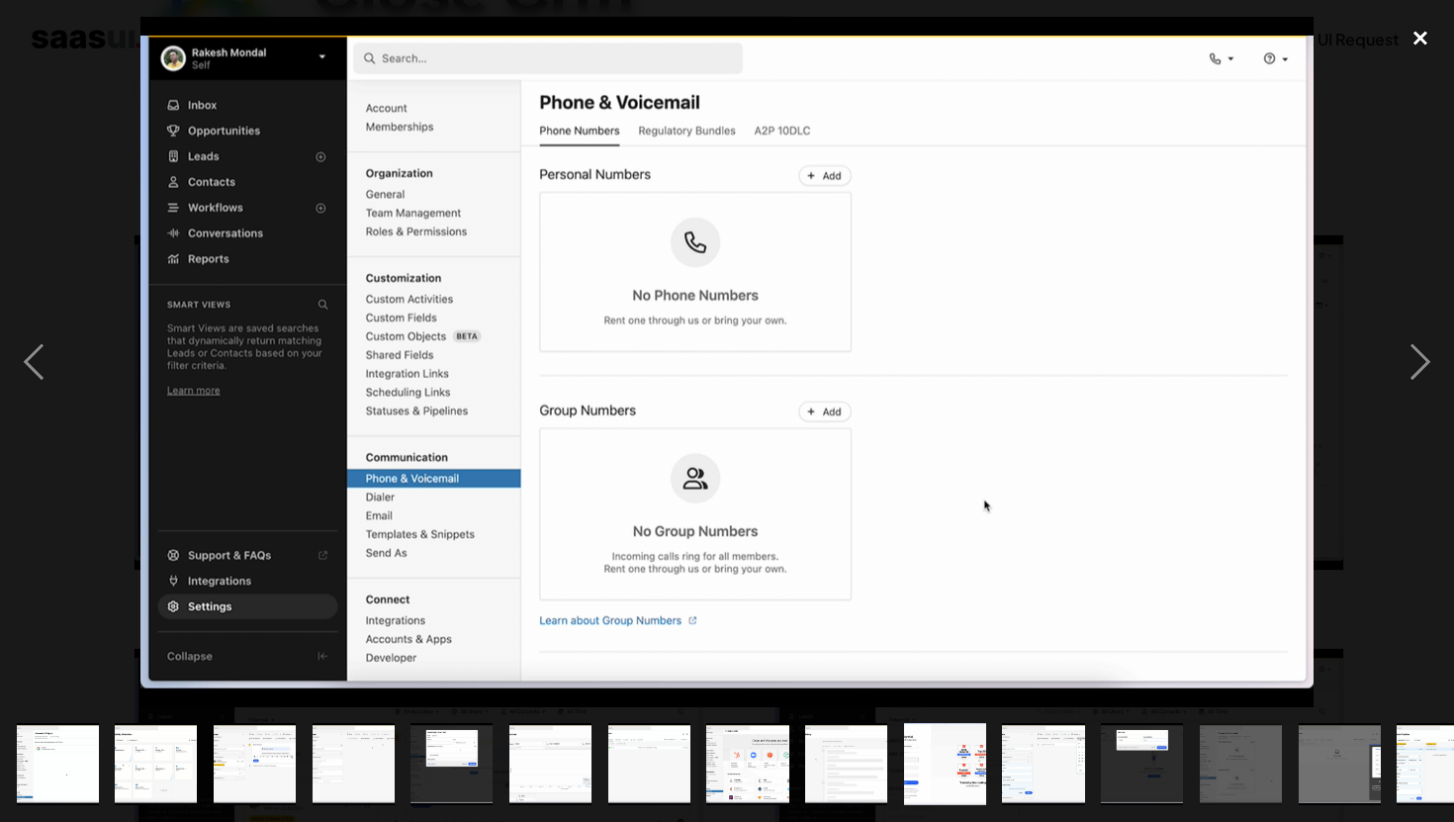
click at [1430, 35] on div "close lightbox" at bounding box center [1420, 39] width 67 height 44
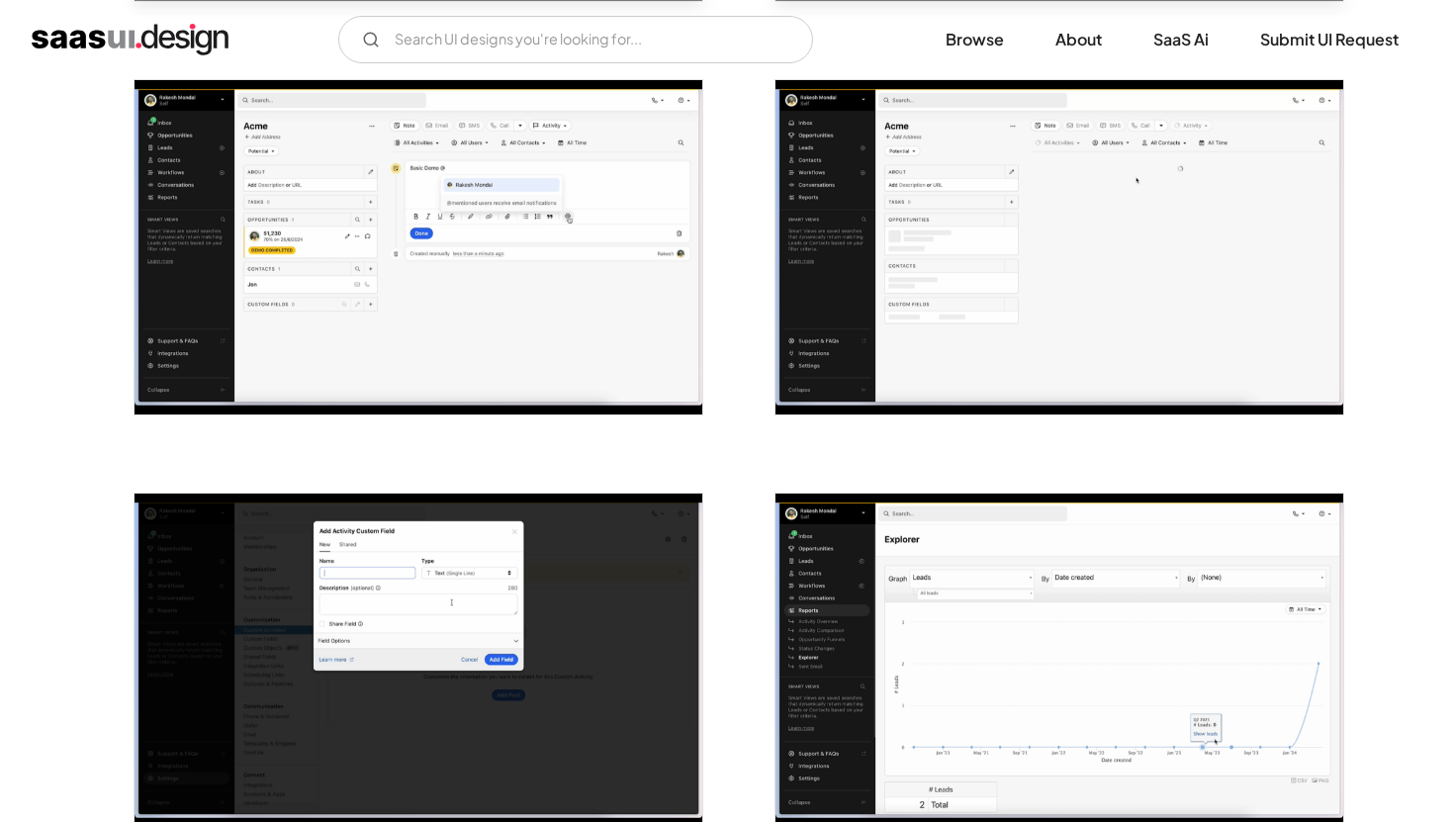
scroll to position [1089, 0]
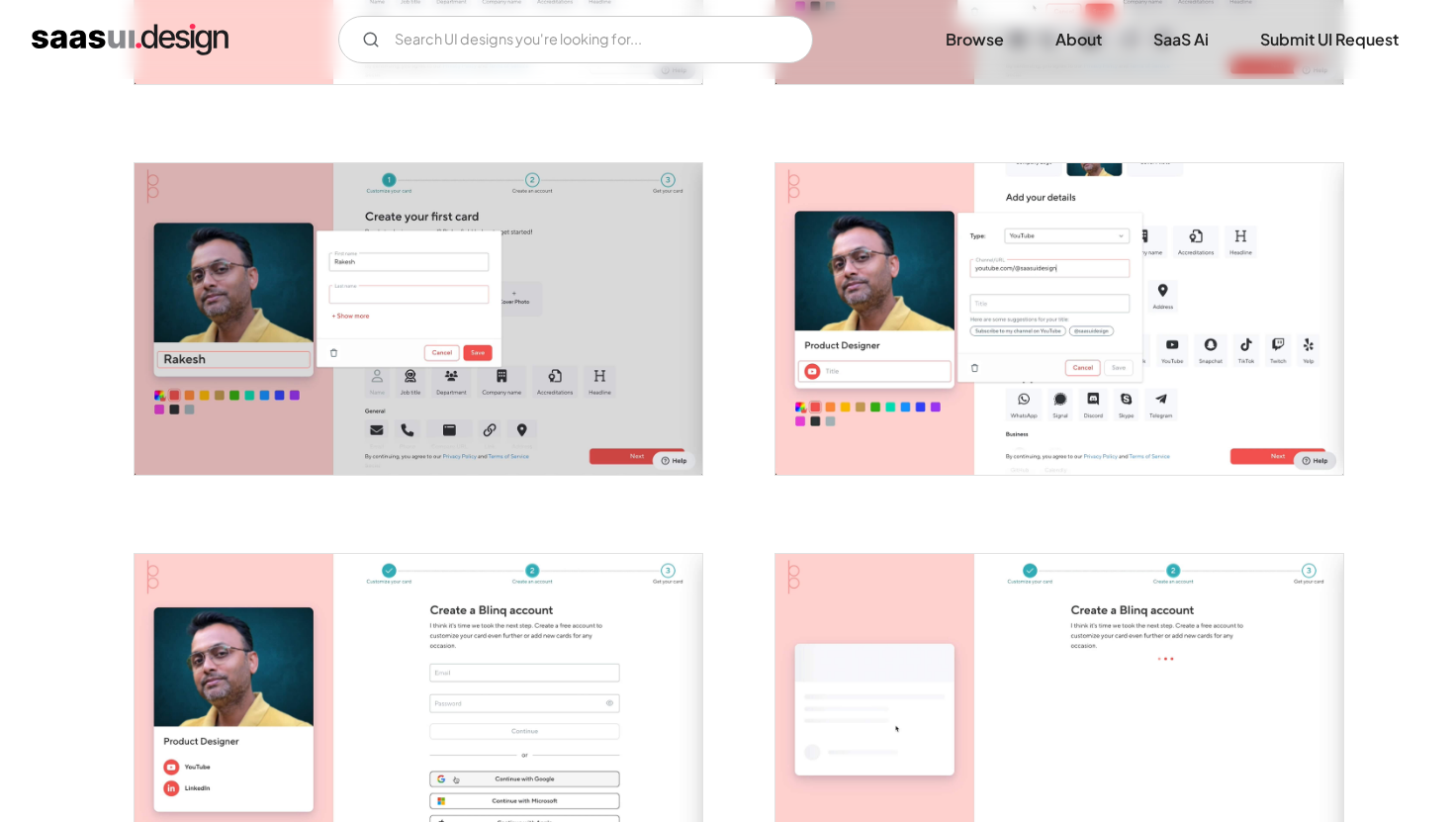
scroll to position [1543, 0]
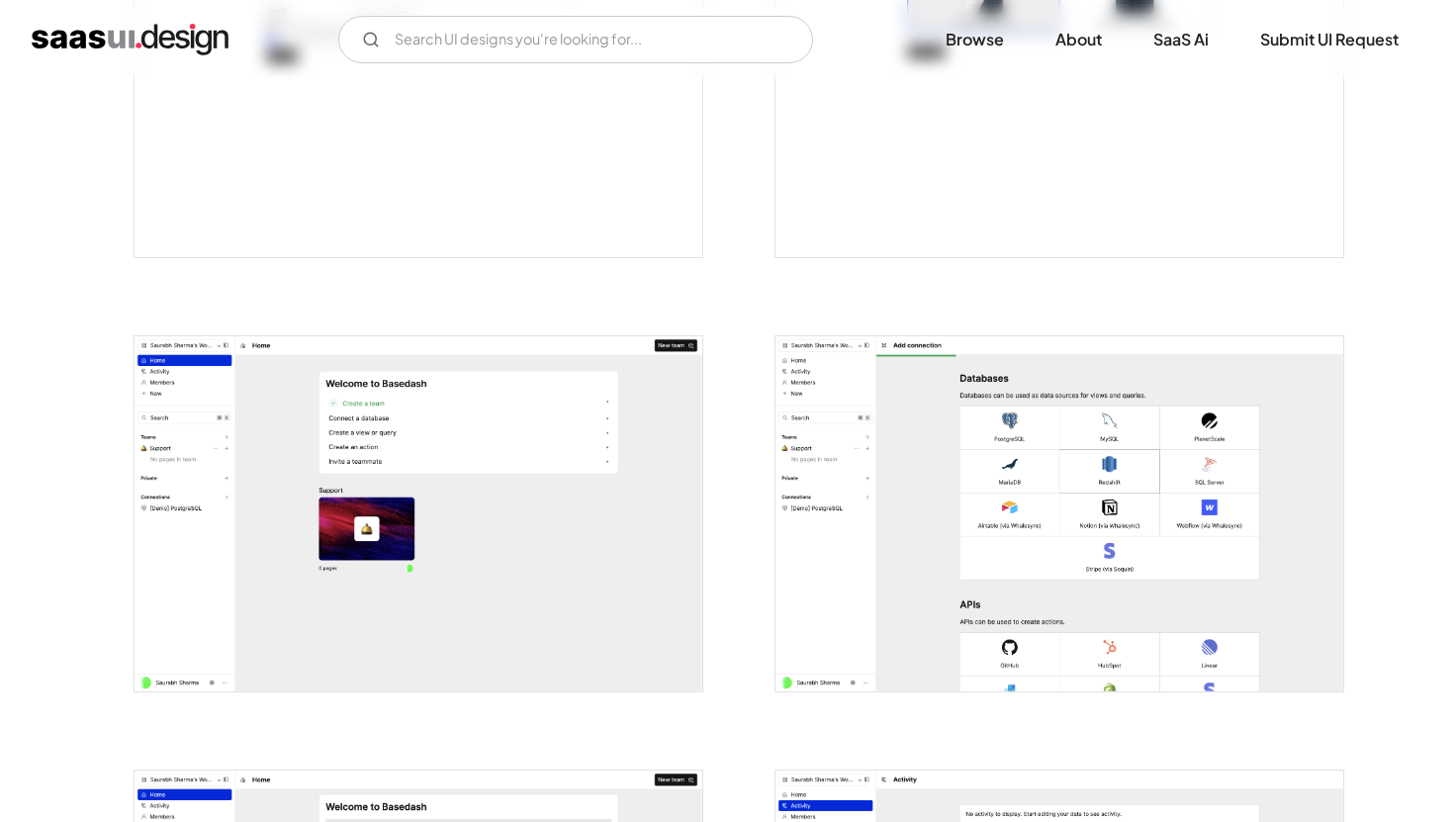
scroll to position [1591, 0]
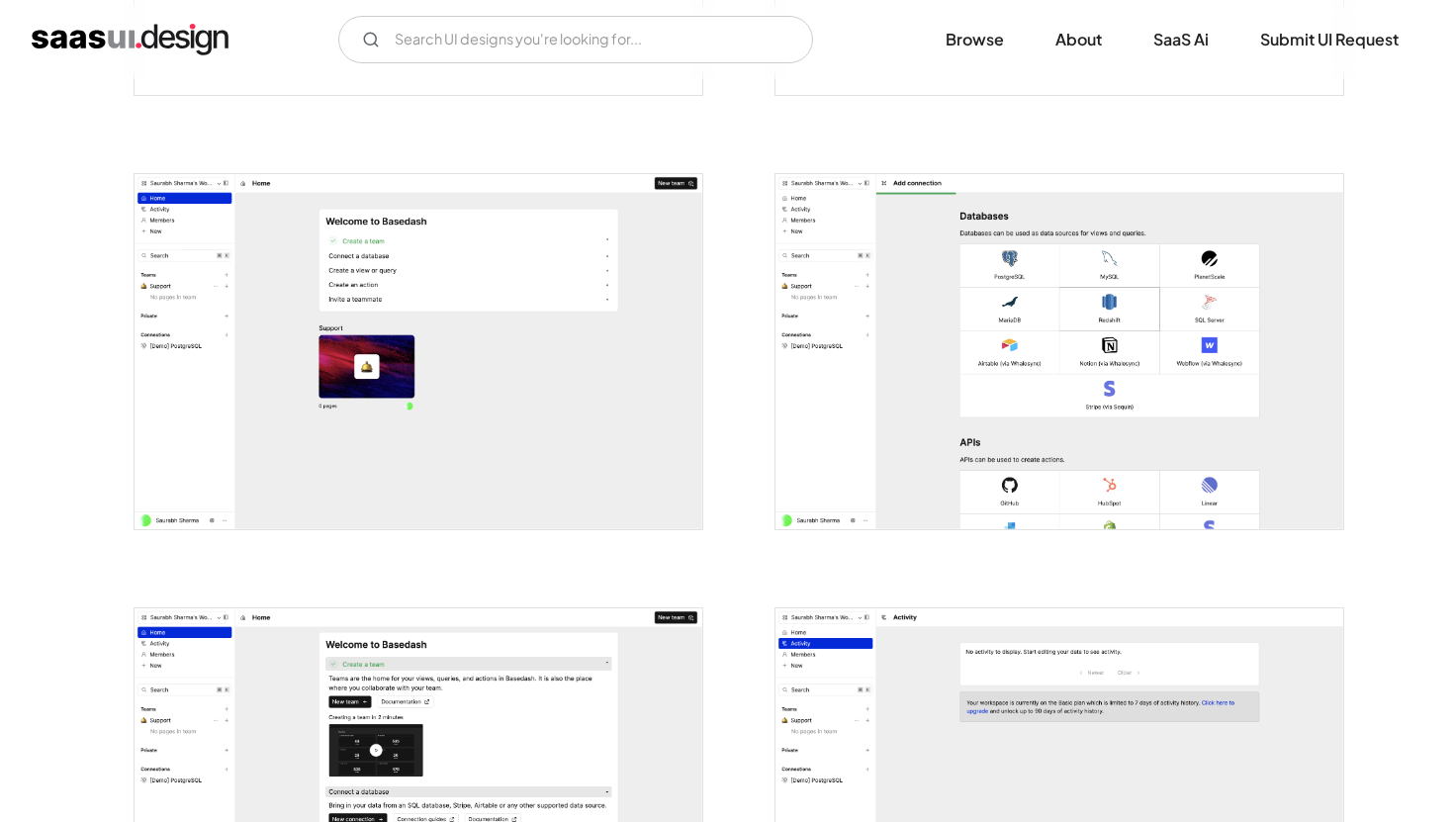
click at [532, 399] on img "open lightbox" at bounding box center [419, 351] width 568 height 355
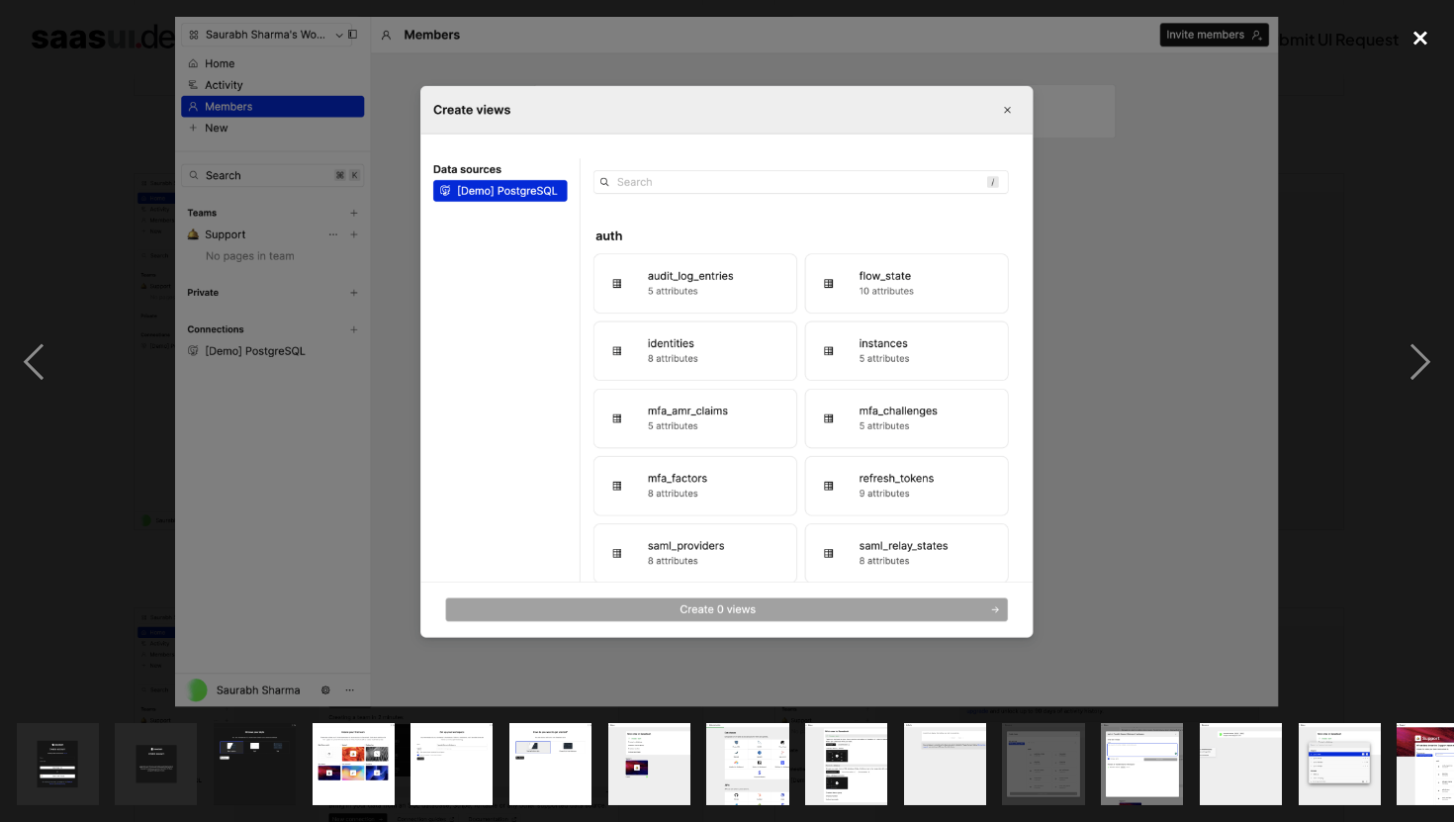
click at [1412, 48] on div "close lightbox" at bounding box center [1420, 39] width 67 height 44
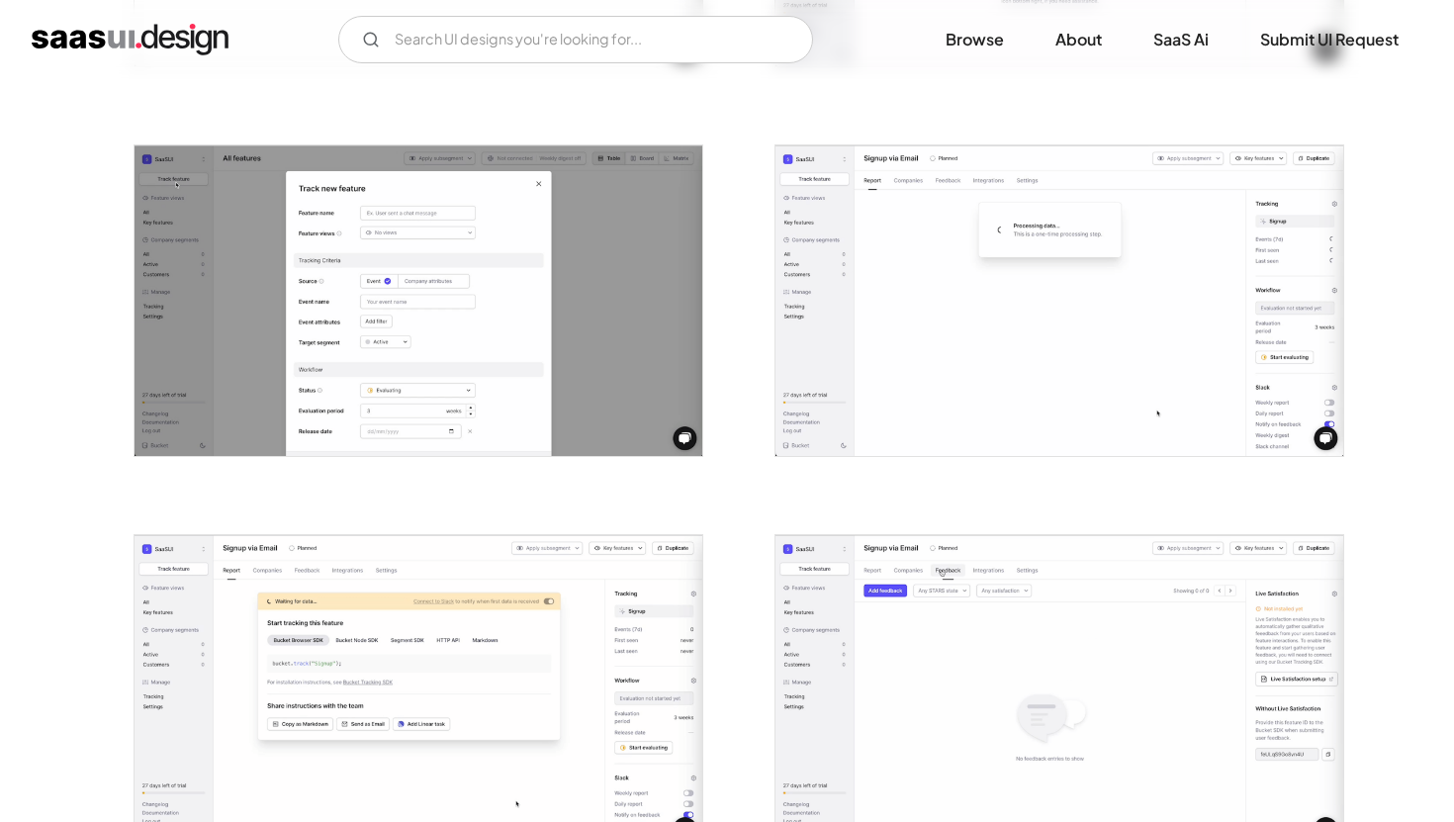
scroll to position [1106, 0]
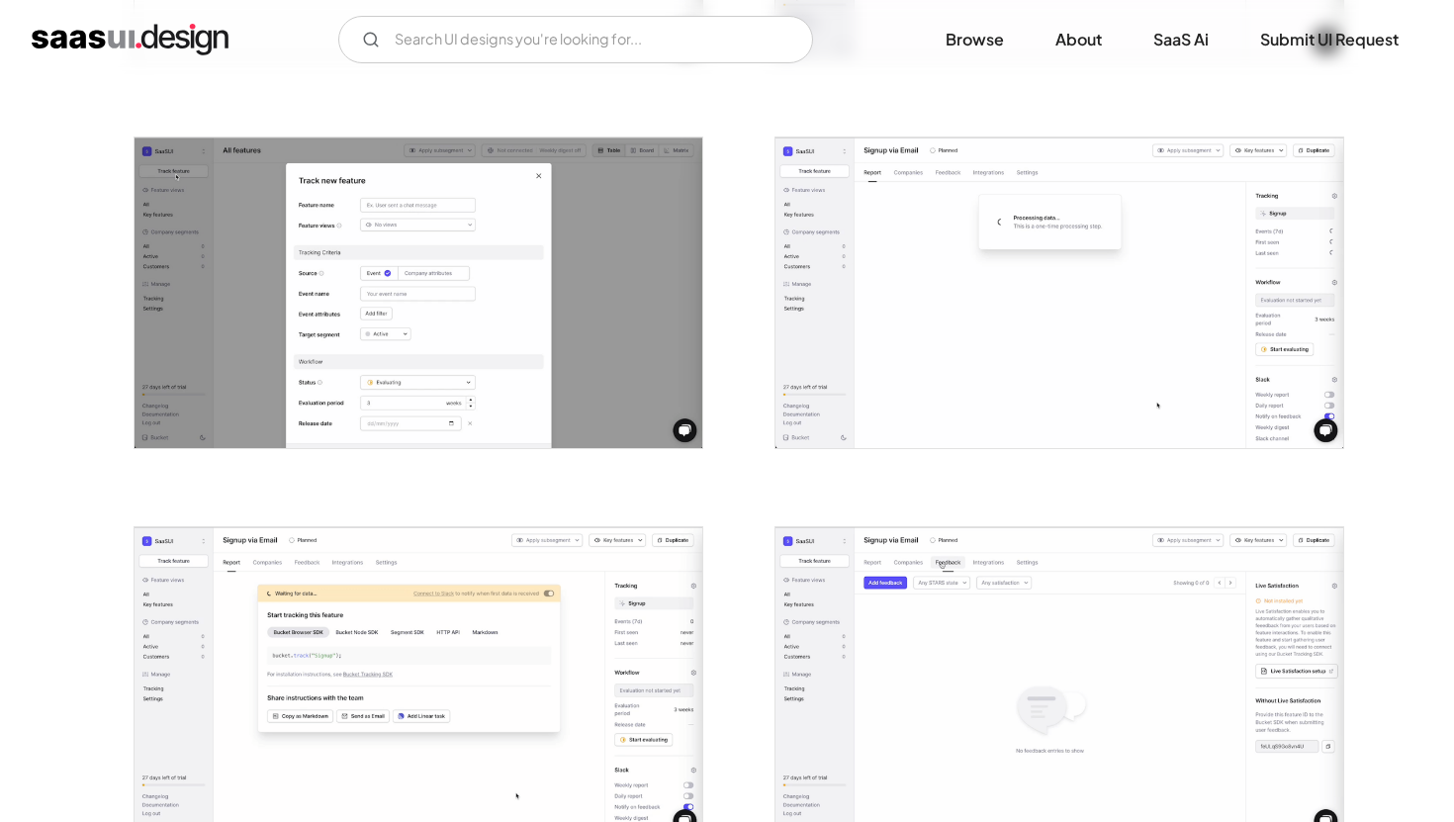
click at [487, 346] on img "open lightbox" at bounding box center [419, 292] width 568 height 311
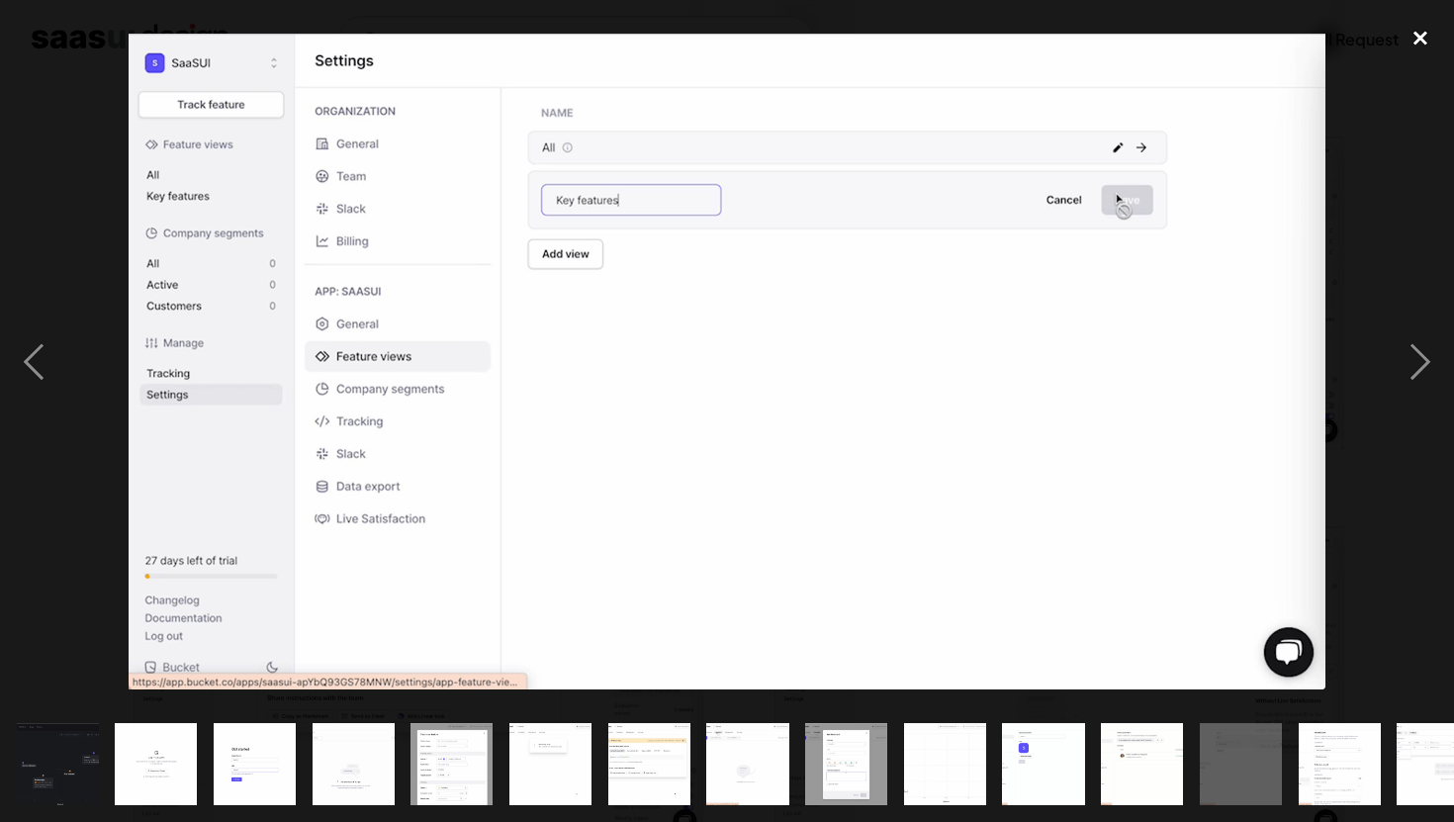
click at [1409, 44] on div "close lightbox" at bounding box center [1420, 39] width 67 height 44
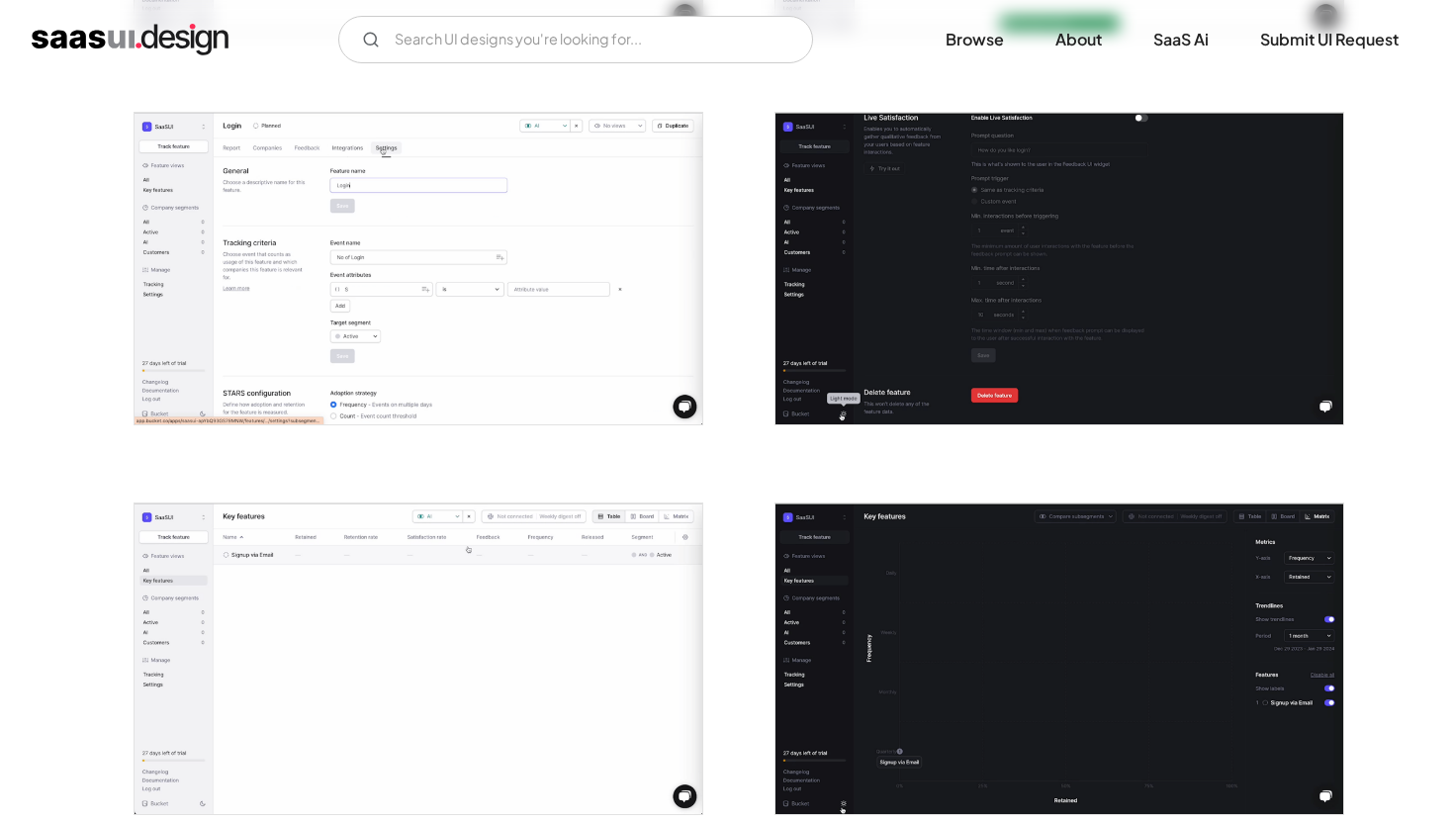
scroll to position [3593, 0]
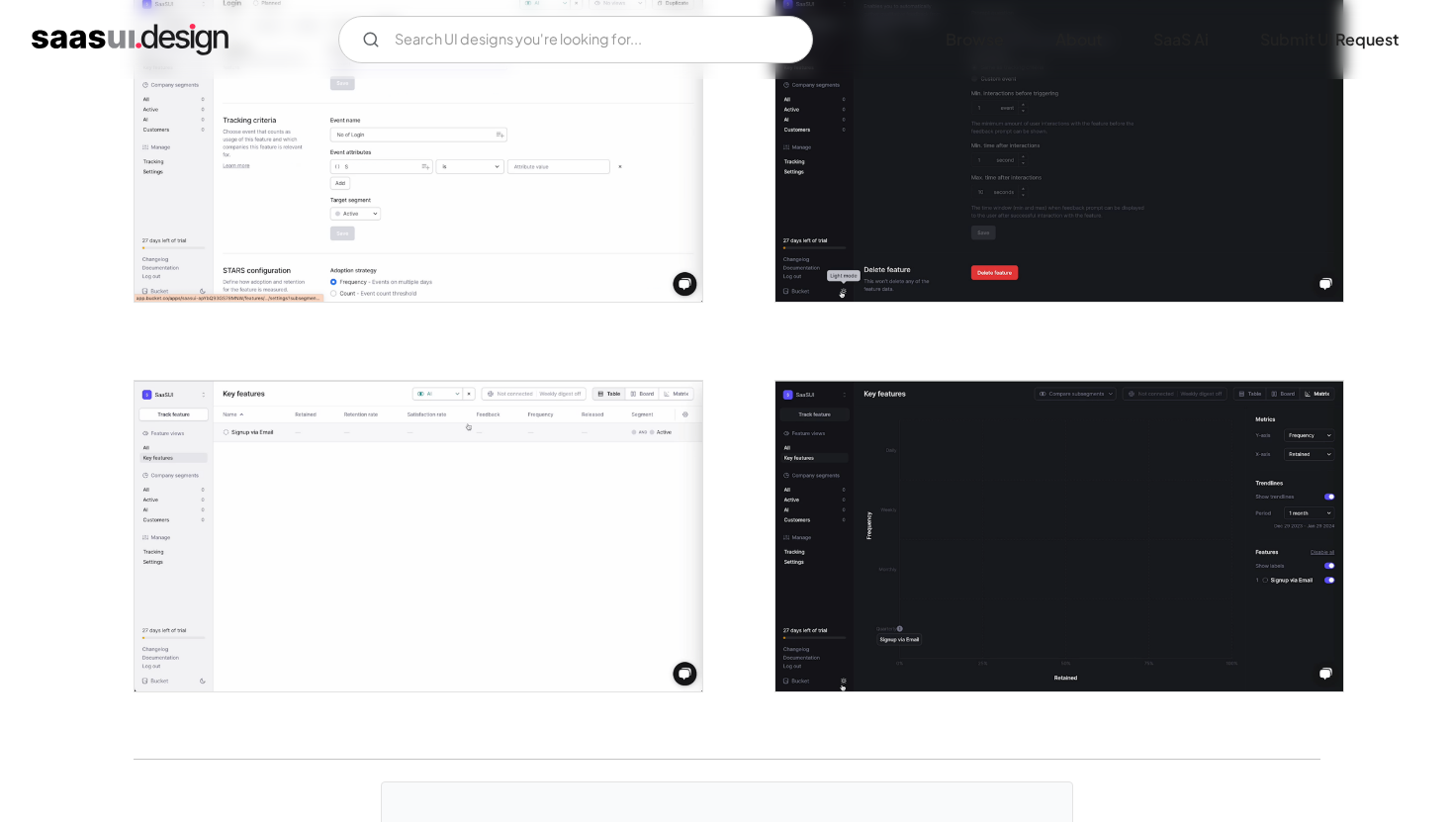
click at [966, 237] on img "open lightbox" at bounding box center [1059, 145] width 568 height 311
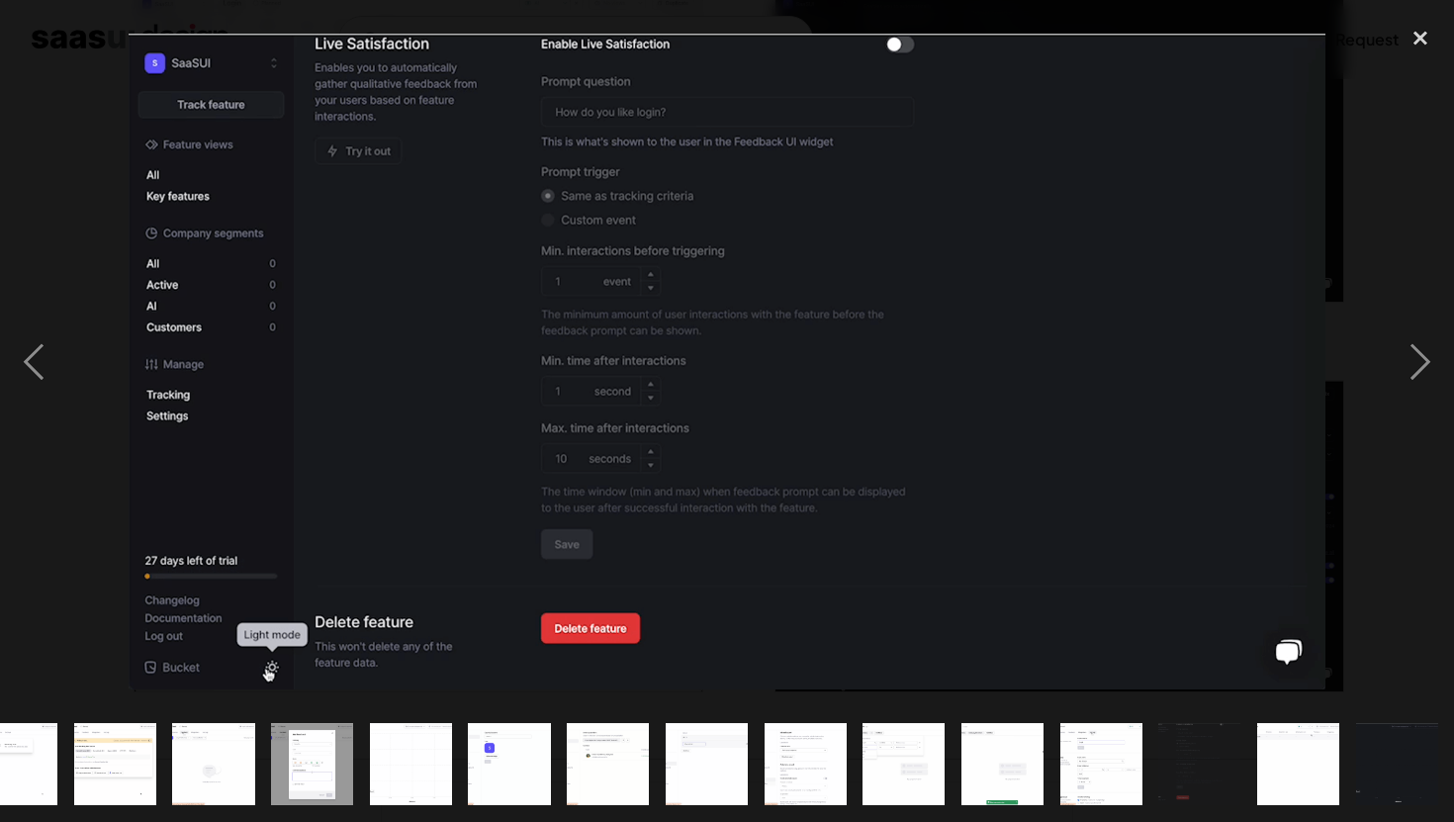
scroll to position [0, 534]
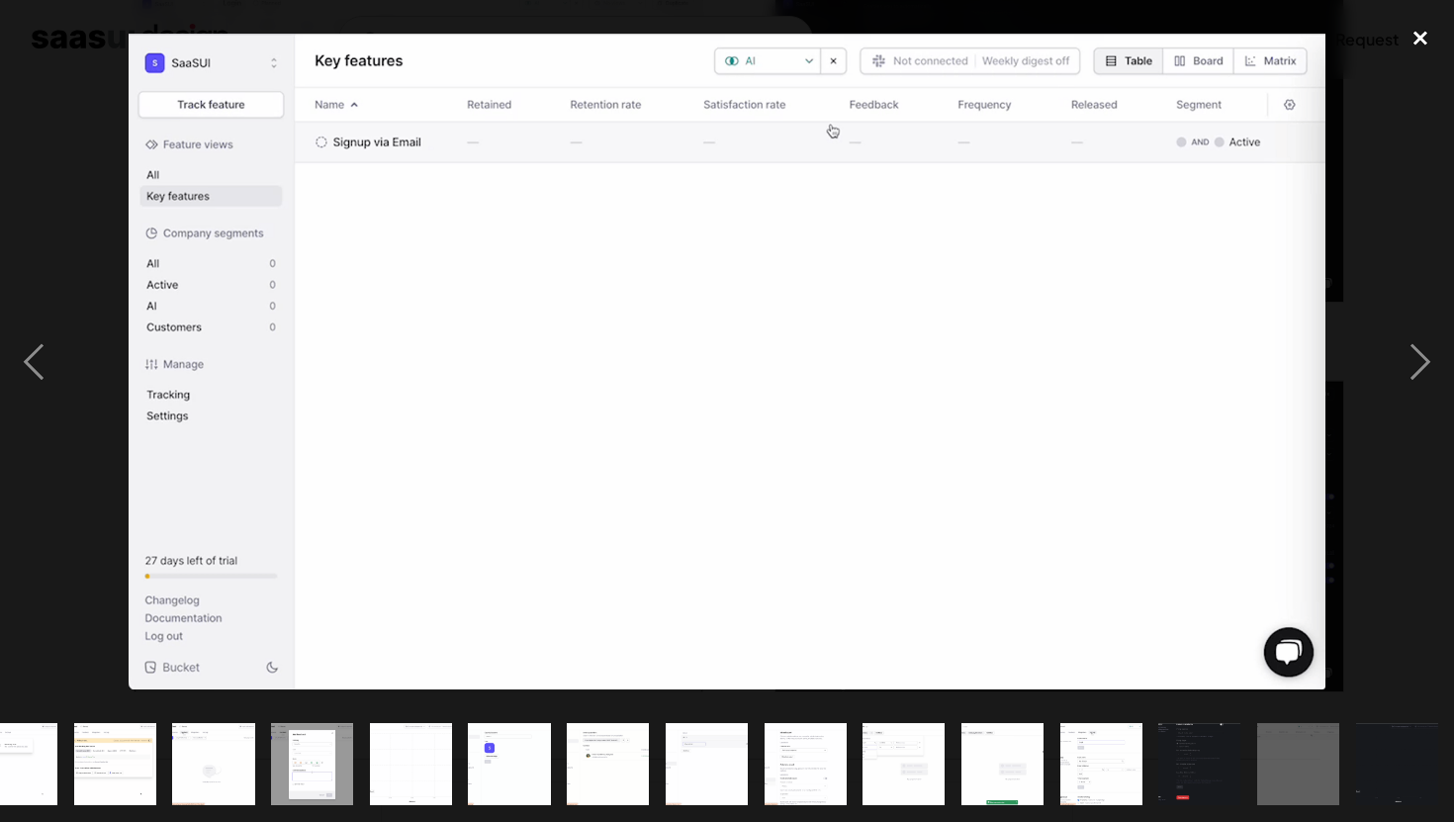
click at [1407, 45] on div "close lightbox" at bounding box center [1420, 39] width 67 height 44
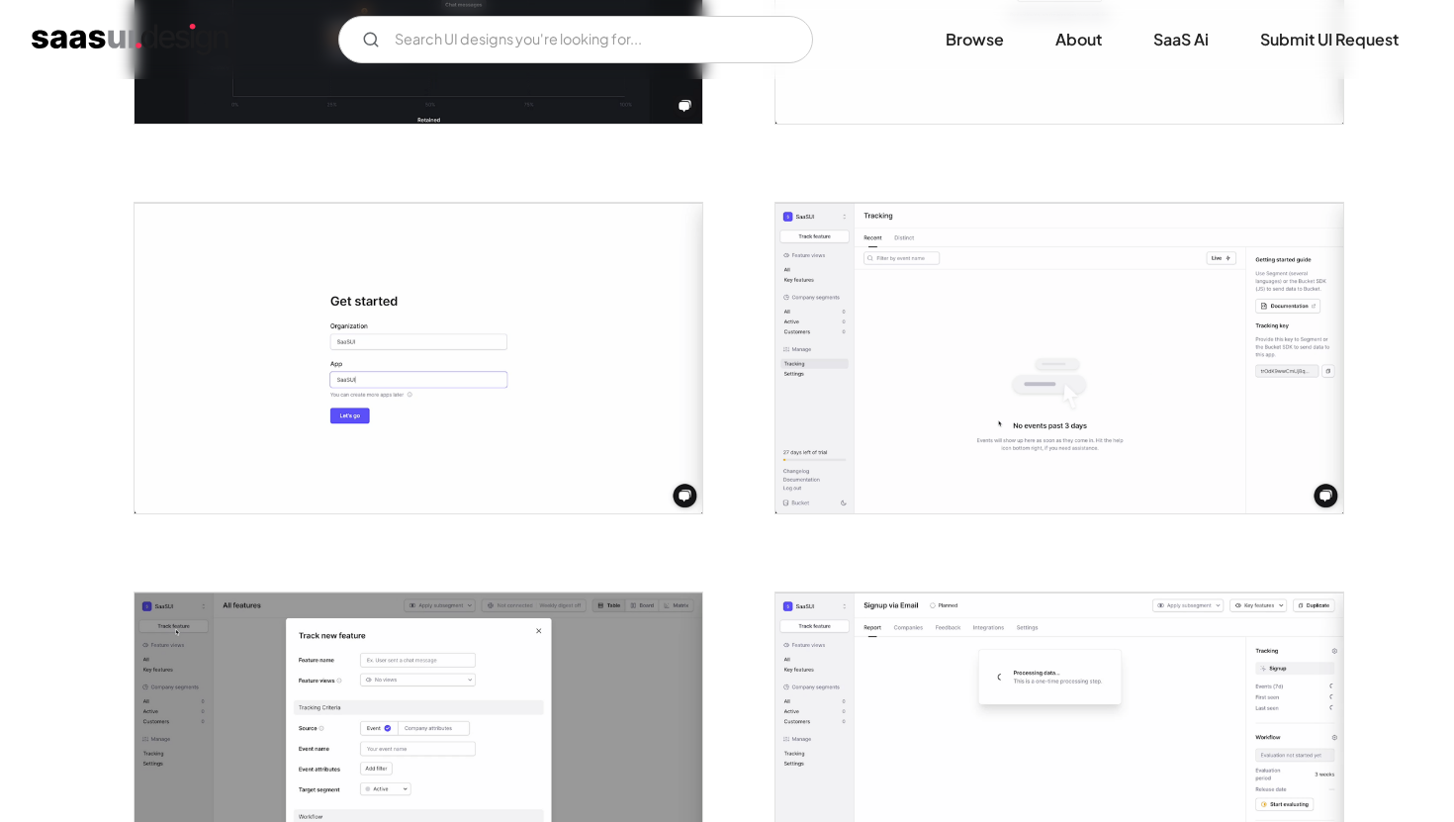
scroll to position [0, 0]
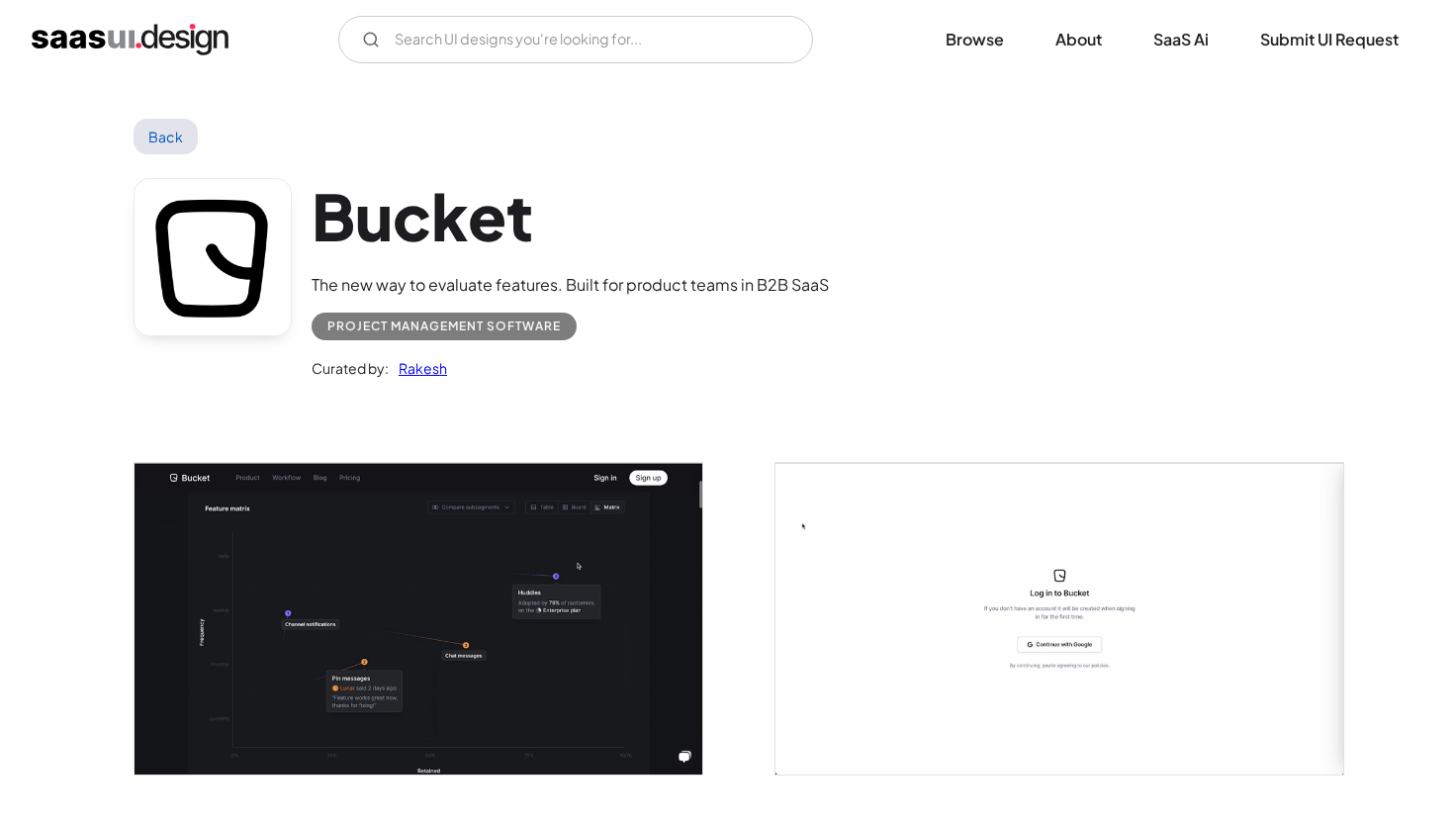
click at [144, 31] on img "home" at bounding box center [130, 40] width 197 height 32
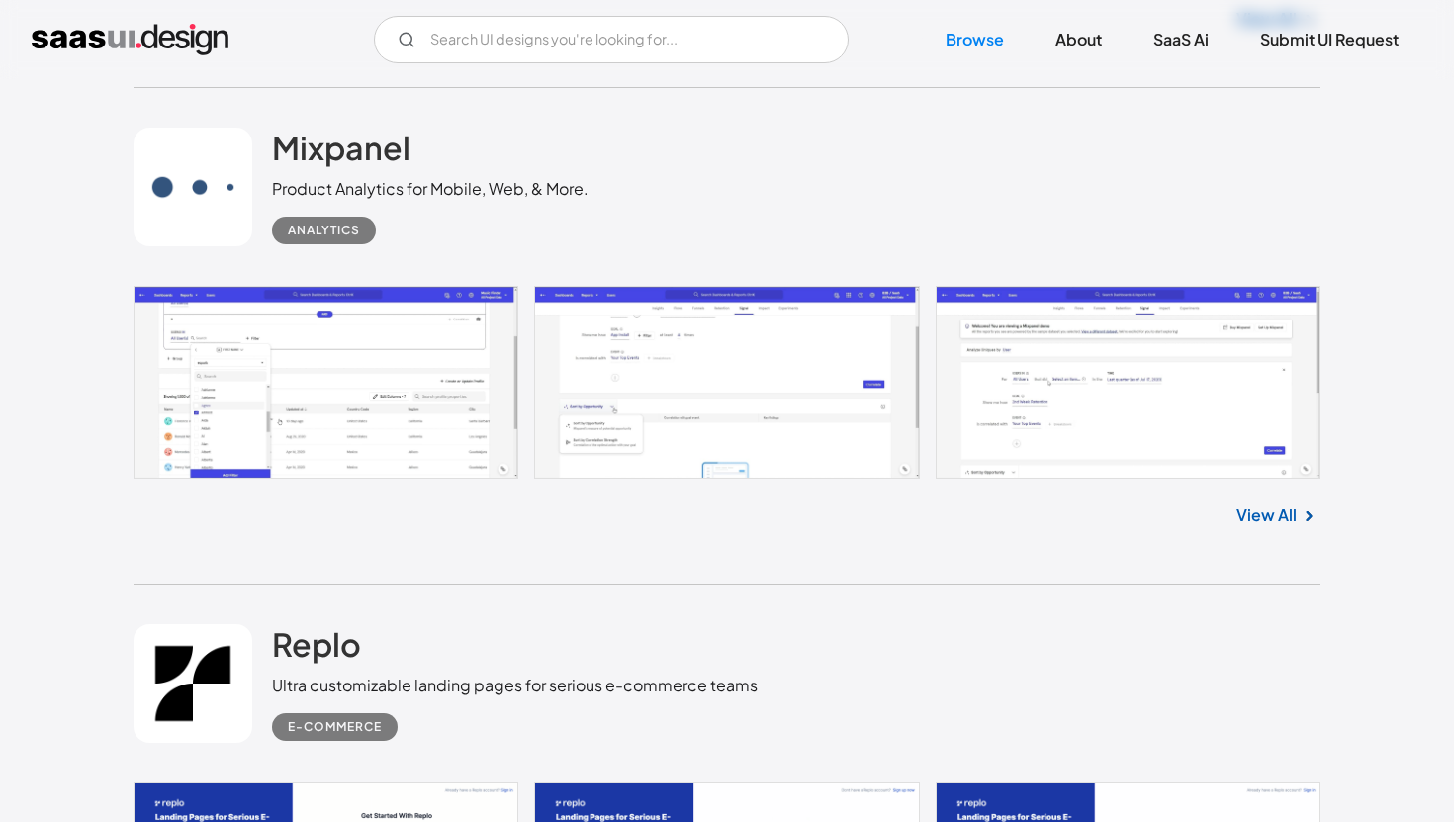
scroll to position [5216, 0]
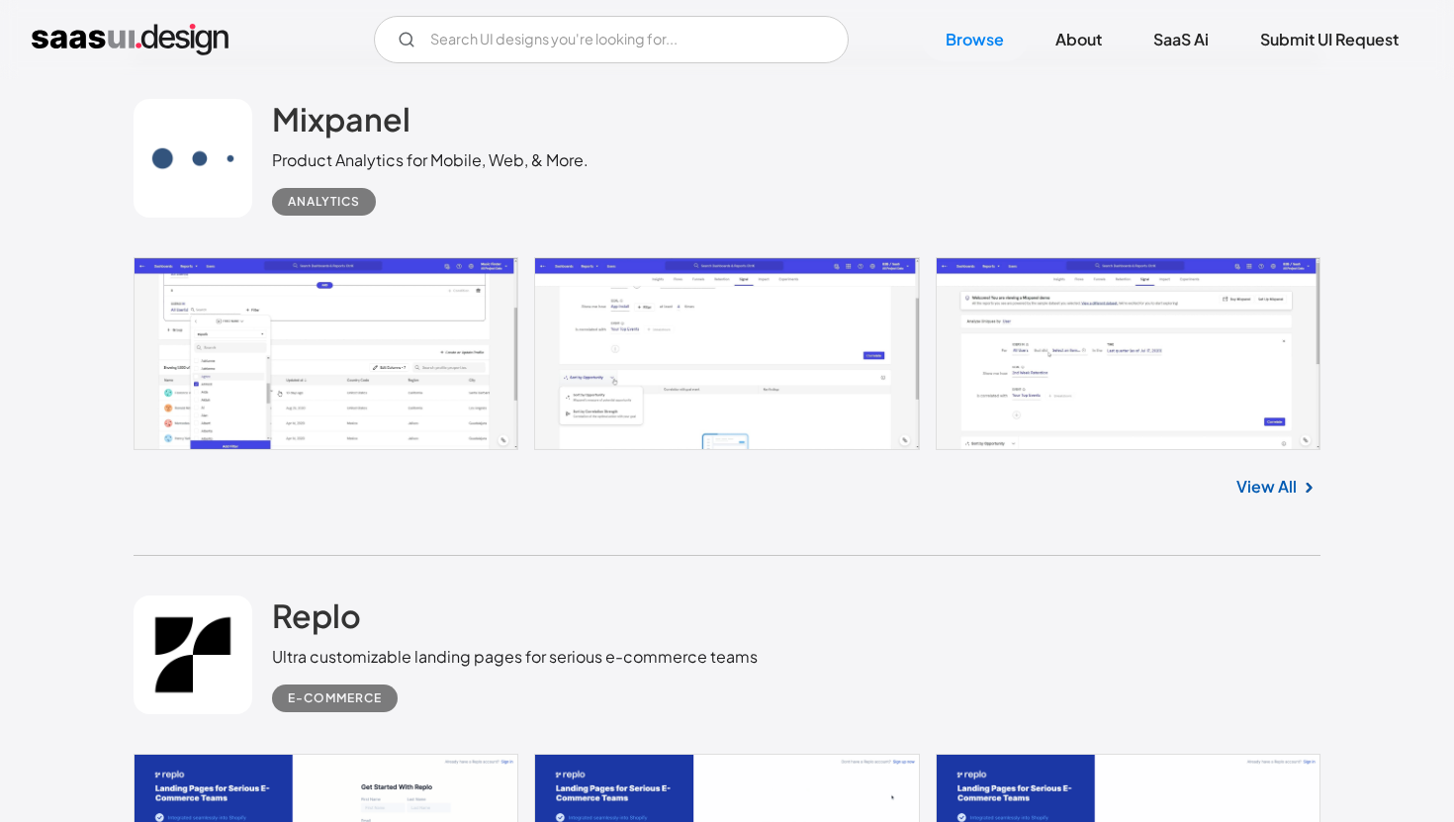
click at [1286, 495] on link "View All" at bounding box center [1266, 487] width 60 height 24
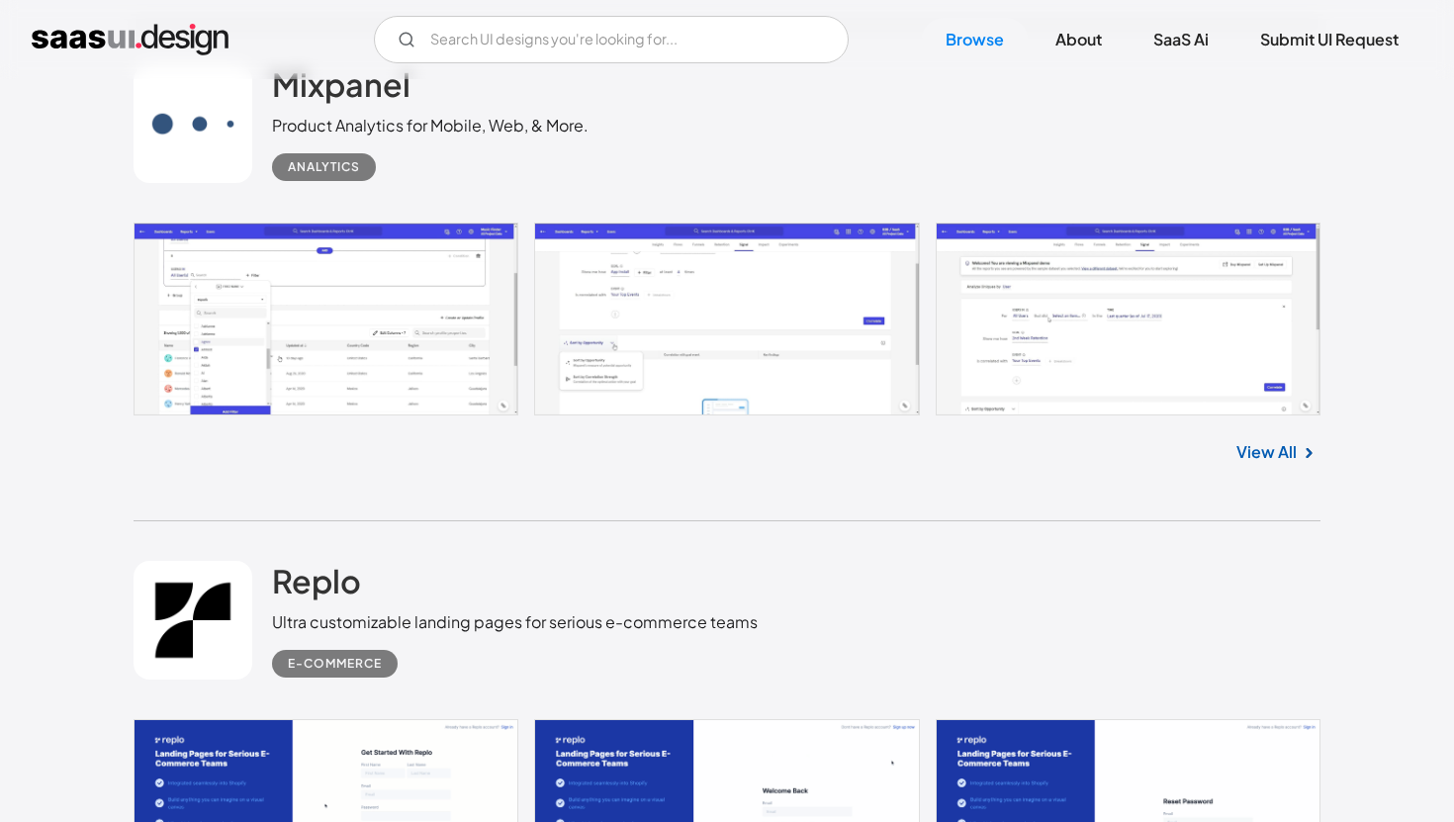
scroll to position [5252, 0]
click at [296, 320] on link at bounding box center [727, 318] width 1187 height 193
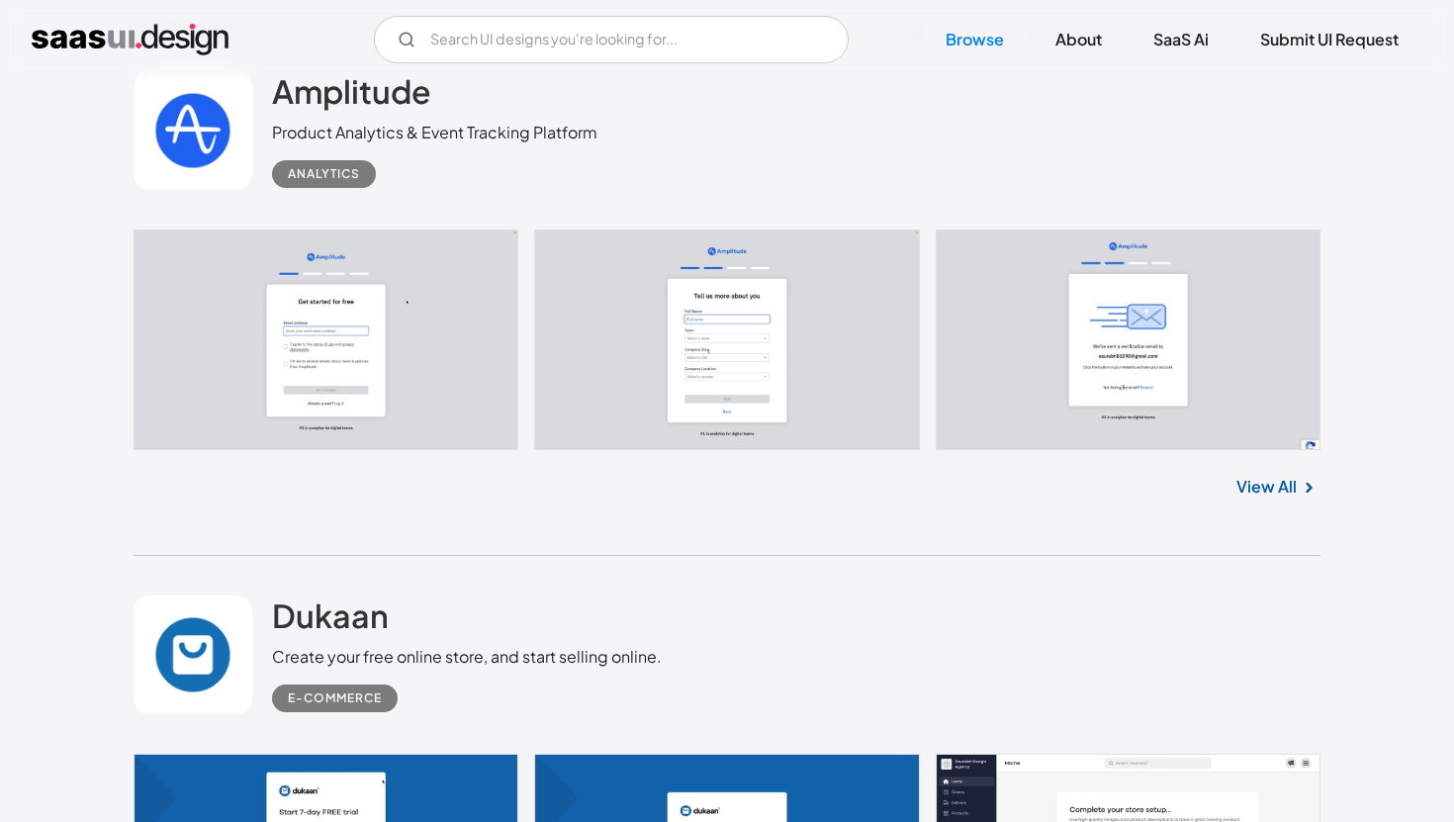
scroll to position [4235, 0]
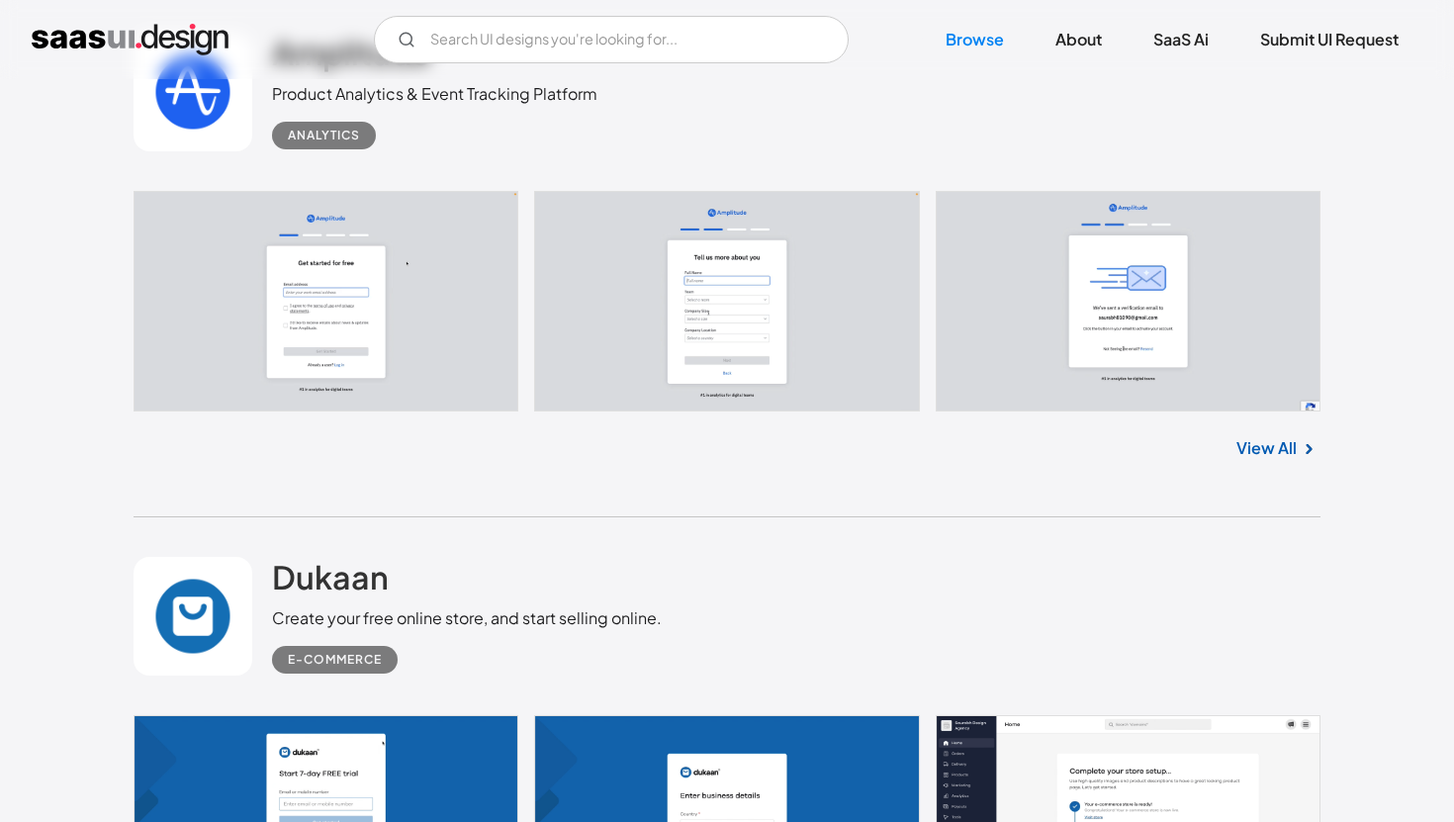
click at [1290, 450] on link "View All" at bounding box center [1266, 448] width 60 height 24
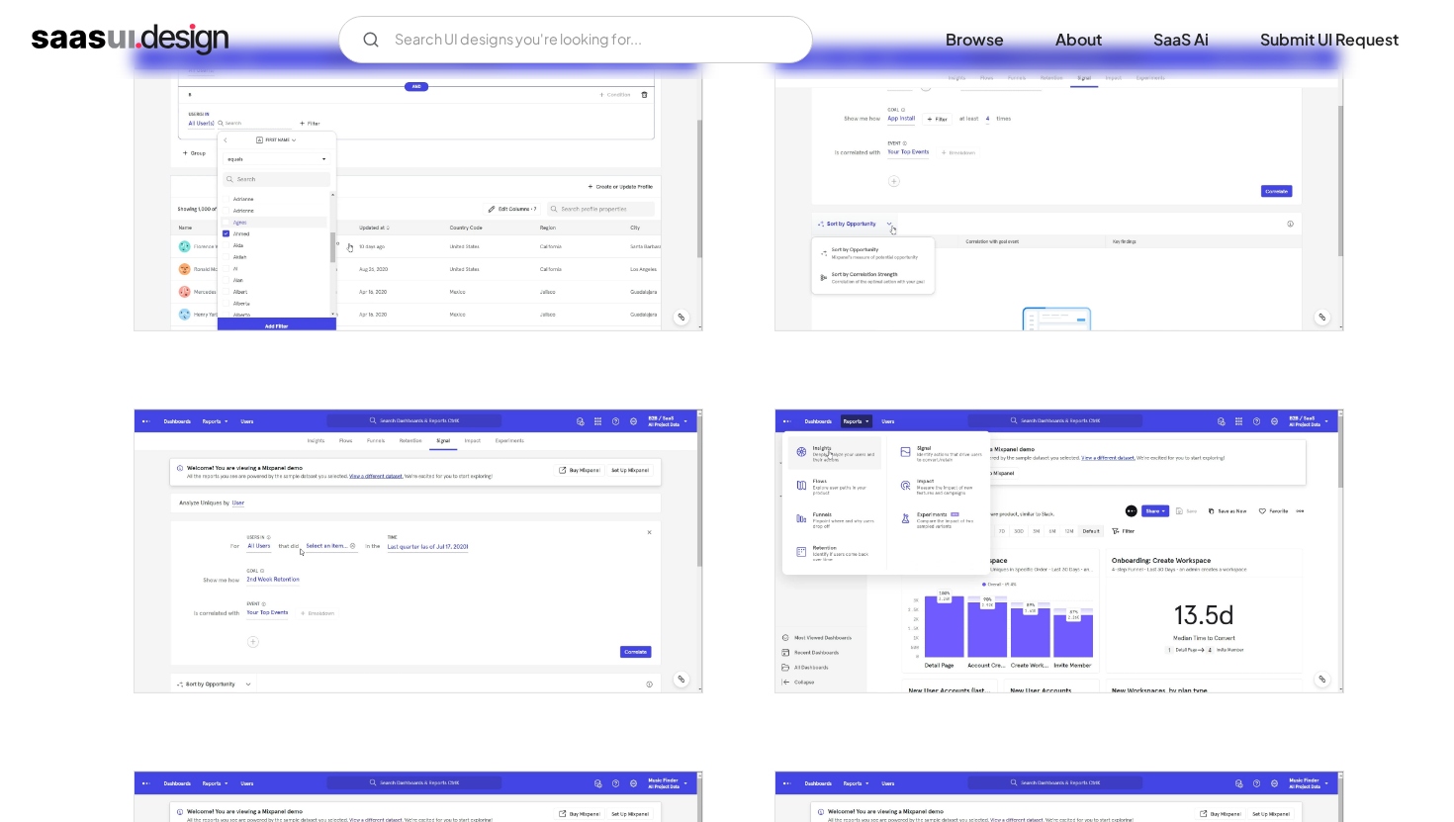
scroll to position [407, 0]
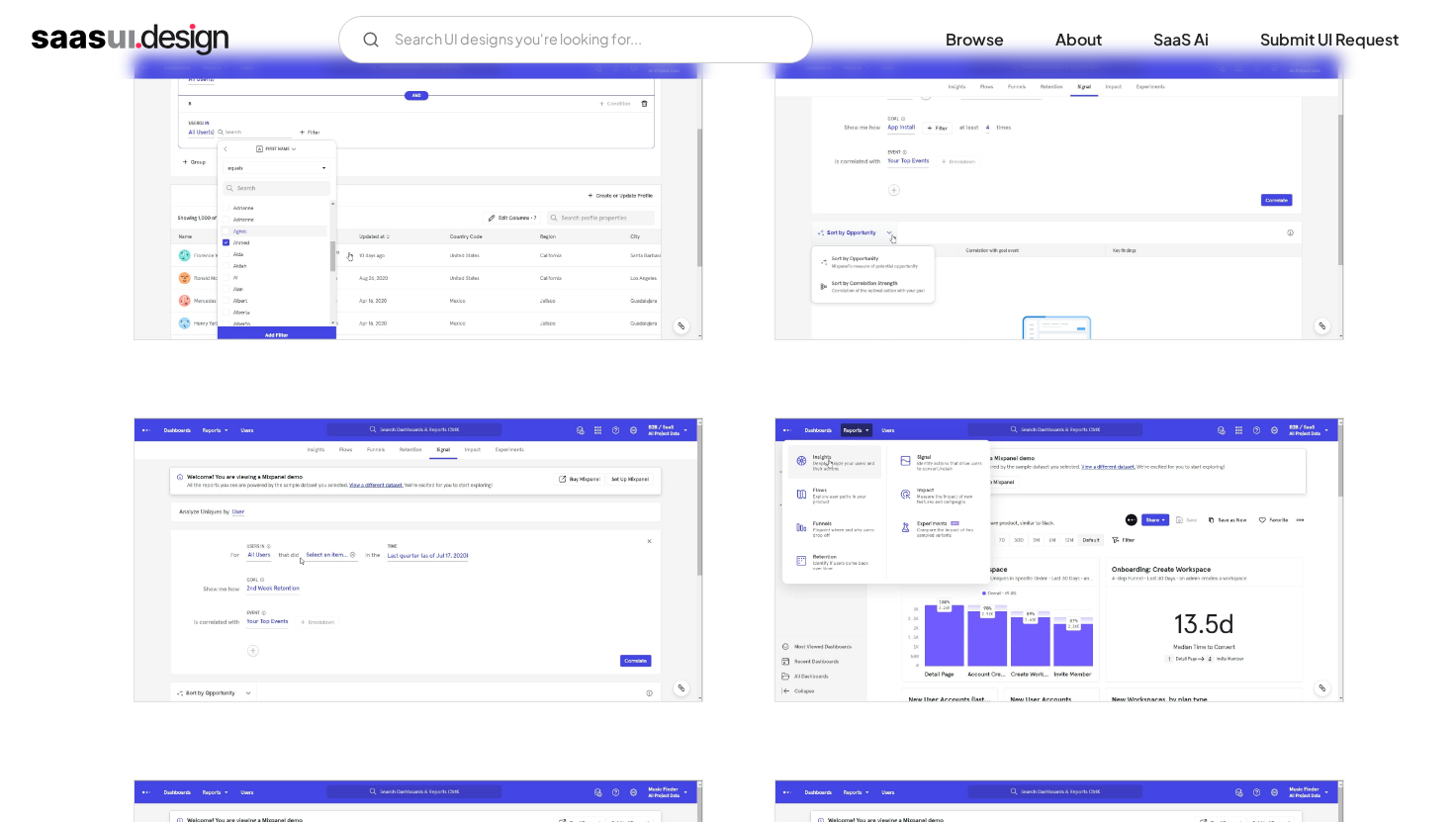
click at [603, 222] on img "open lightbox" at bounding box center [419, 196] width 568 height 283
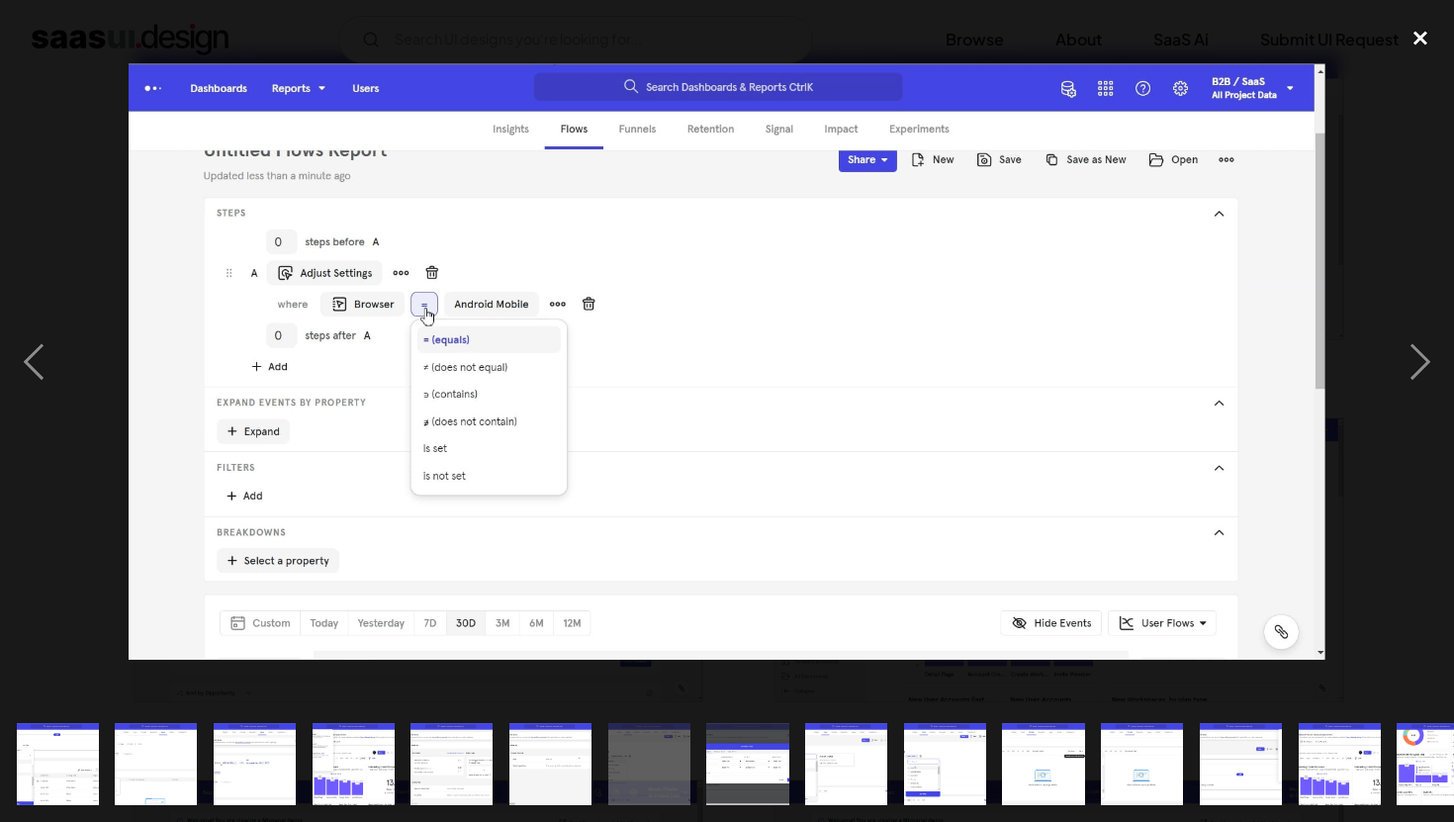
click at [1402, 43] on div "close lightbox" at bounding box center [1420, 39] width 67 height 44
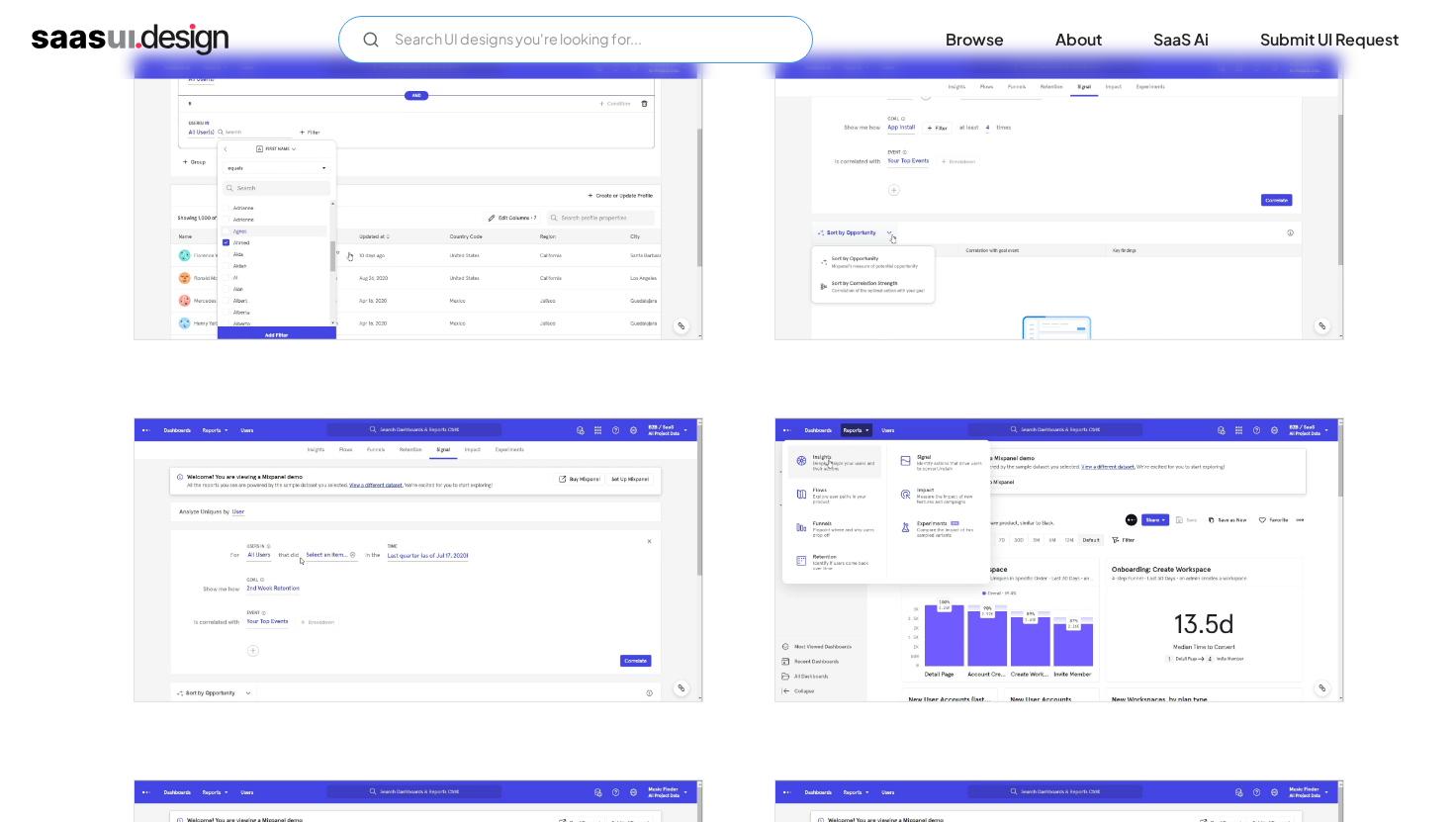
click at [564, 44] on input "Email Form" at bounding box center [575, 39] width 475 height 47
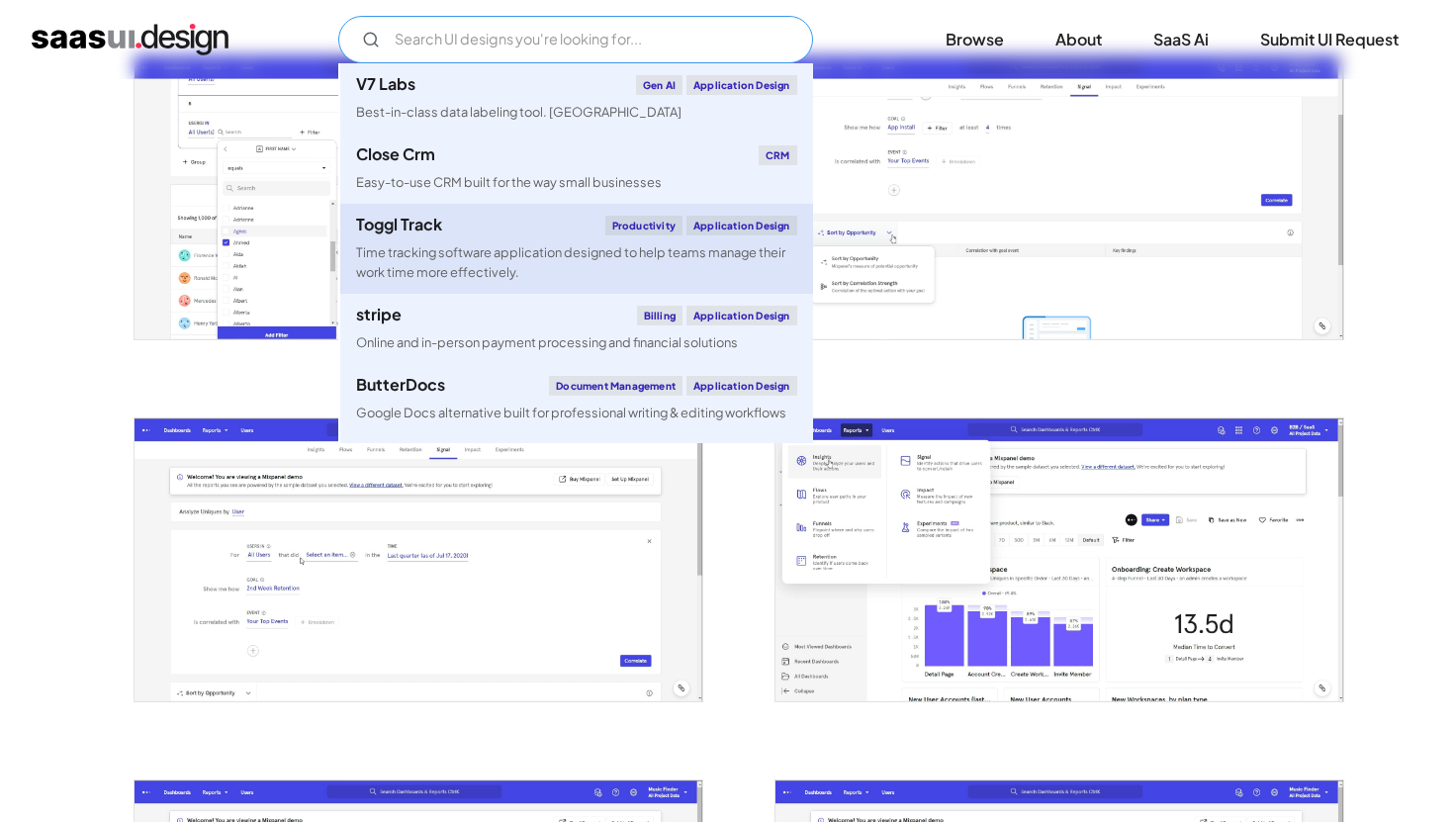
click at [454, 254] on div "Time tracking software application designed to help teams manage their work tim…" at bounding box center [576, 262] width 441 height 38
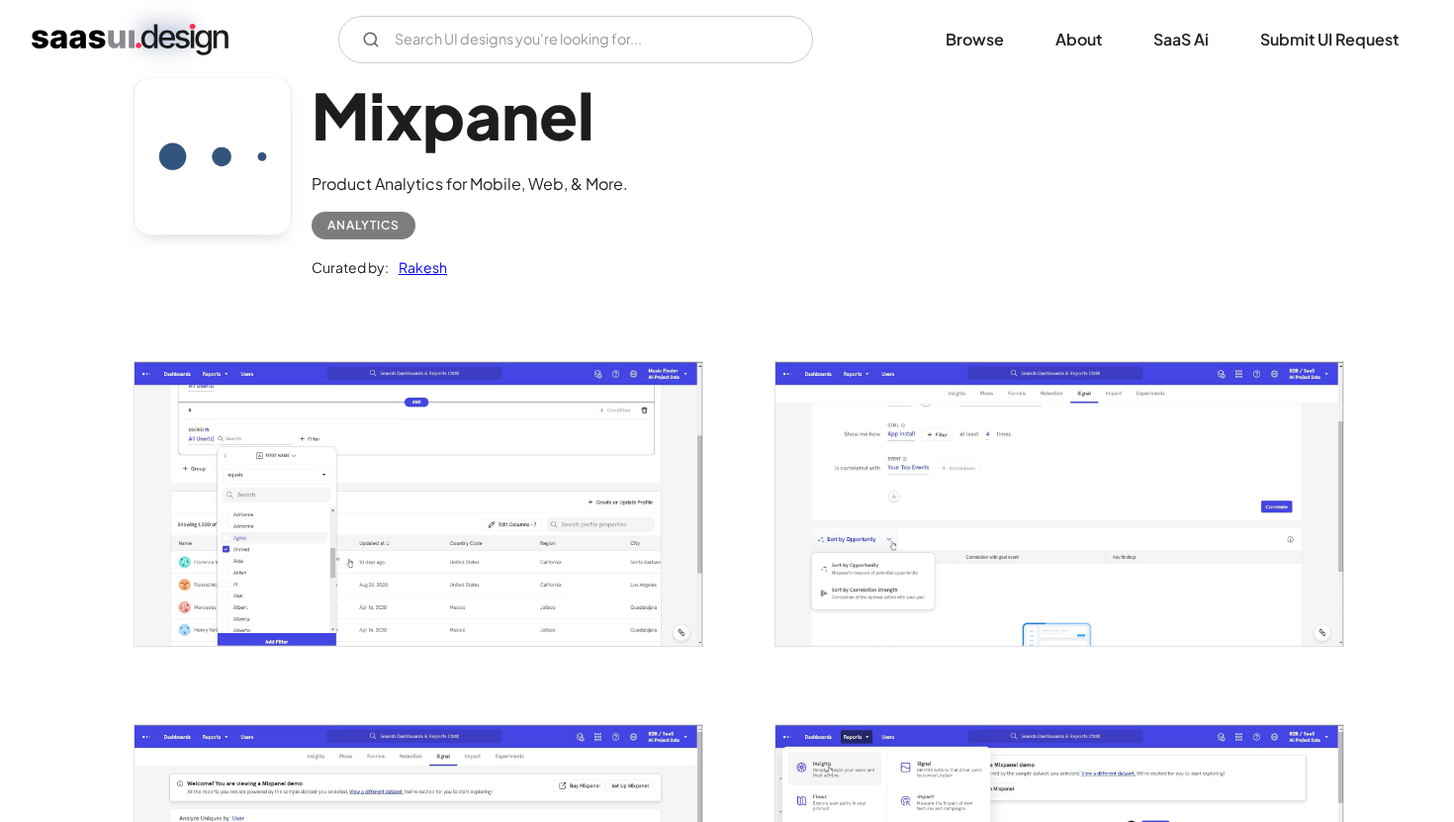
scroll to position [86, 0]
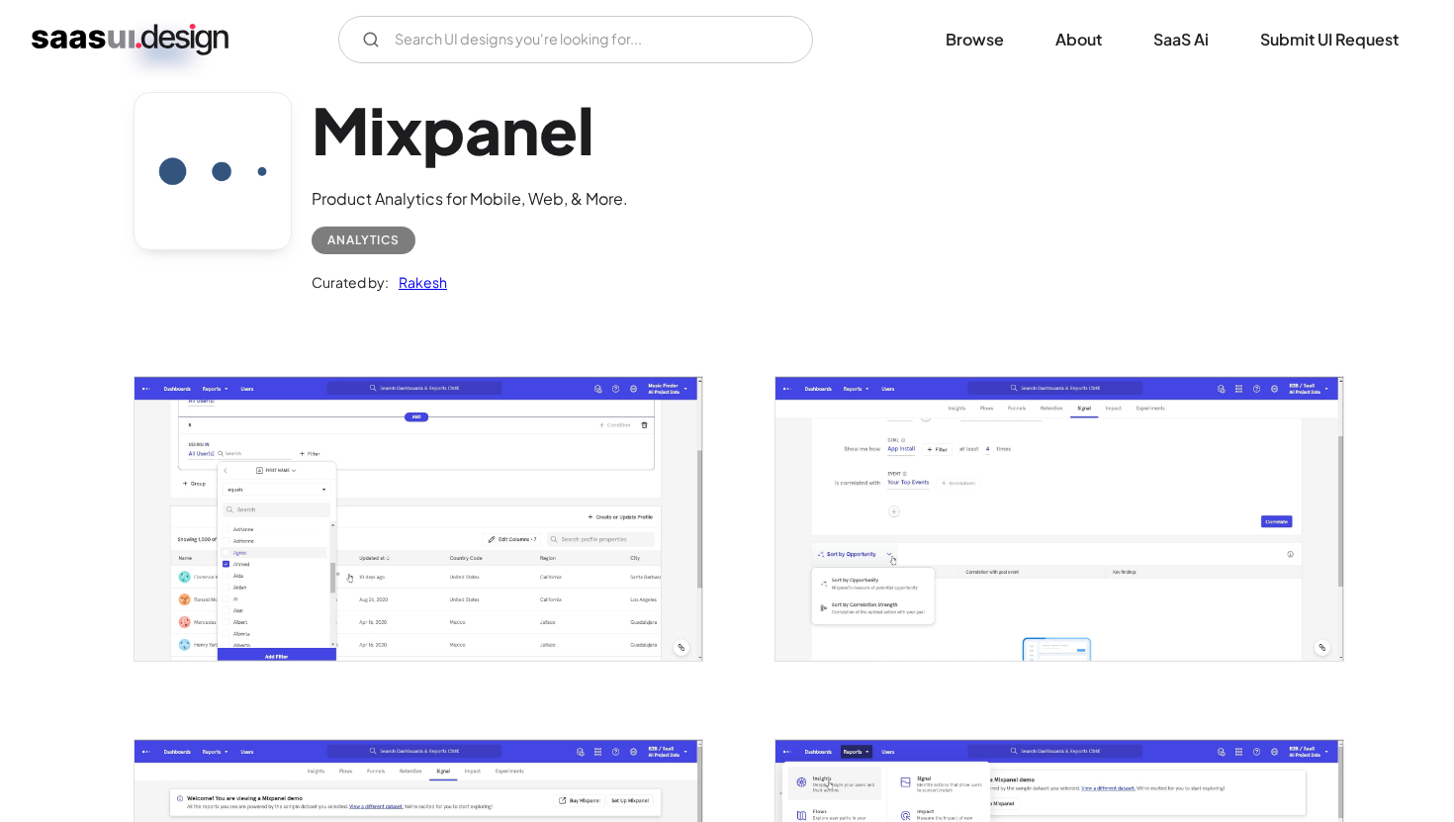
click at [531, 484] on img "open lightbox" at bounding box center [419, 518] width 568 height 283
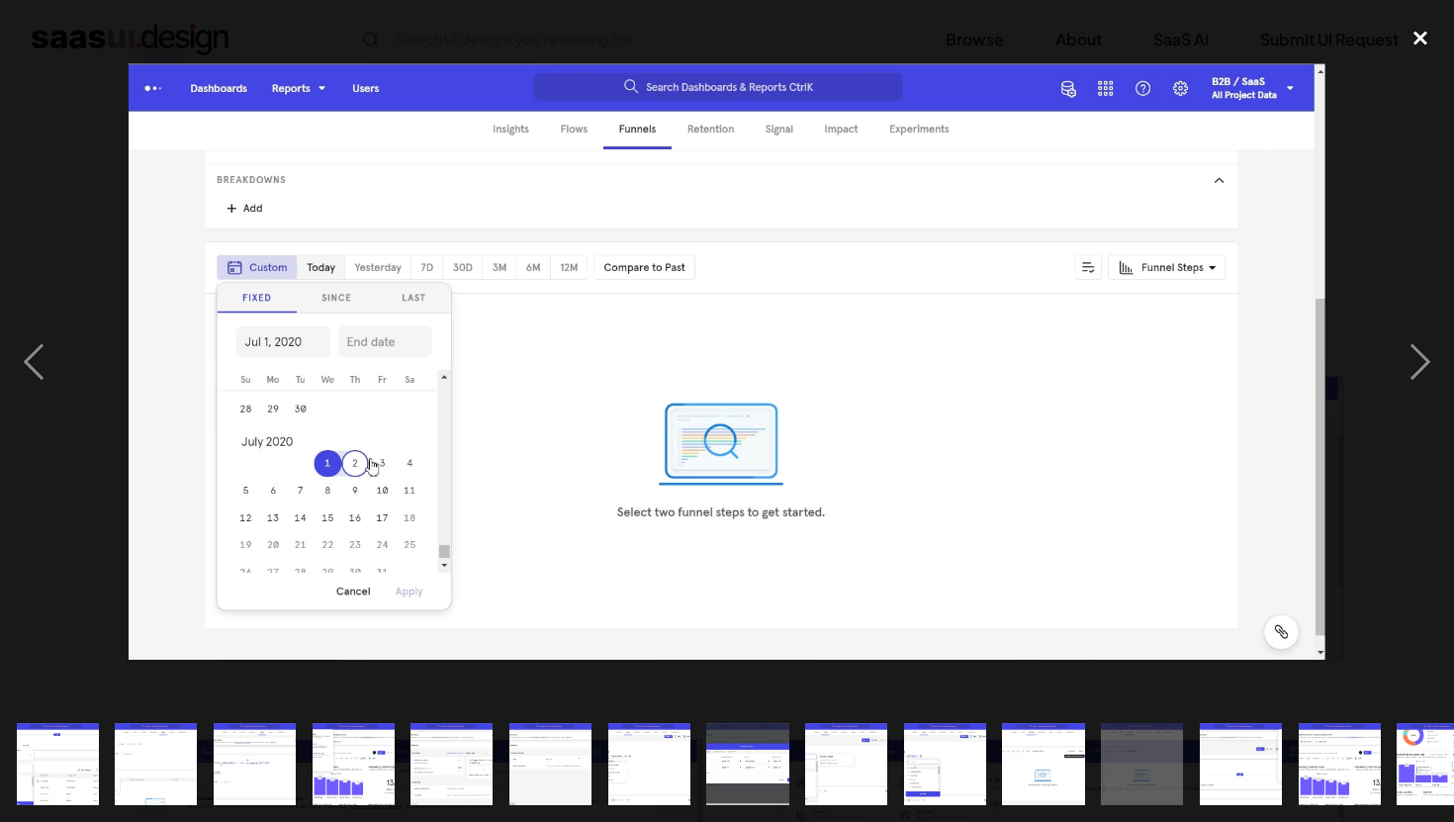
click at [1434, 36] on div "close lightbox" at bounding box center [1420, 39] width 67 height 44
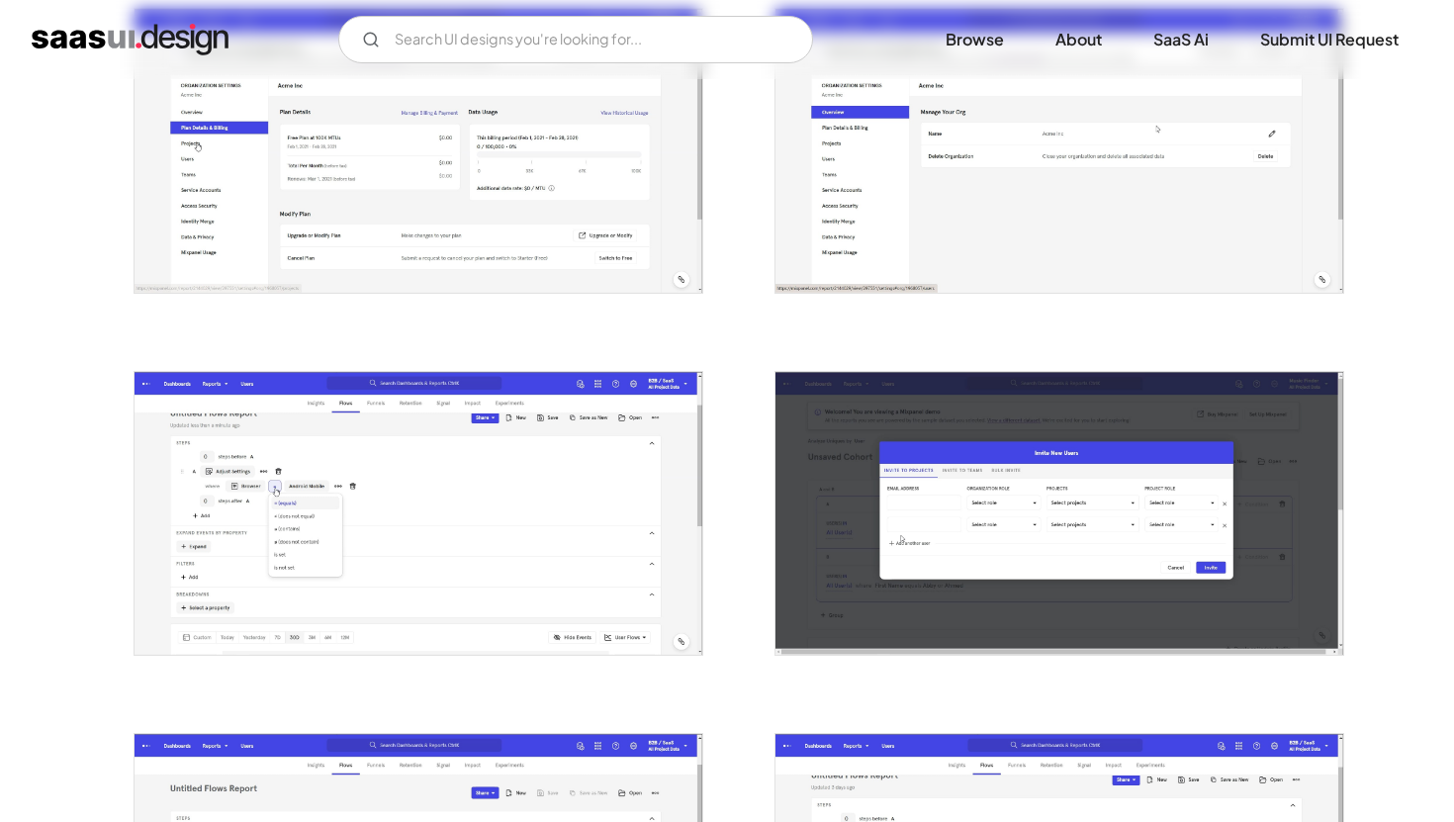
scroll to position [1216, 0]
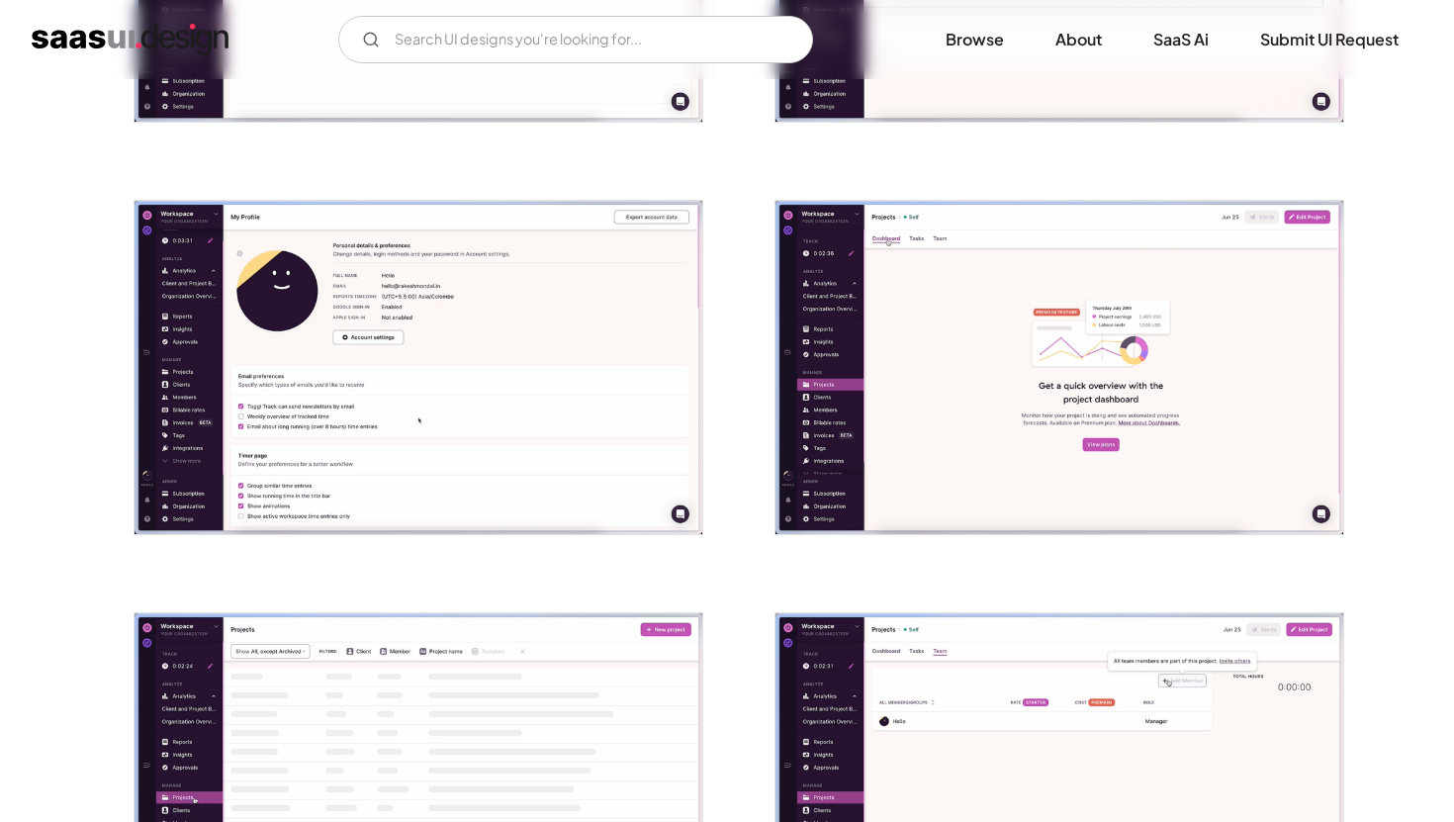
scroll to position [1112, 0]
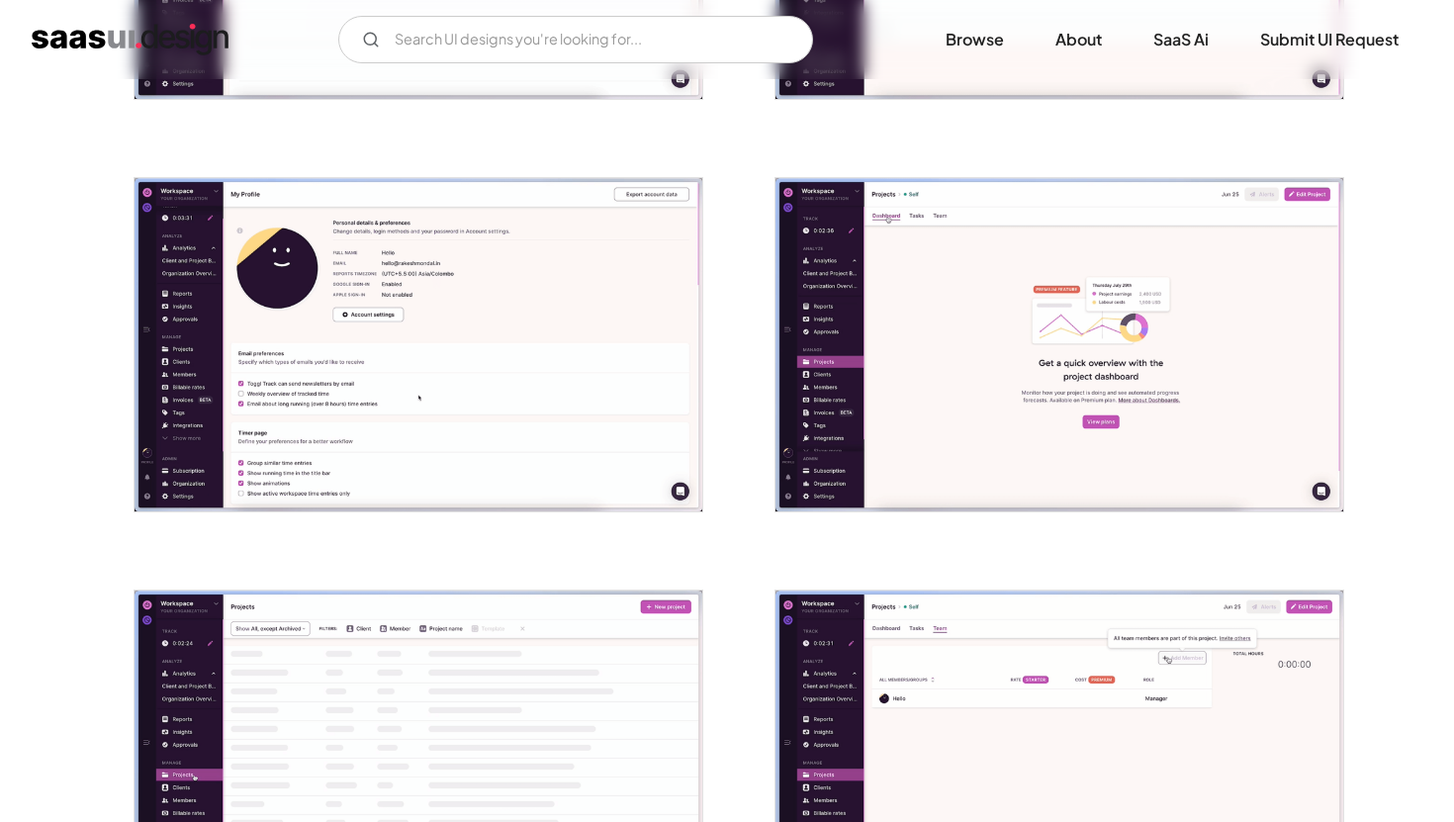
click at [496, 288] on img "open lightbox" at bounding box center [419, 345] width 568 height 334
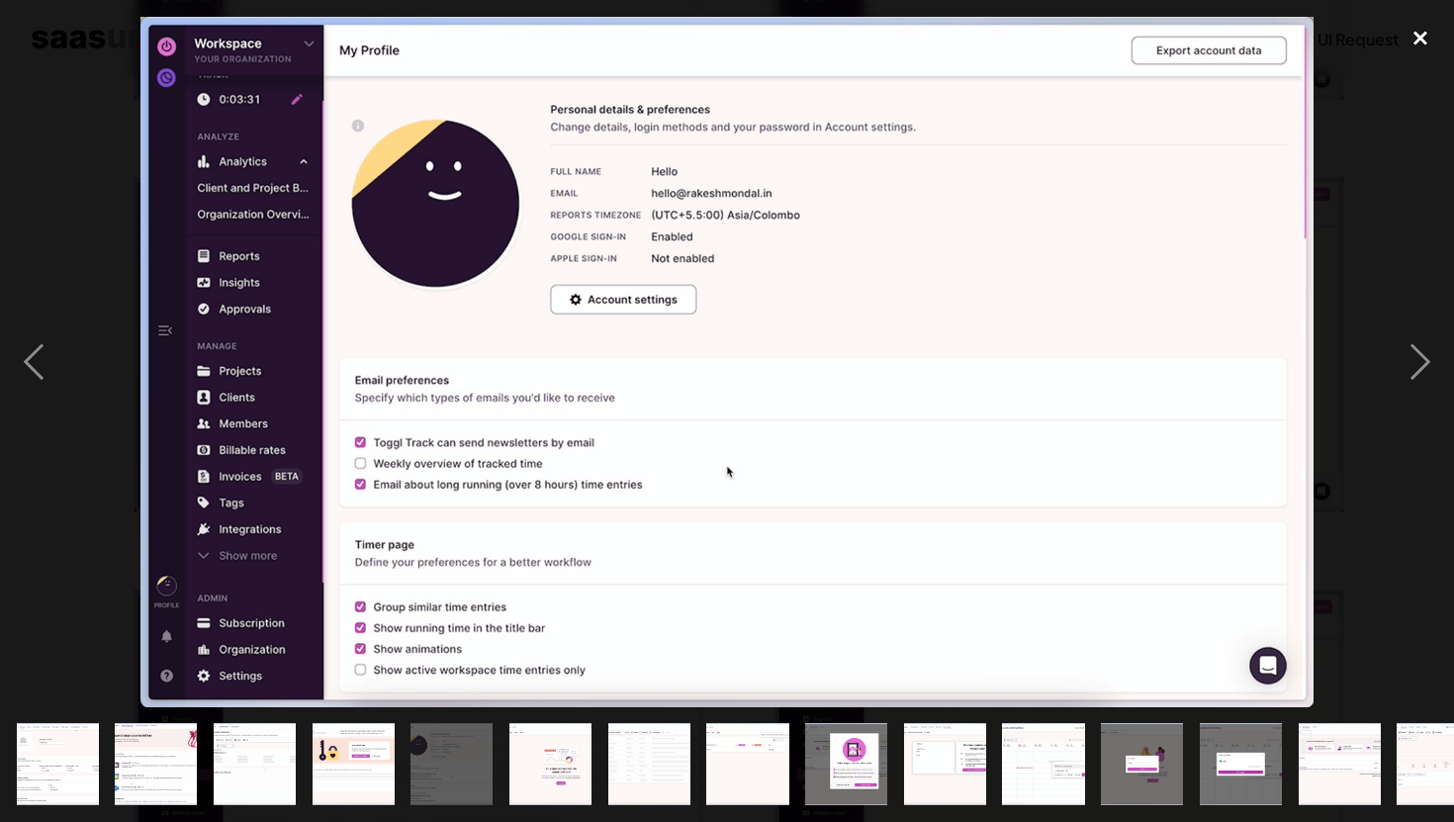
click at [1415, 43] on div "close lightbox" at bounding box center [1420, 39] width 67 height 44
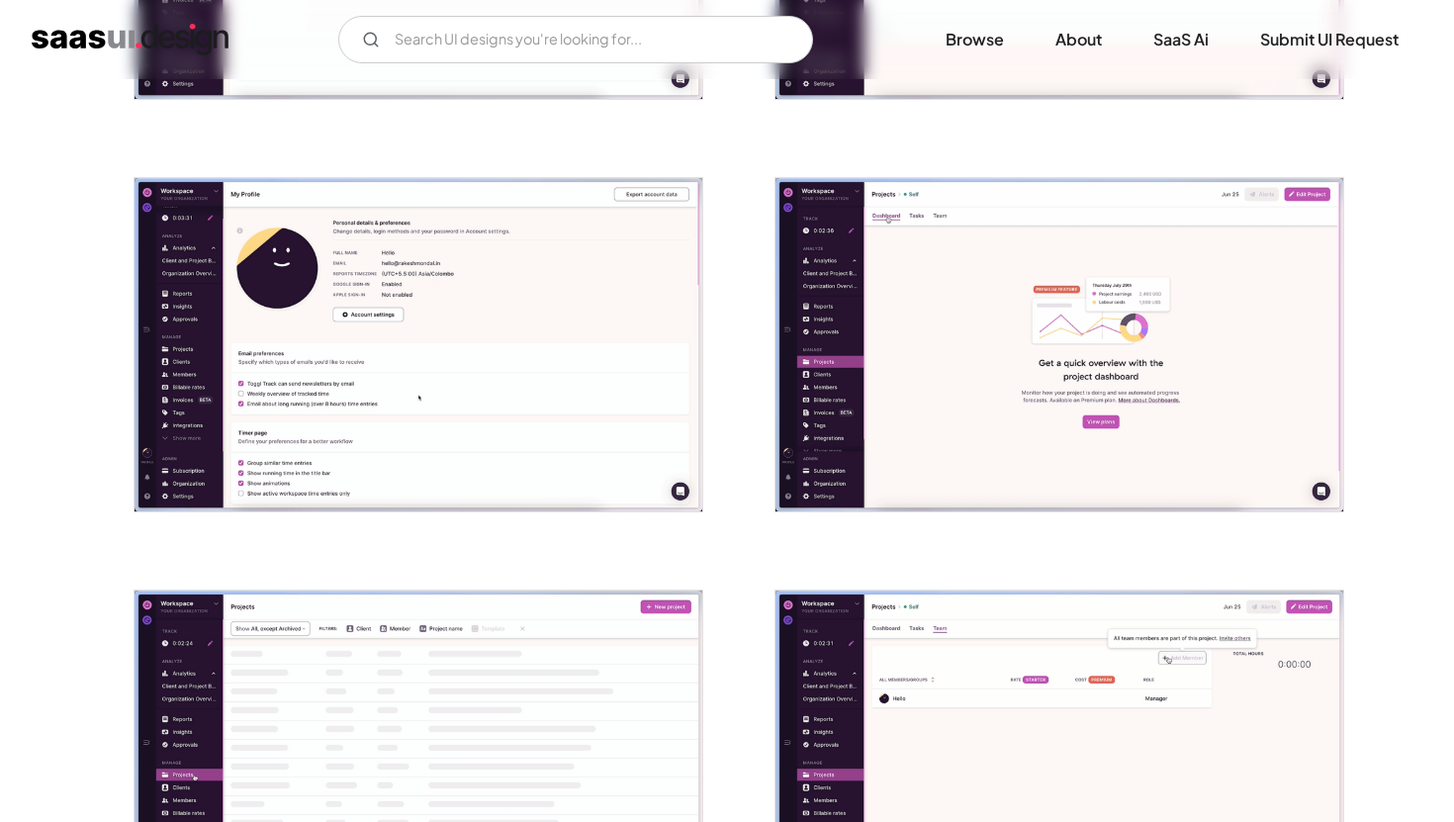
click at [932, 380] on img "open lightbox" at bounding box center [1059, 345] width 568 height 334
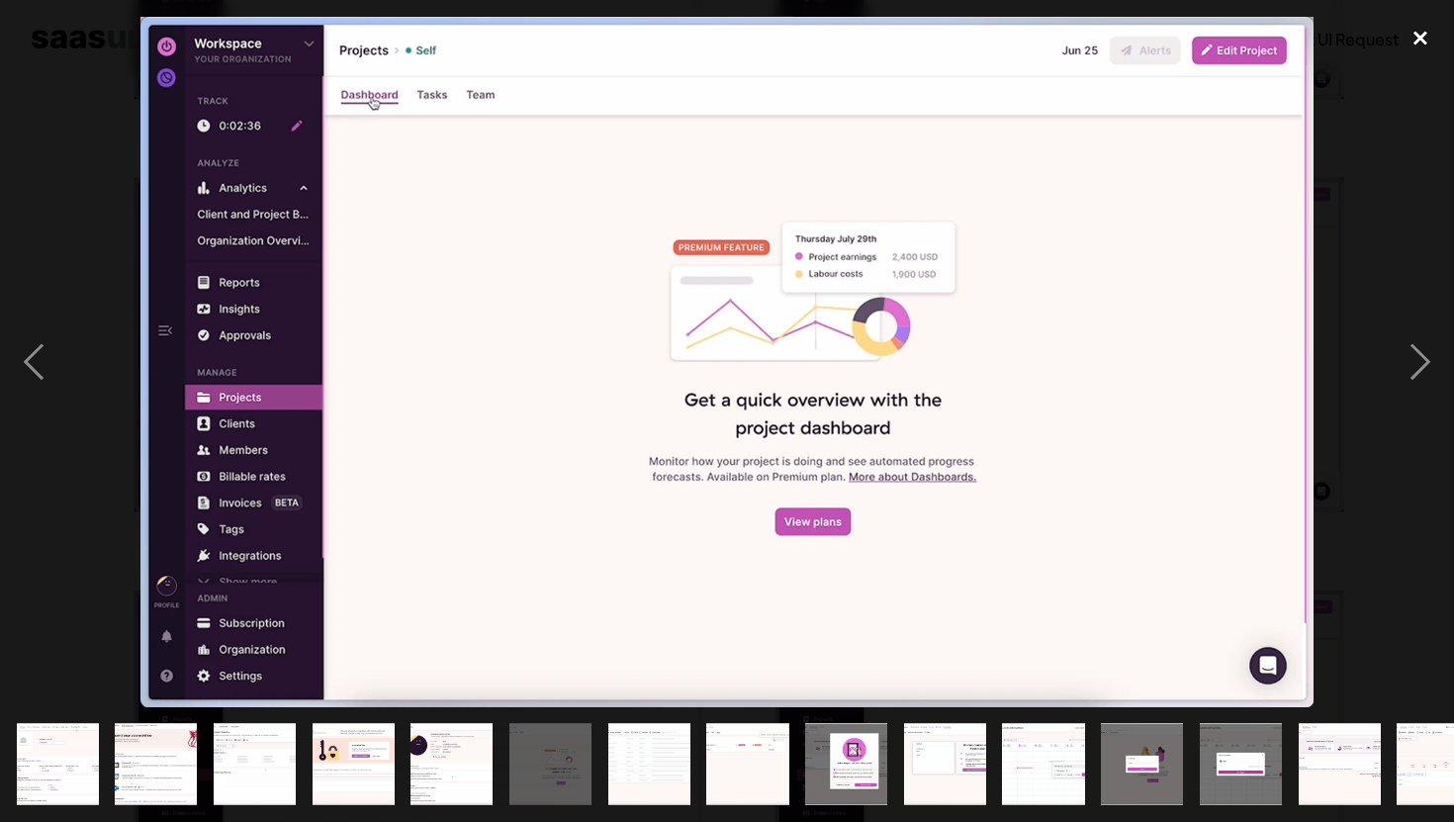
click at [1414, 38] on div "close lightbox" at bounding box center [1420, 39] width 67 height 44
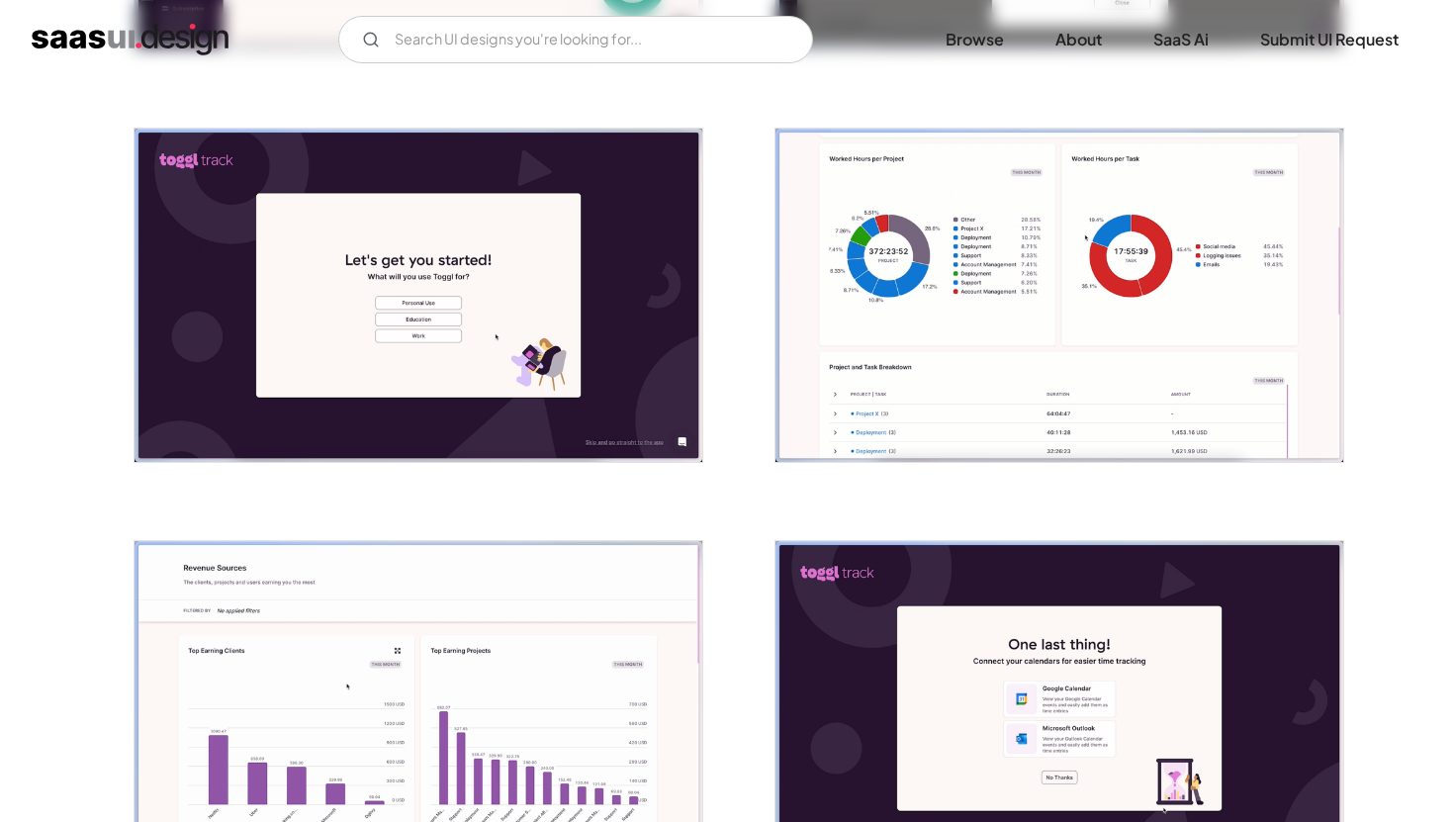
scroll to position [3457, 0]
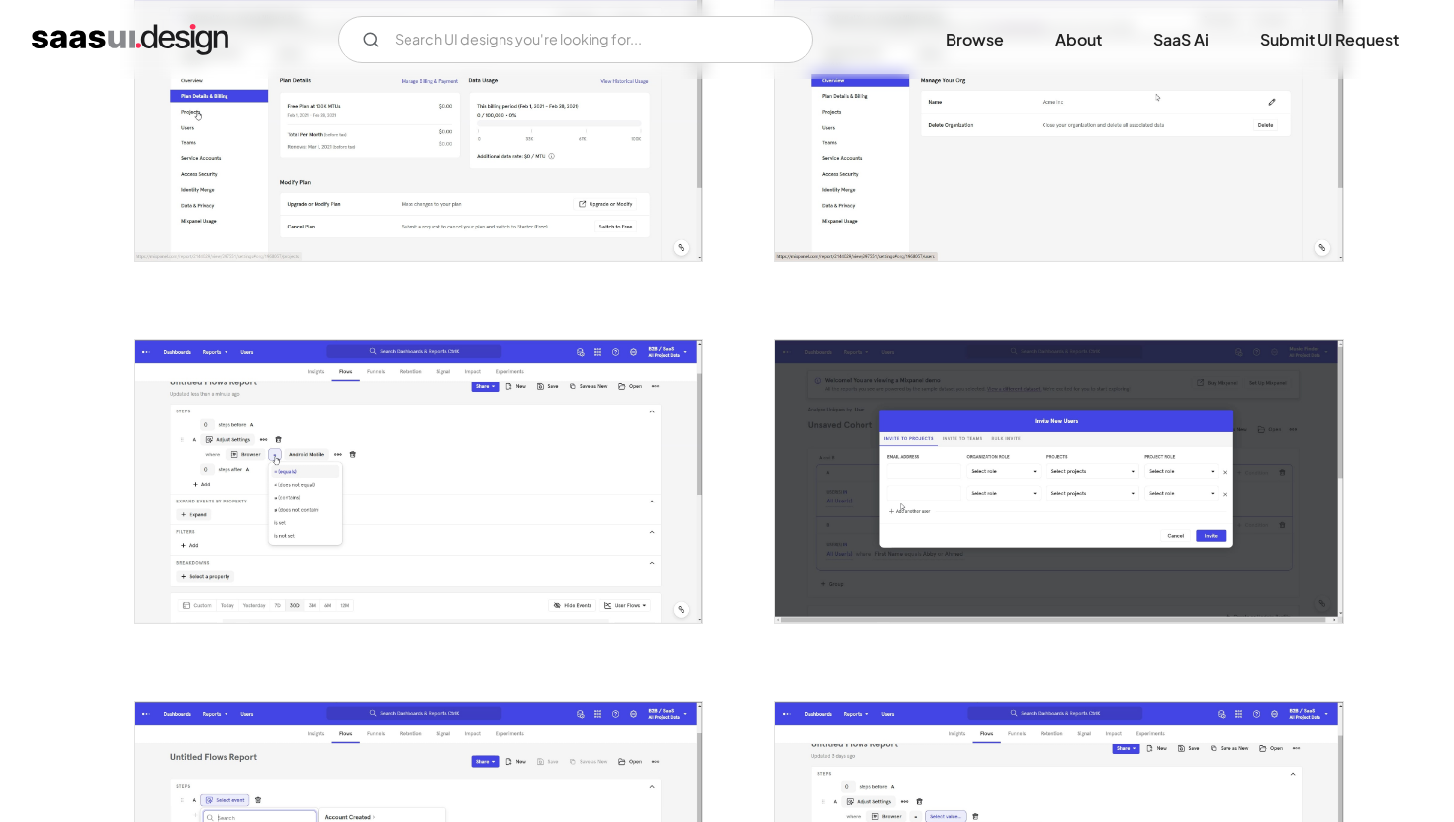
scroll to position [1325, 0]
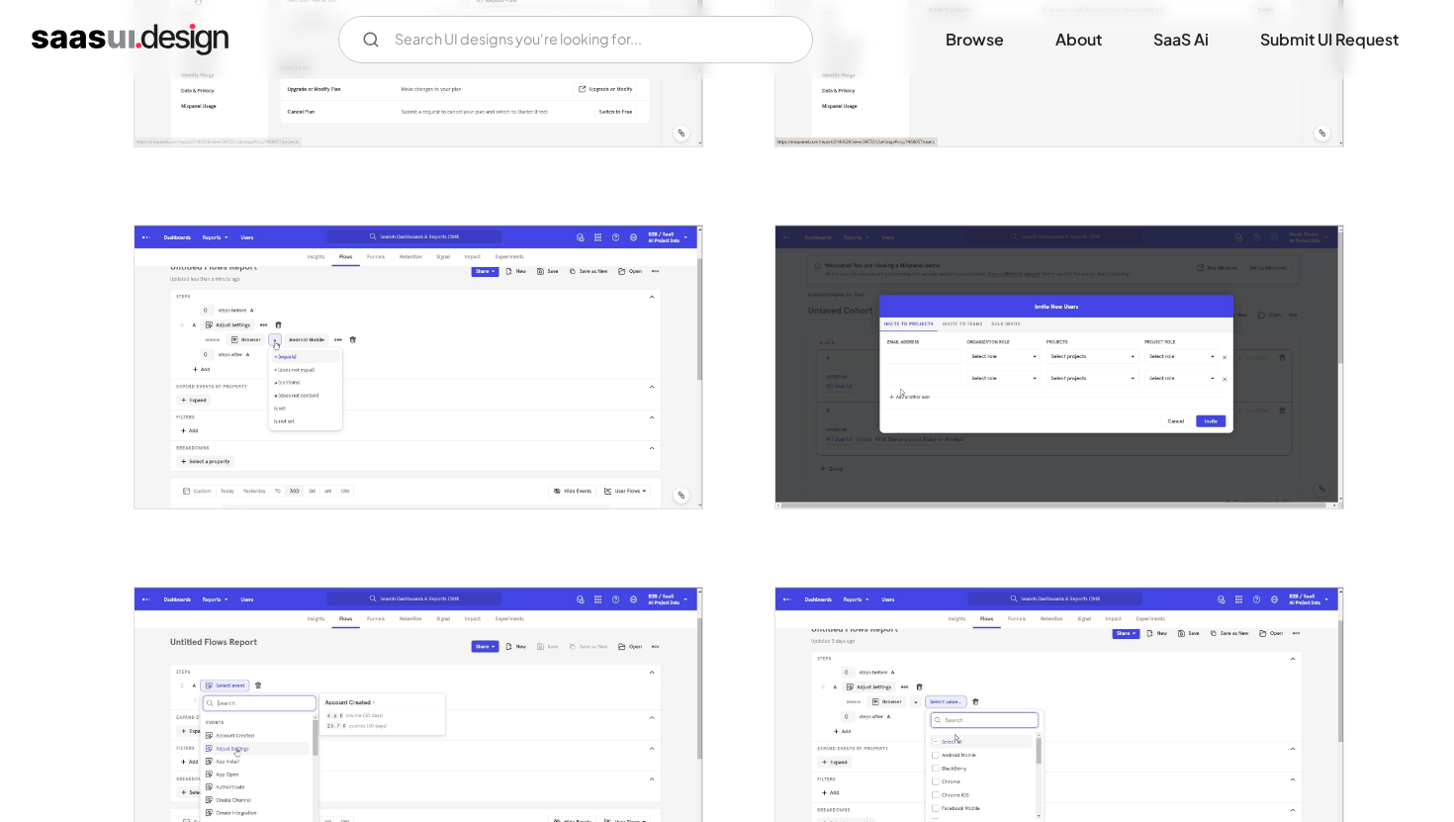
click at [610, 374] on img "open lightbox" at bounding box center [419, 366] width 568 height 283
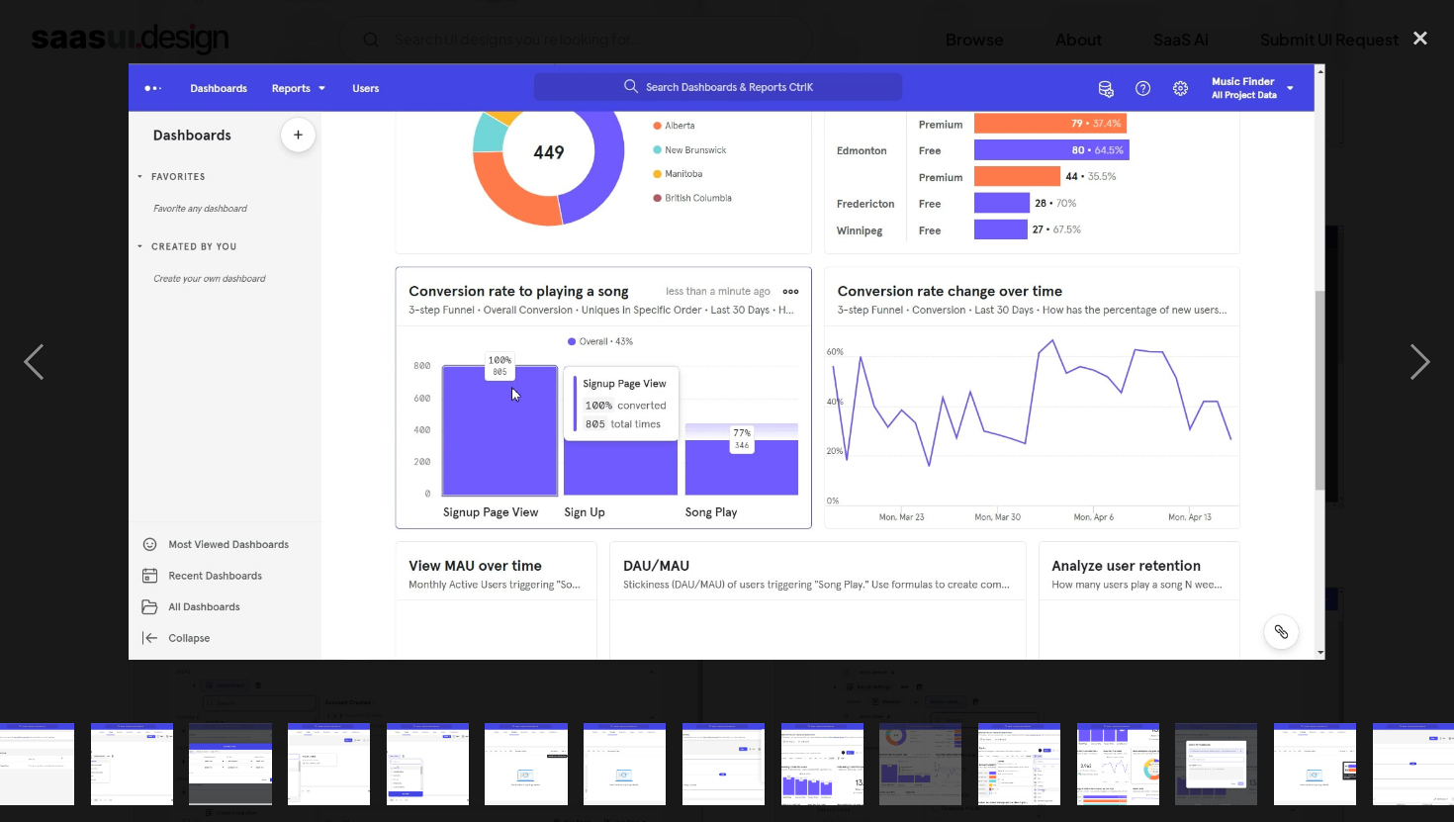
scroll to position [0, 534]
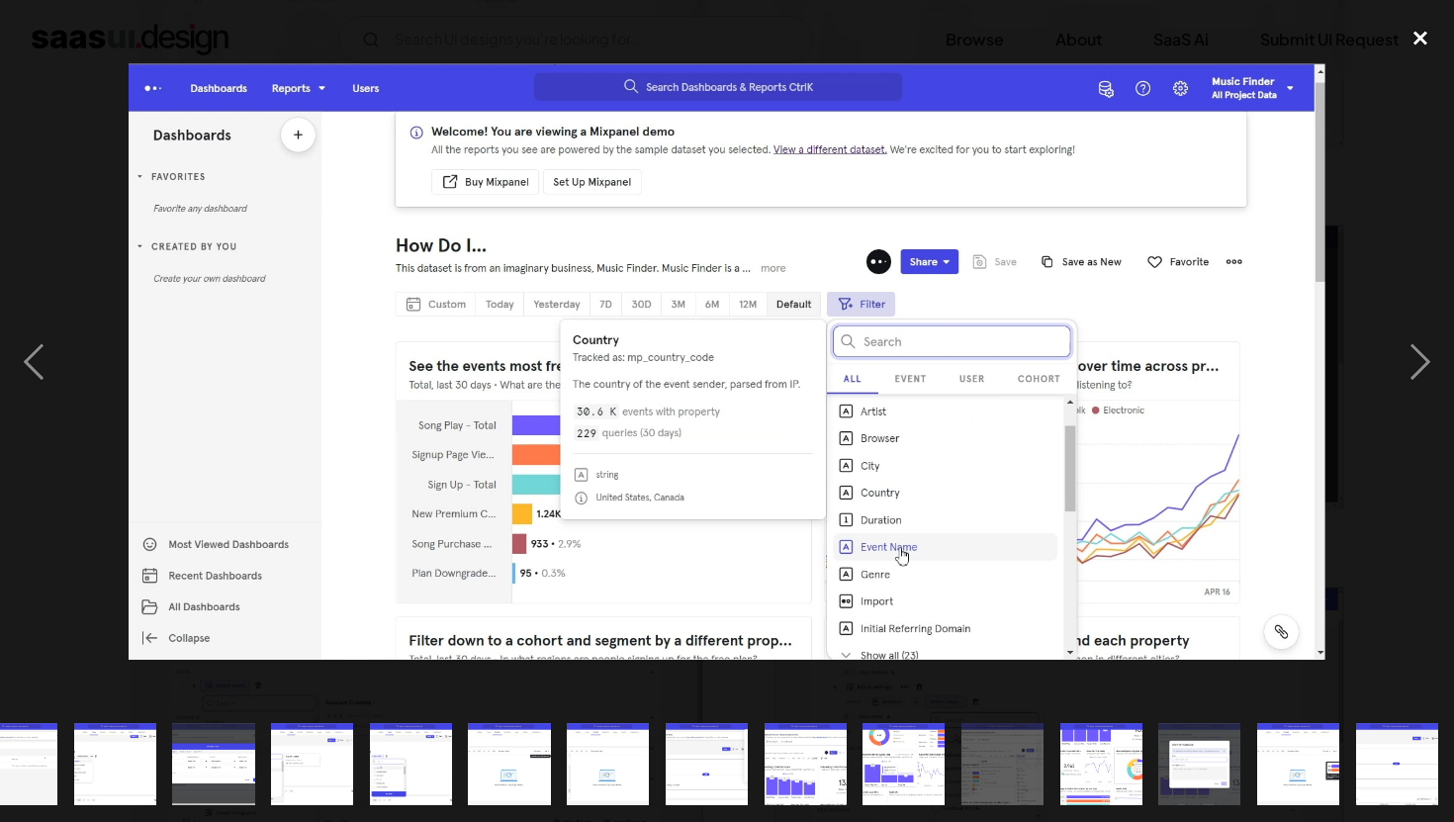
click at [1418, 41] on div "close lightbox" at bounding box center [1420, 39] width 67 height 44
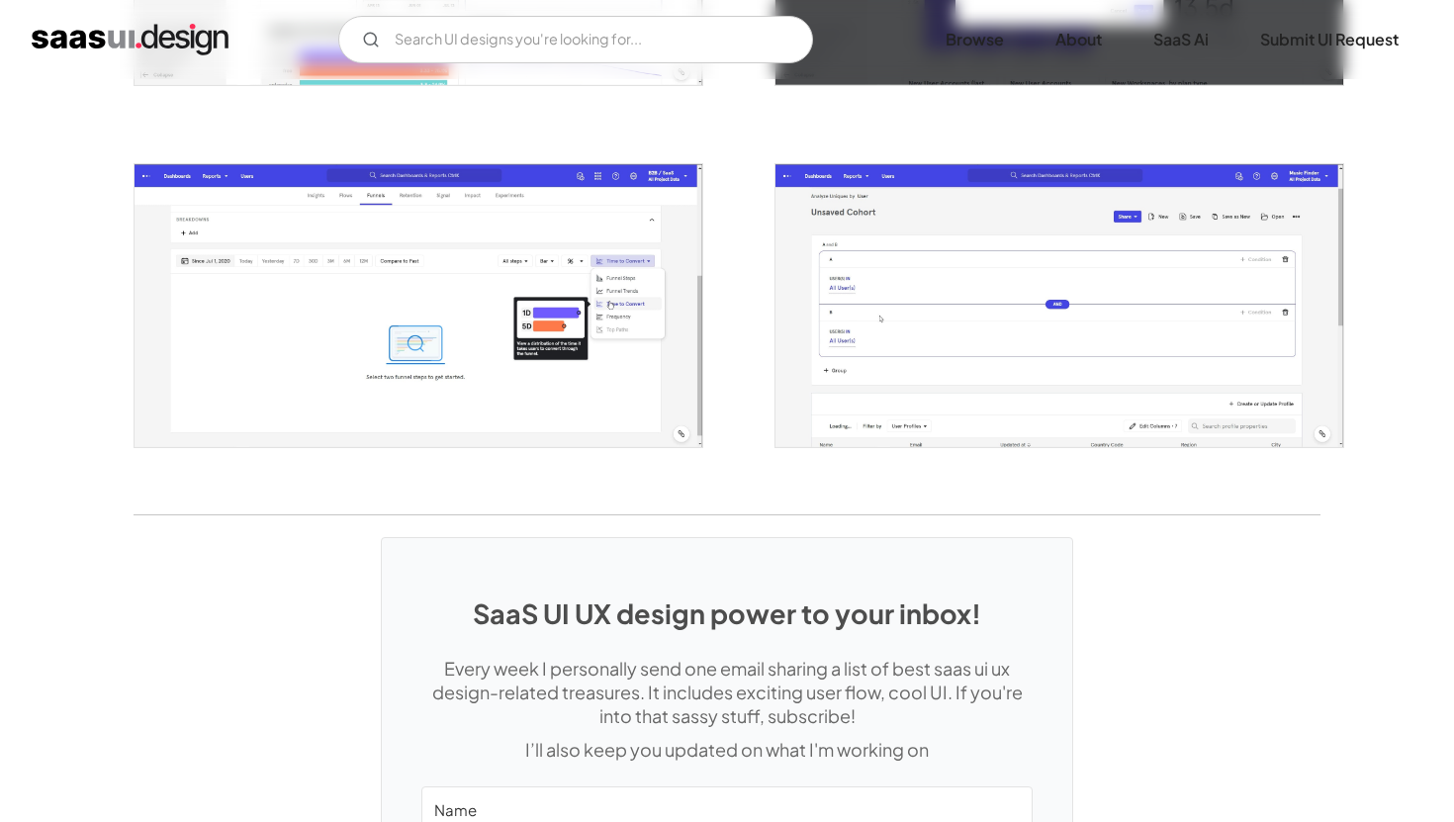
scroll to position [3562, 0]
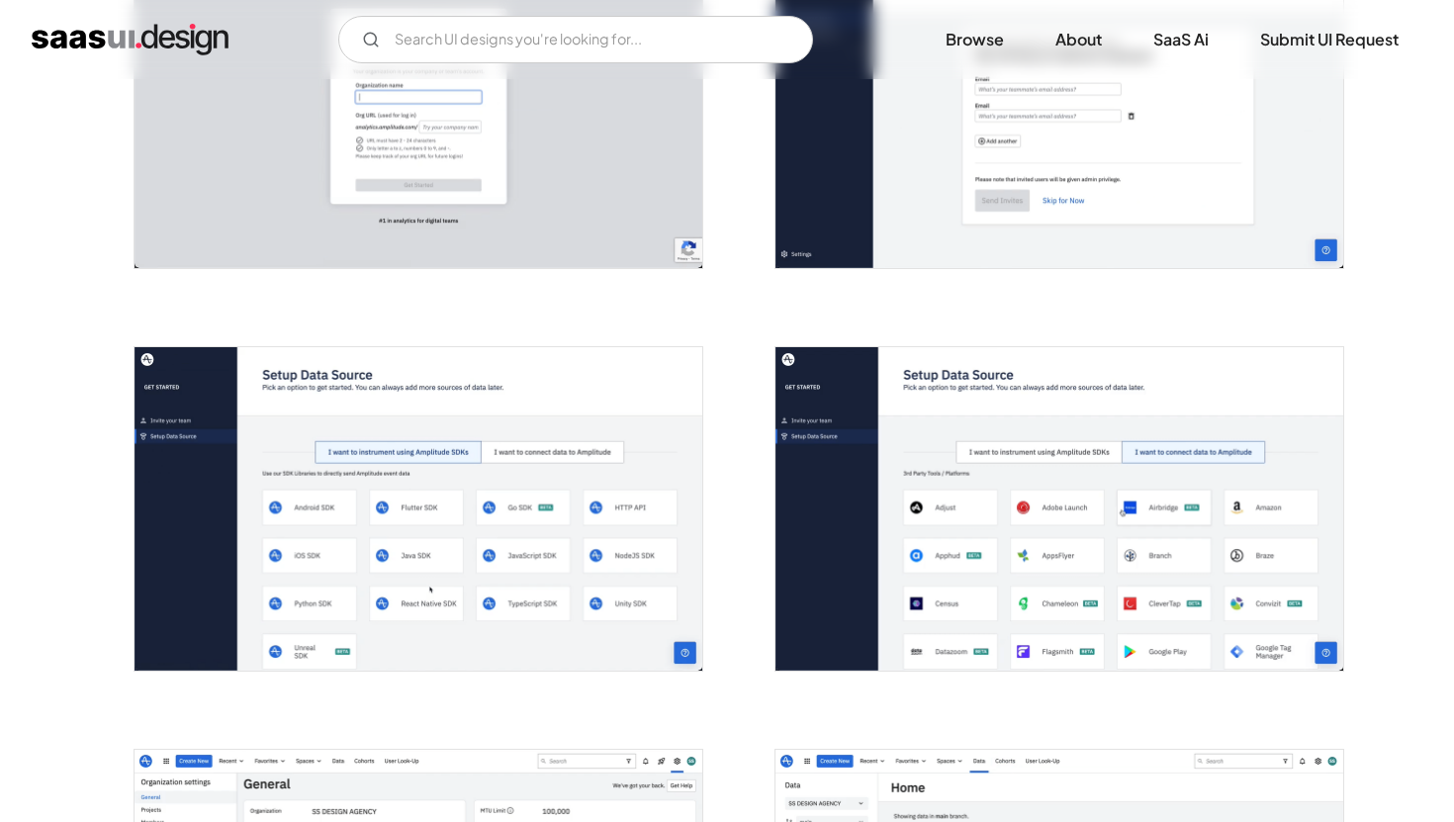
scroll to position [1545, 0]
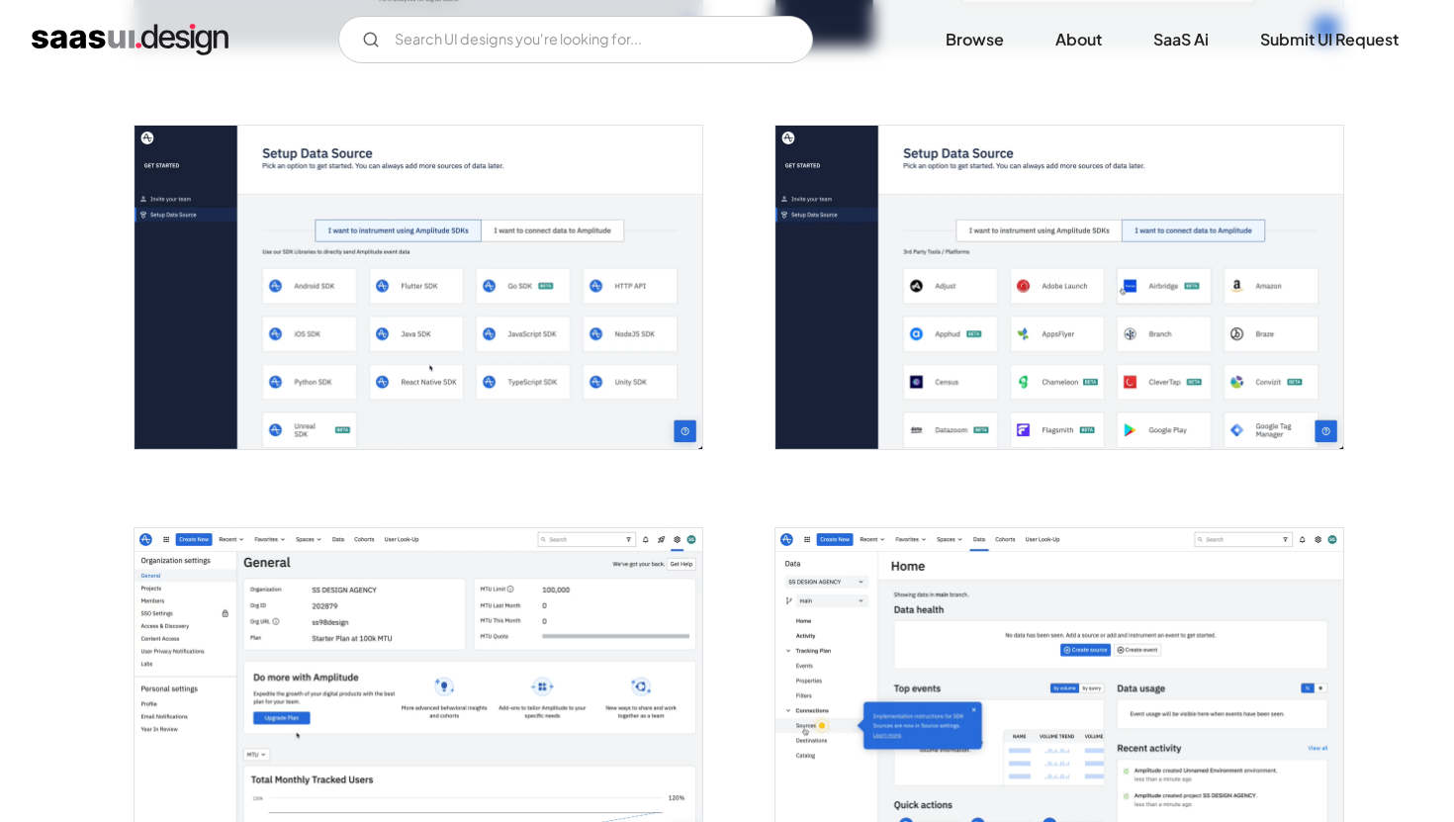
click at [638, 394] on img "open lightbox" at bounding box center [419, 287] width 568 height 323
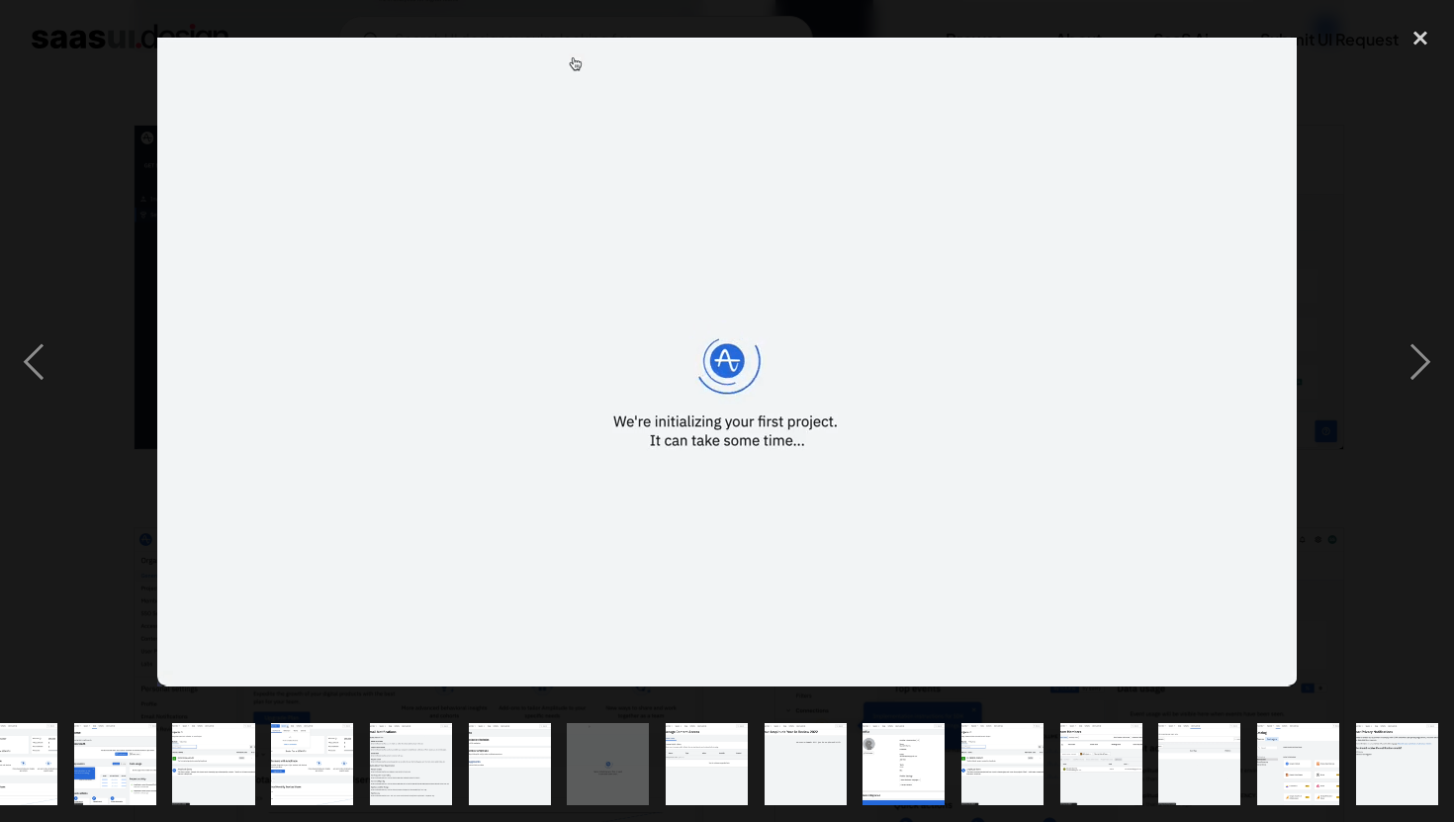
scroll to position [0, 831]
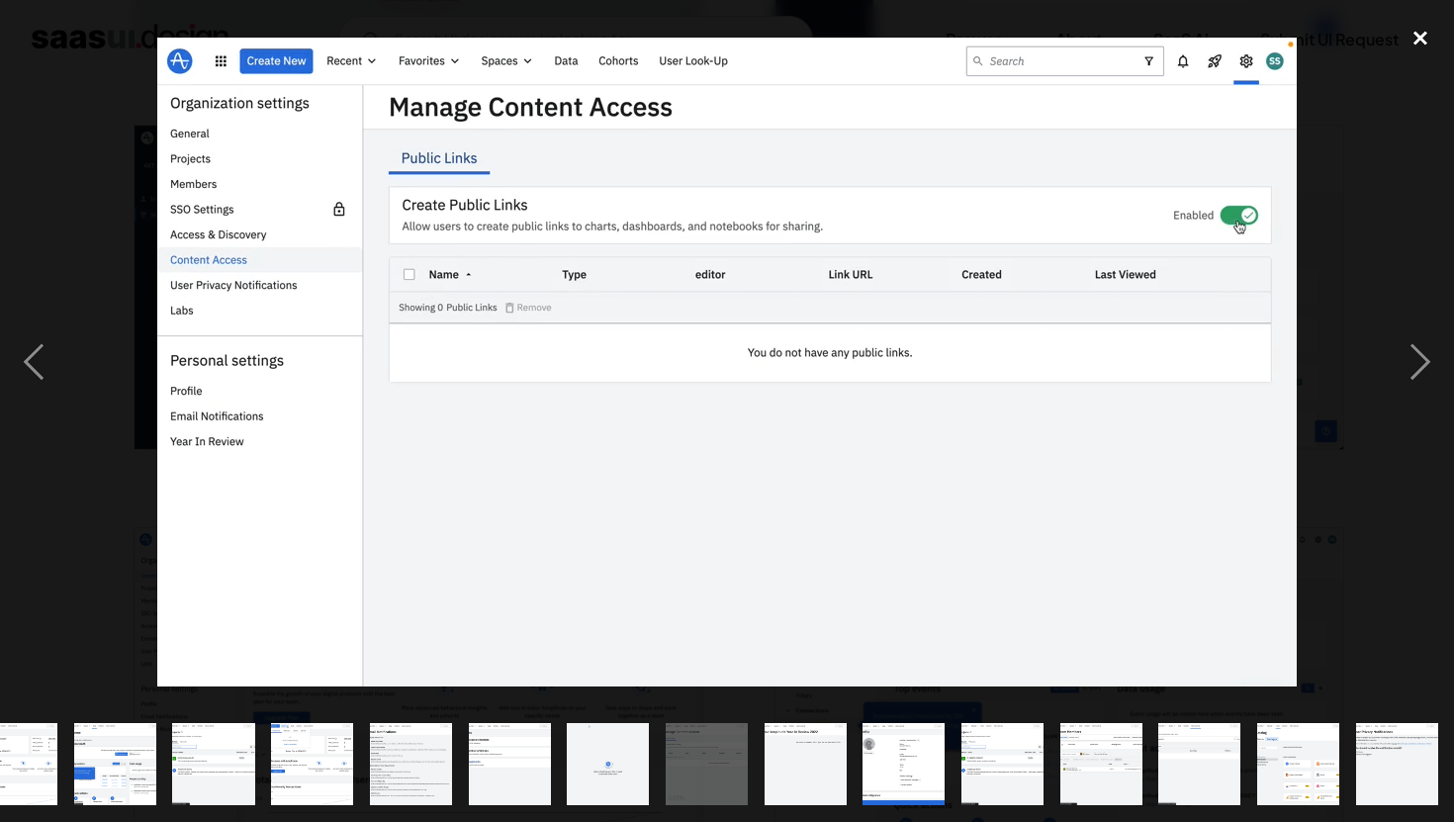
click at [1419, 46] on div "close lightbox" at bounding box center [1420, 39] width 67 height 44
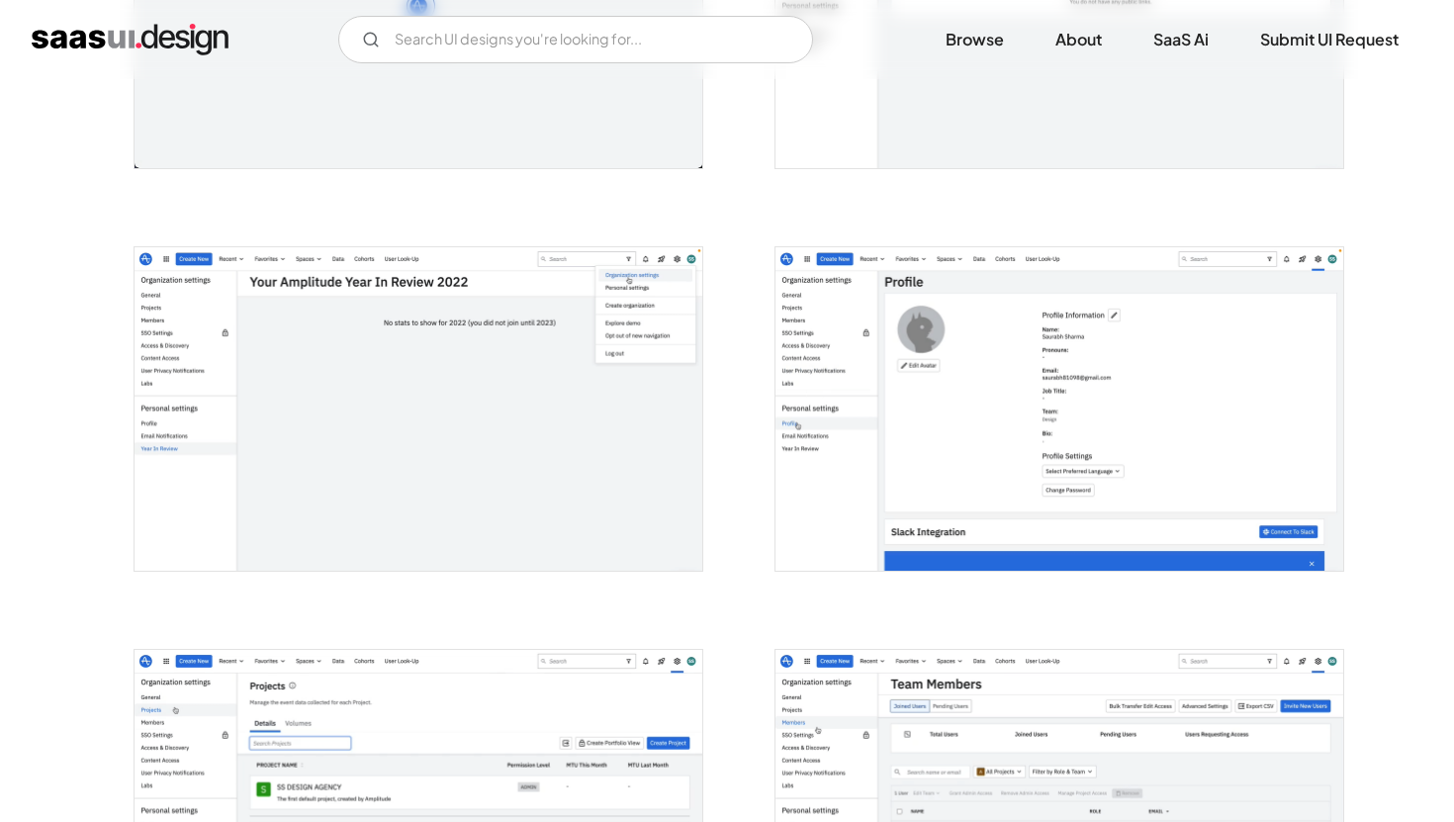
scroll to position [3470, 0]
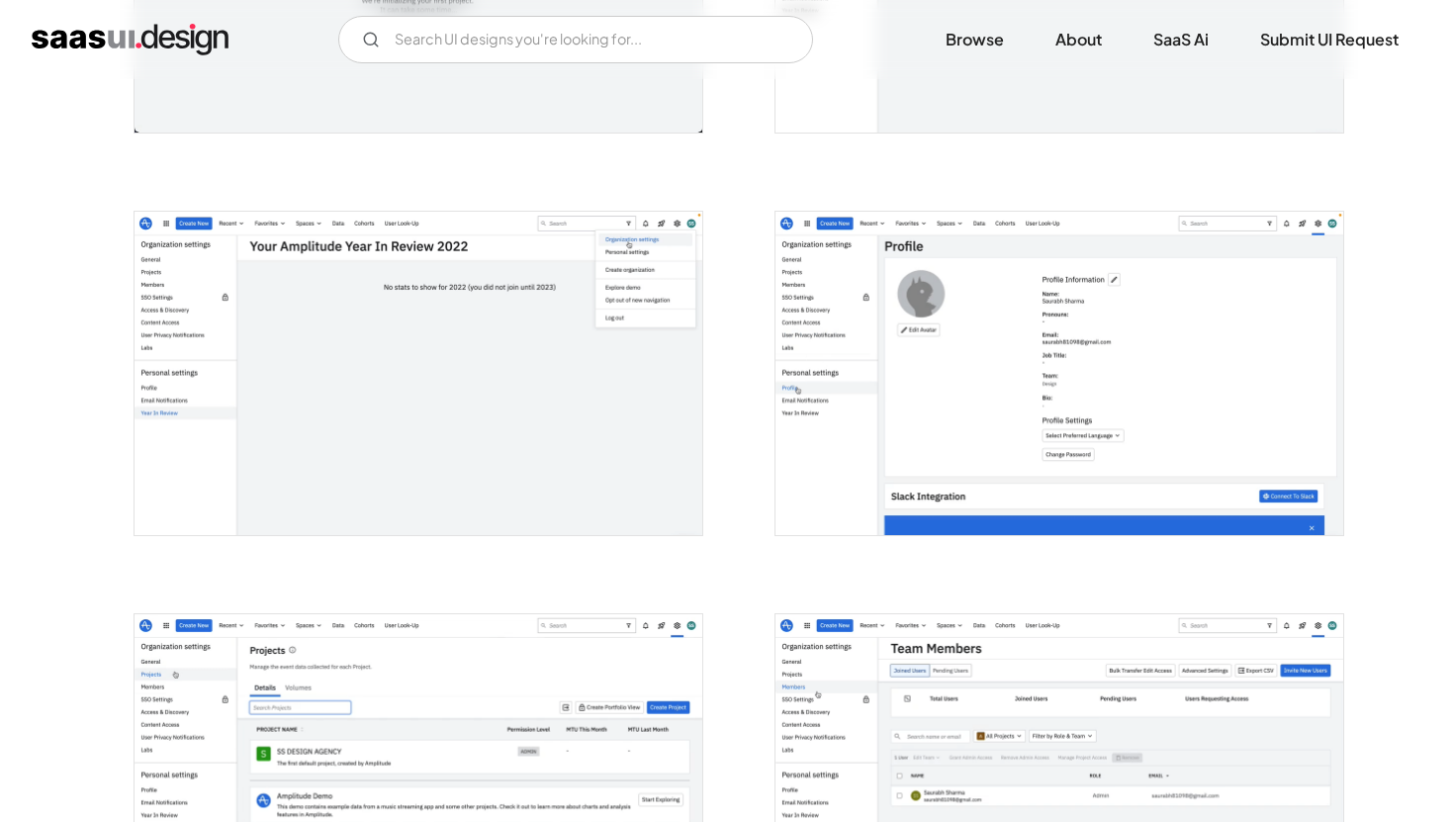
click at [434, 660] on img "open lightbox" at bounding box center [419, 775] width 568 height 323
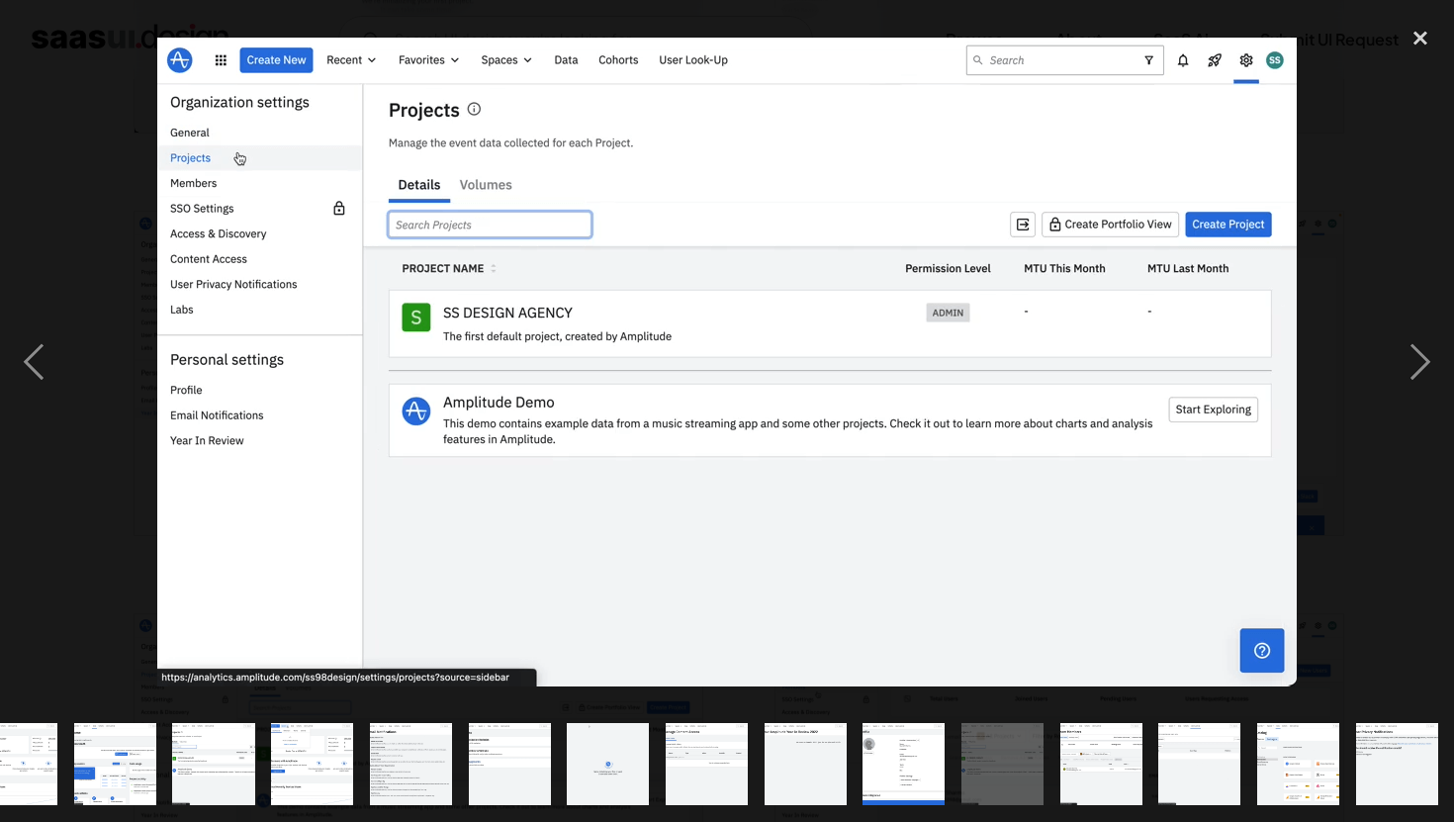
scroll to position [0, 831]
click at [1407, 22] on div "close lightbox" at bounding box center [1420, 39] width 67 height 44
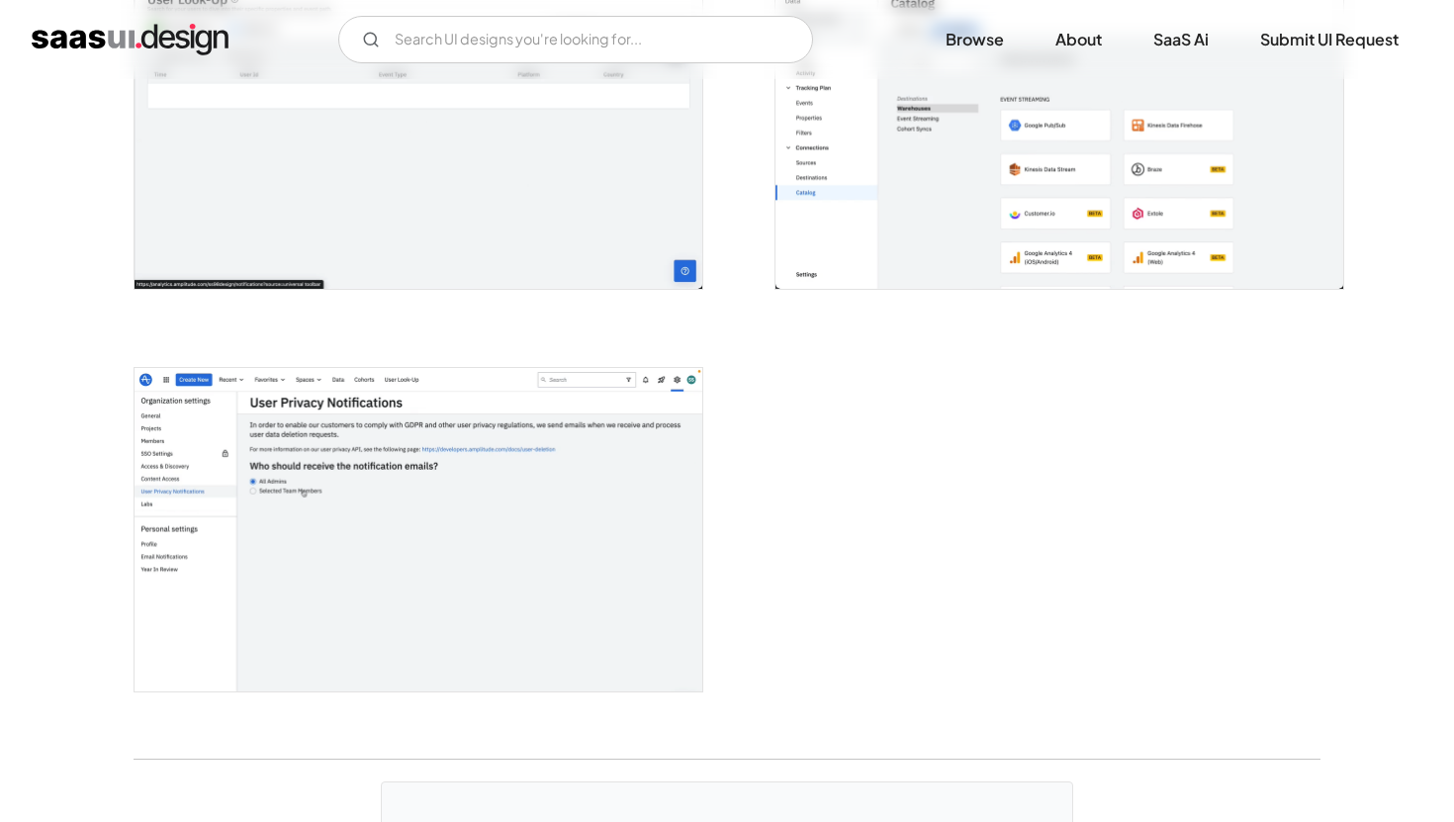
scroll to position [4698, 0]
